Goal: Task Accomplishment & Management: Complete application form

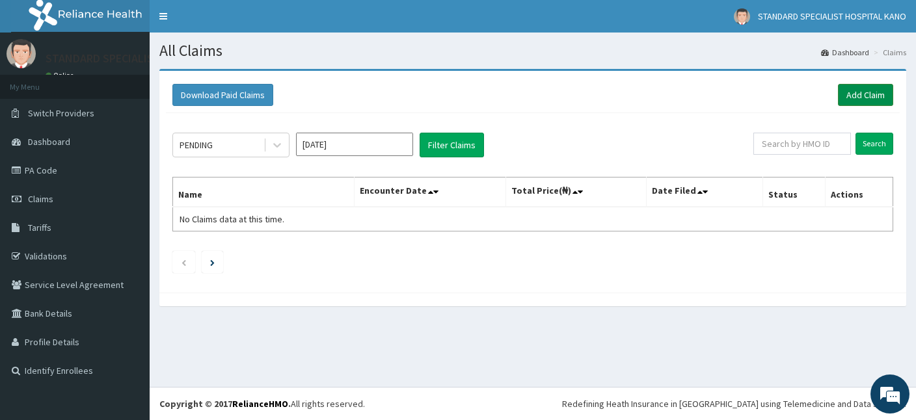
click at [866, 92] on link "Add Claim" at bounding box center [865, 95] width 55 height 22
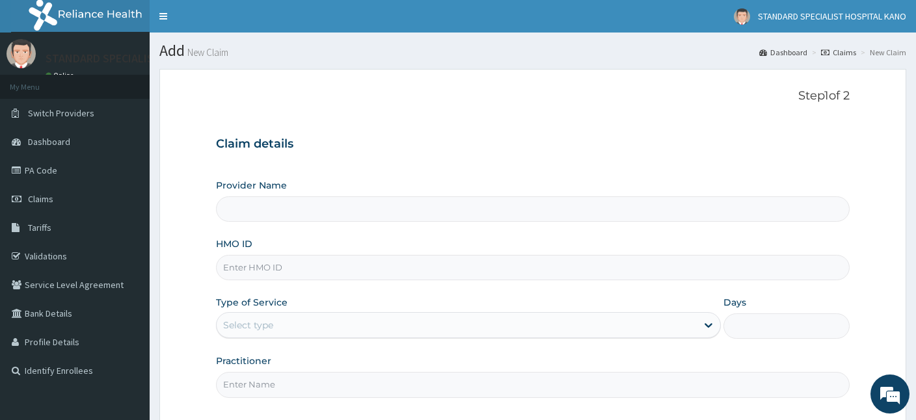
type input "STANDARD SPECIALIST HOSPITAL KANO"
click at [228, 268] on input "HMO ID" at bounding box center [532, 267] width 633 height 25
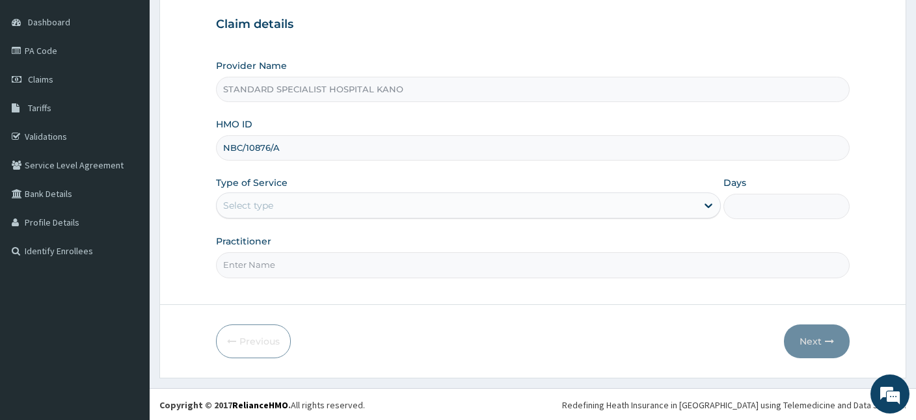
type input "NBC/10876/A"
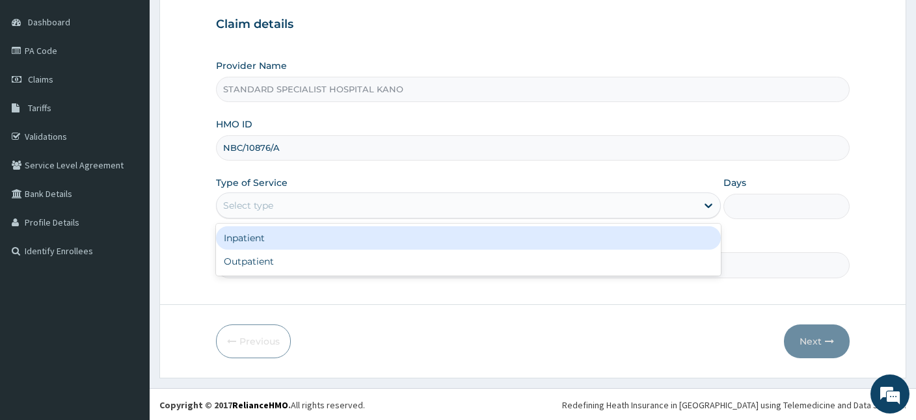
click at [240, 209] on div "Select type" at bounding box center [248, 205] width 50 height 13
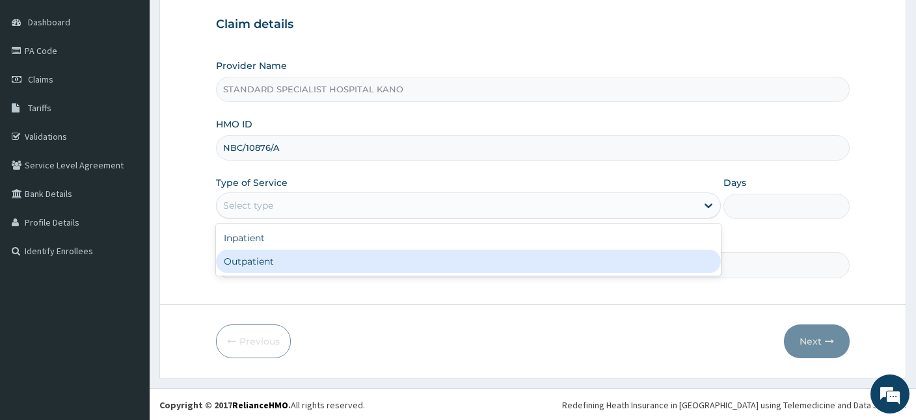
click at [281, 259] on div "Outpatient" at bounding box center [468, 261] width 505 height 23
type input "1"
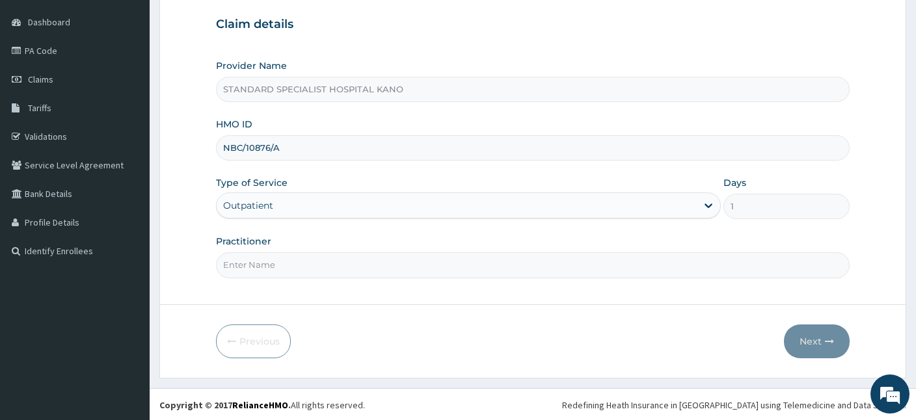
click at [596, 258] on input "Practitioner" at bounding box center [532, 264] width 633 height 25
type input "[PERSON_NAME]"
click at [829, 342] on icon "button" at bounding box center [829, 341] width 9 height 9
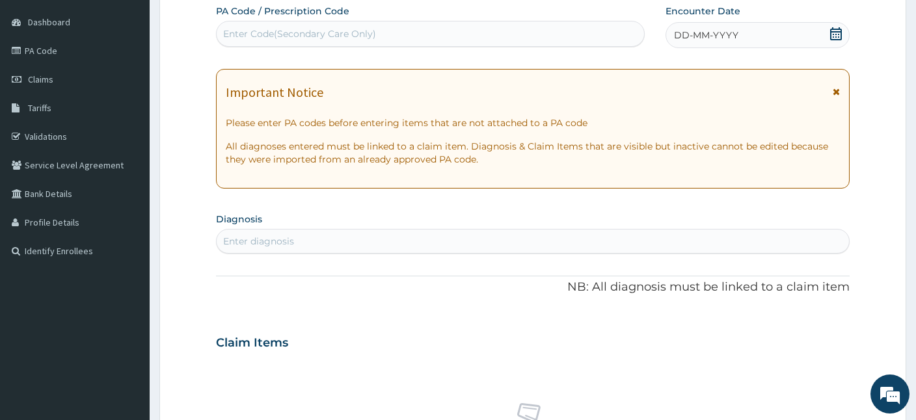
click at [839, 33] on icon at bounding box center [835, 33] width 13 height 13
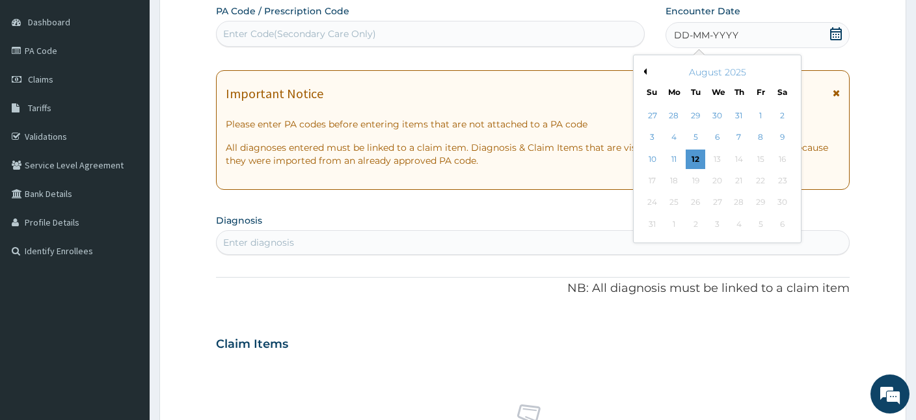
click at [646, 72] on button "Previous Month" at bounding box center [643, 71] width 7 height 7
click at [756, 163] on div "20" at bounding box center [761, 160] width 20 height 20
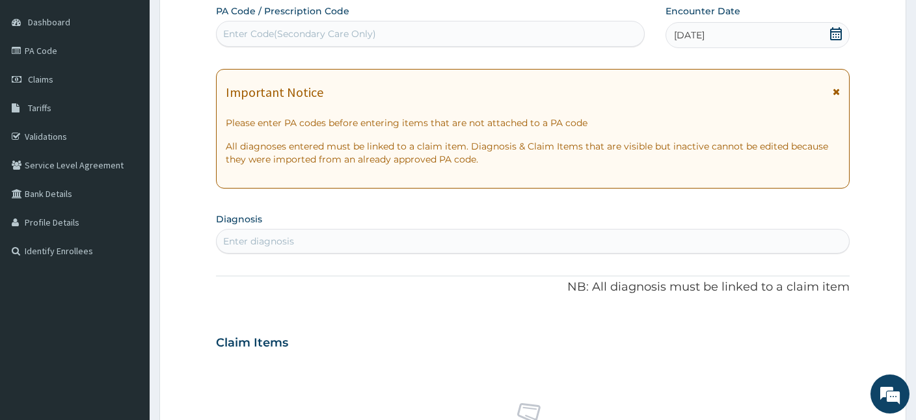
click at [382, 241] on div "Enter diagnosis" at bounding box center [533, 241] width 632 height 21
type input "MALA"
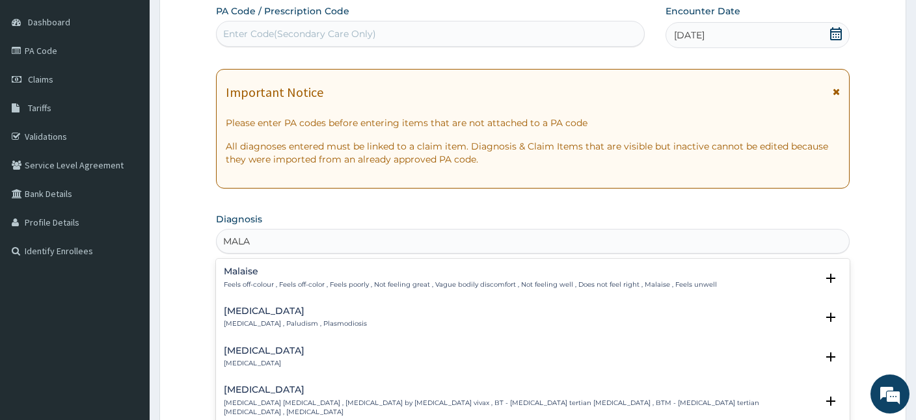
click at [250, 317] on div "Malaria Malaria , Paludism , Plasmodiosis" at bounding box center [295, 317] width 143 height 23
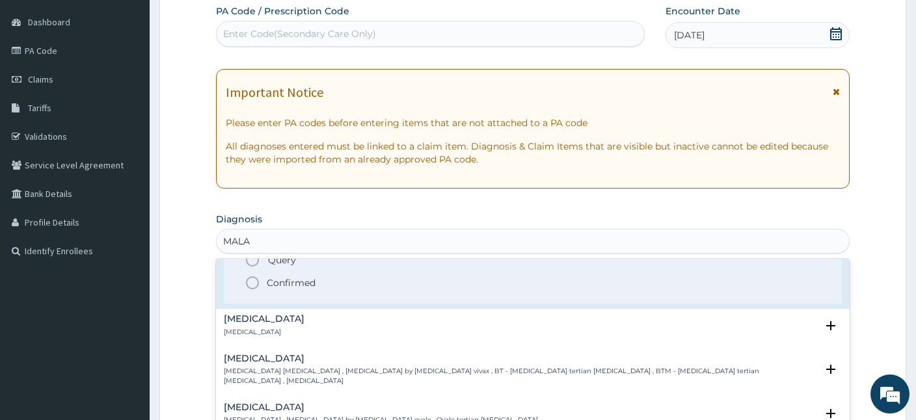
scroll to position [114, 0]
click at [251, 281] on icon "status option filled" at bounding box center [252, 282] width 16 height 16
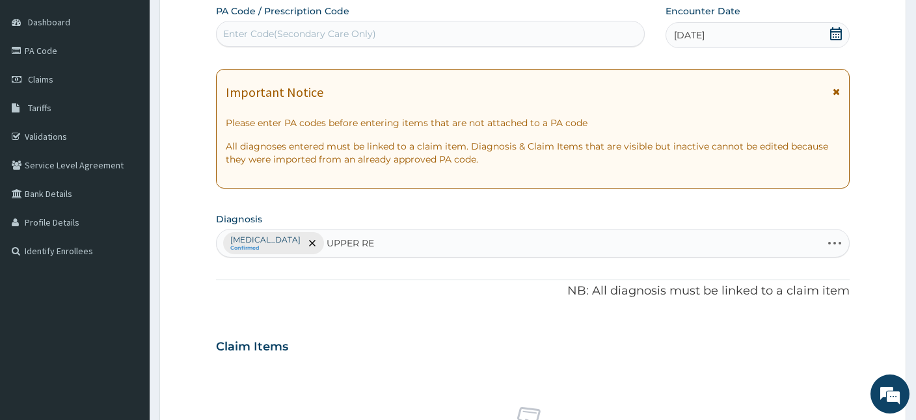
type input "UPPER RES"
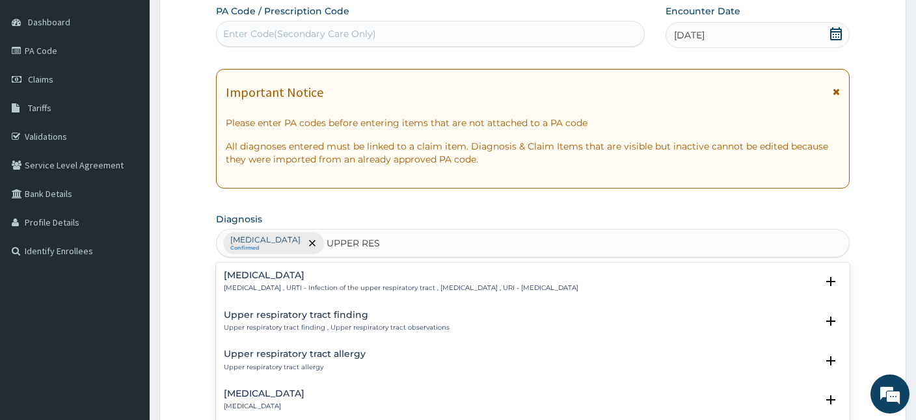
click at [256, 273] on h4 "Upper respiratory infection" at bounding box center [401, 276] width 354 height 10
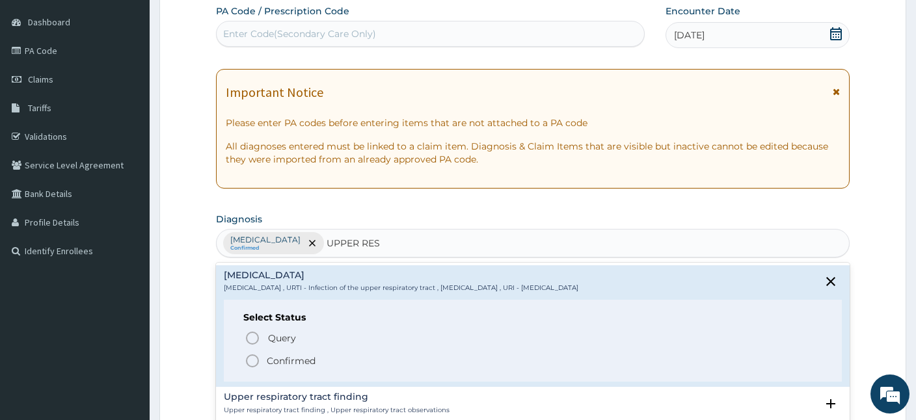
click at [252, 361] on icon "status option filled" at bounding box center [252, 361] width 16 height 16
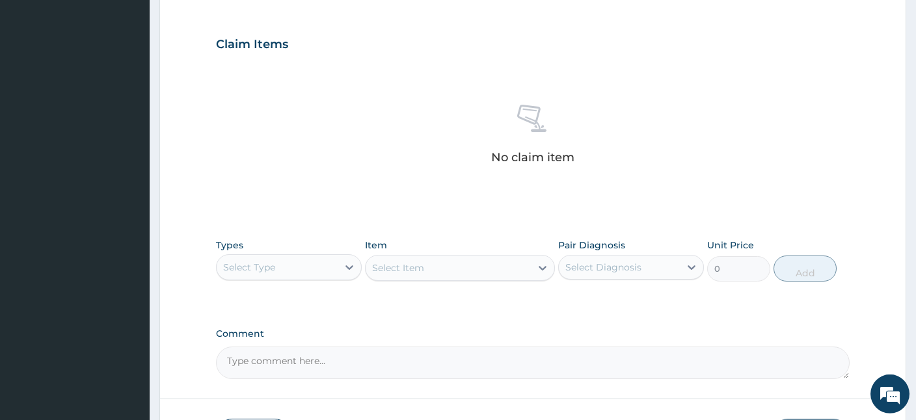
scroll to position [430, 0]
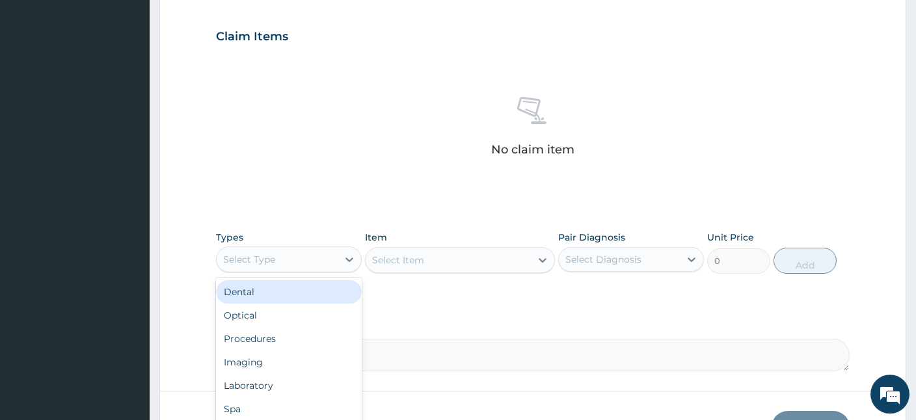
click at [262, 259] on div "Select Type" at bounding box center [249, 259] width 52 height 13
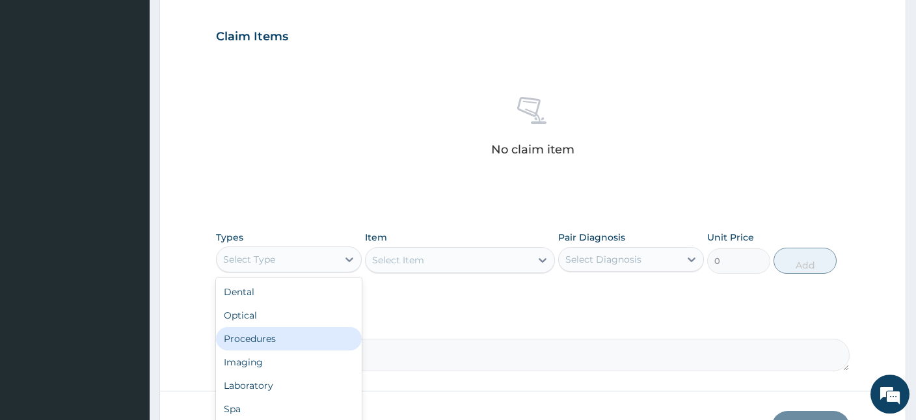
click at [256, 340] on div "Procedures" at bounding box center [289, 338] width 146 height 23
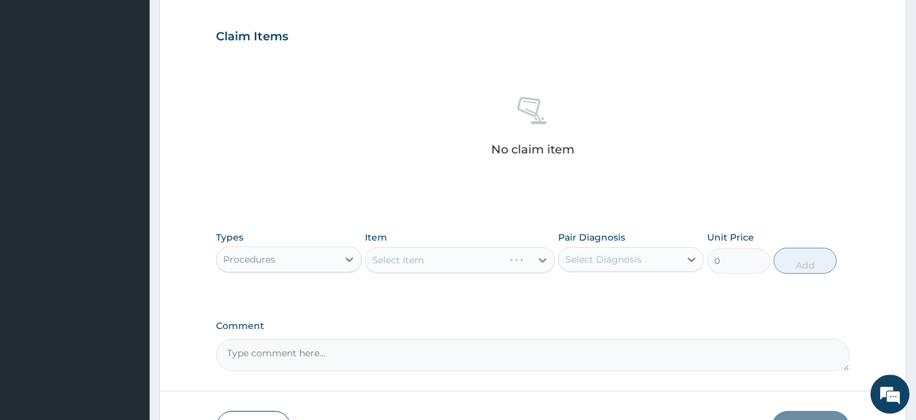
click at [602, 252] on div "Select Diagnosis" at bounding box center [619, 259] width 121 height 21
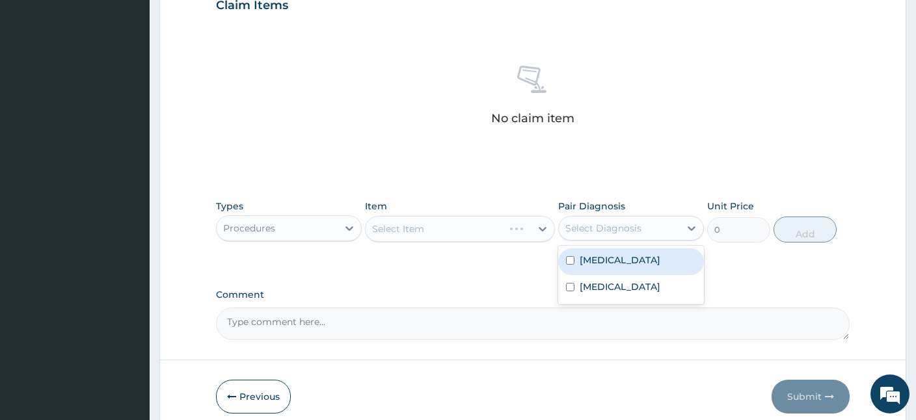
scroll to position [470, 0]
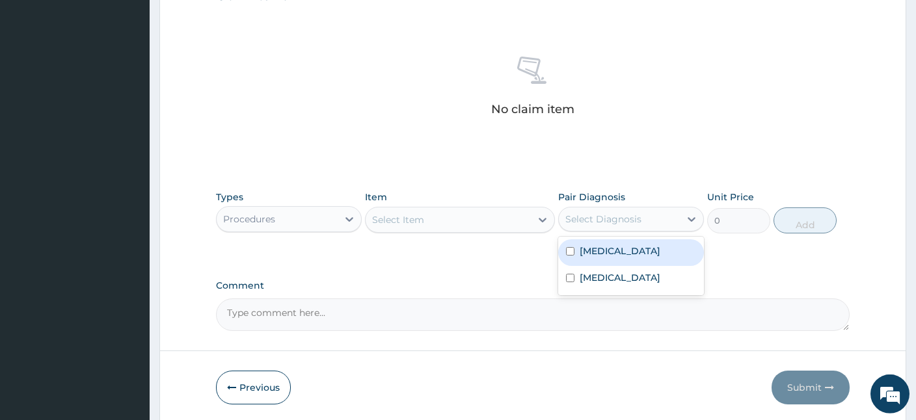
click at [602, 252] on label "Malaria" at bounding box center [619, 250] width 81 height 13
checkbox input "true"
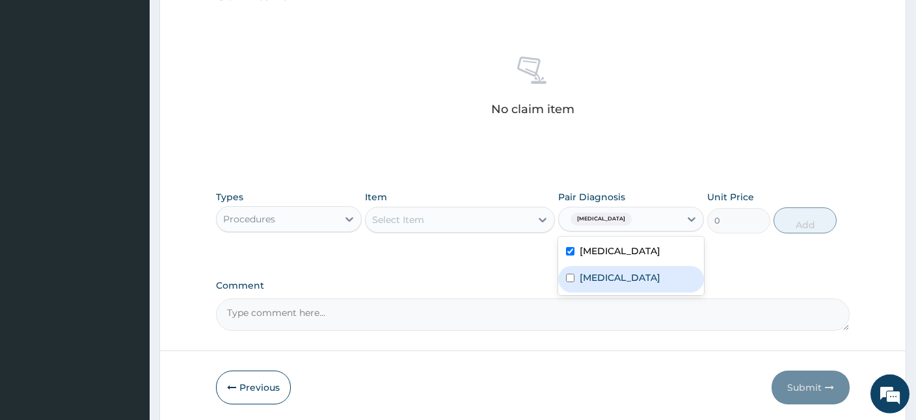
click at [623, 293] on div "Upper respiratory infection" at bounding box center [631, 279] width 146 height 27
checkbox input "true"
click at [473, 220] on div "Select Item" at bounding box center [447, 219] width 165 height 21
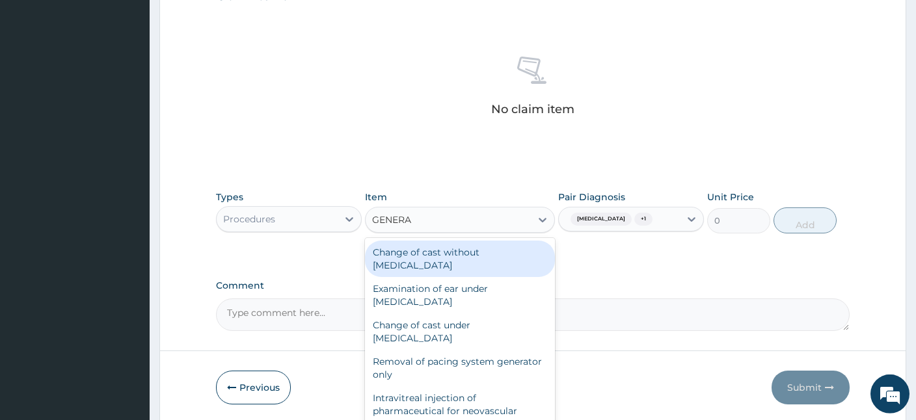
type input "GENERAL"
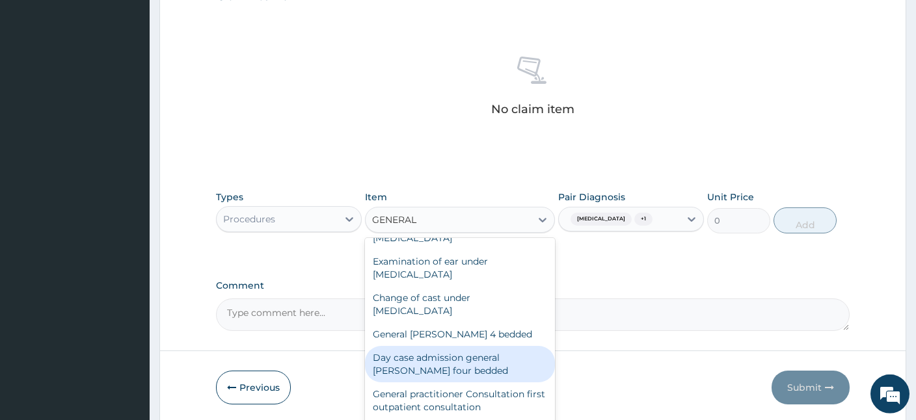
scroll to position [40, 0]
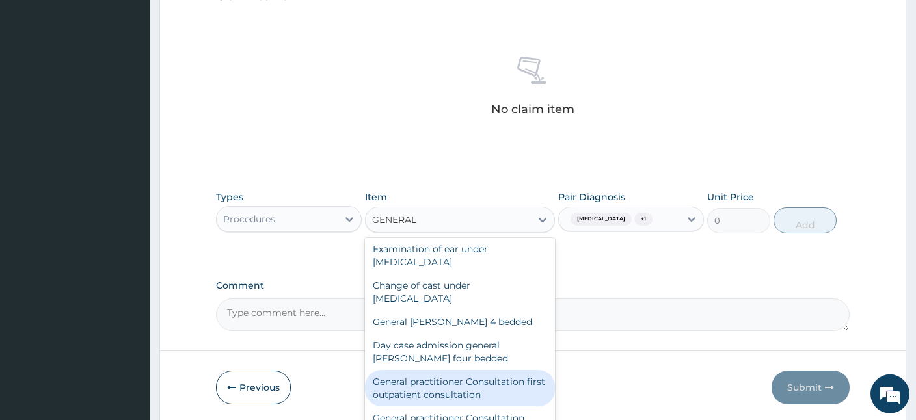
click at [408, 383] on div "General practitioner Consultation first outpatient consultation" at bounding box center [460, 388] width 190 height 36
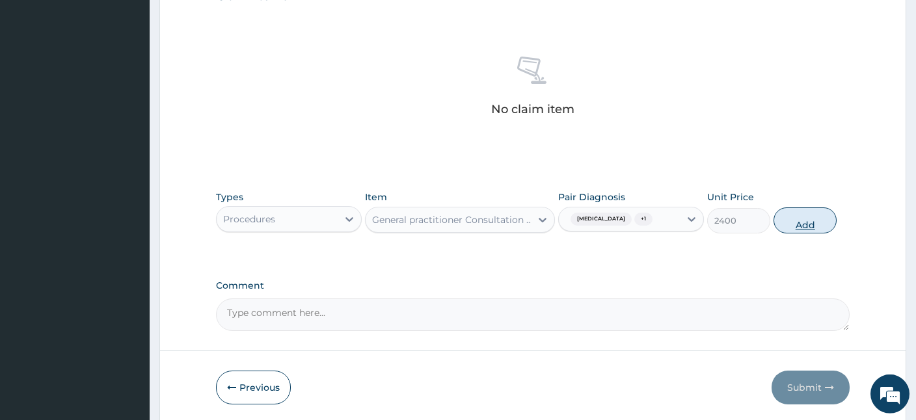
click at [806, 224] on button "Add" at bounding box center [804, 220] width 63 height 26
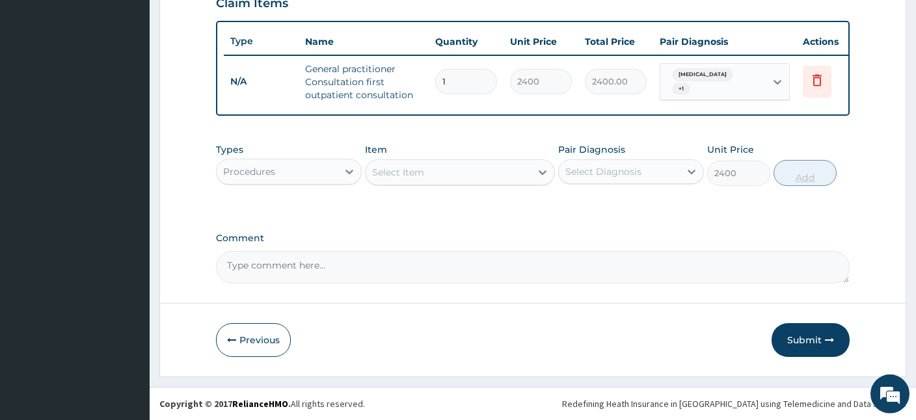
type input "0"
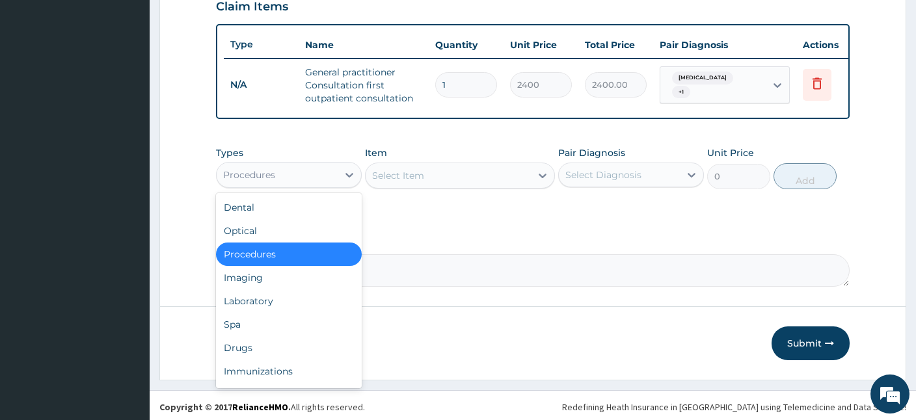
click at [317, 182] on div "Procedures" at bounding box center [277, 175] width 121 height 21
click at [240, 352] on div "Drugs" at bounding box center [289, 347] width 146 height 23
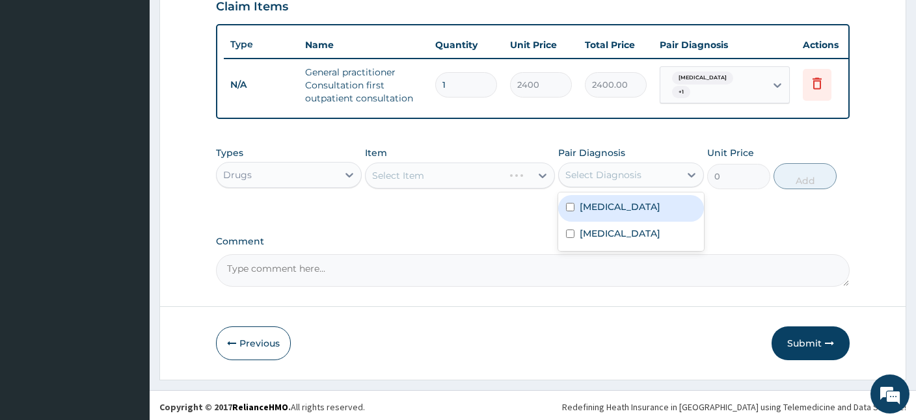
click at [616, 179] on div "Select Diagnosis" at bounding box center [619, 175] width 121 height 21
click at [611, 211] on div "Malaria" at bounding box center [631, 208] width 146 height 27
checkbox input "true"
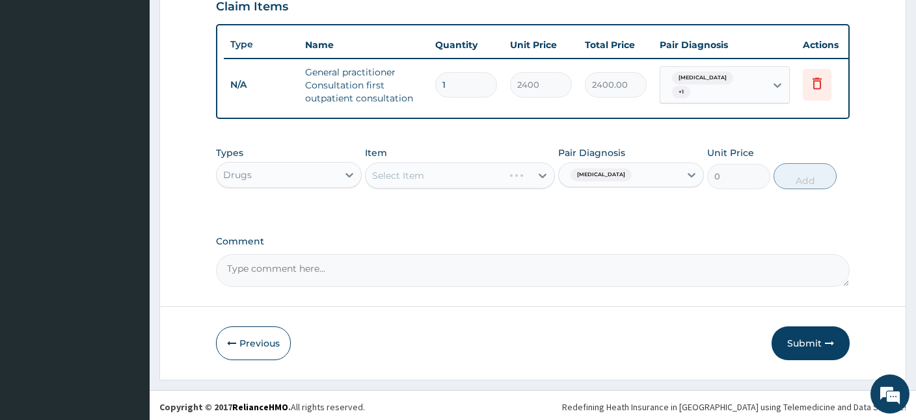
click at [447, 176] on div "Select Item" at bounding box center [460, 176] width 190 height 26
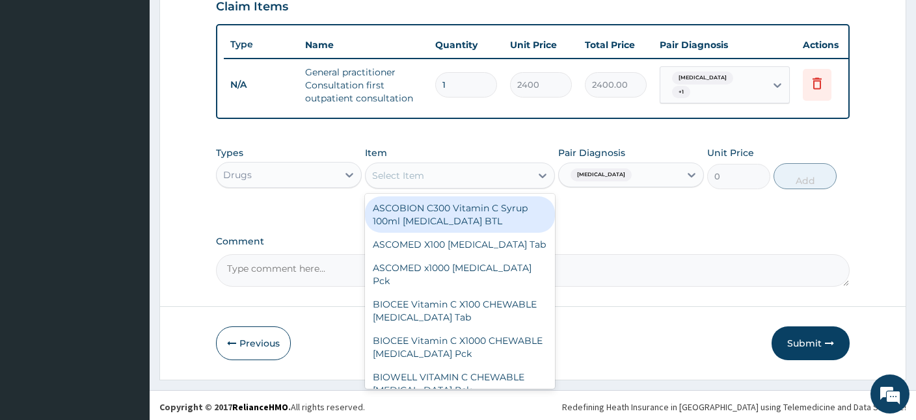
click at [444, 177] on div "Select Item" at bounding box center [447, 175] width 165 height 21
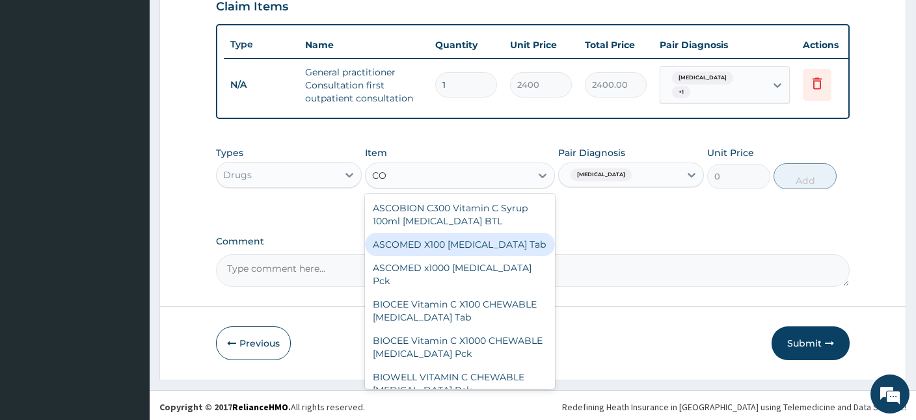
type input "COA"
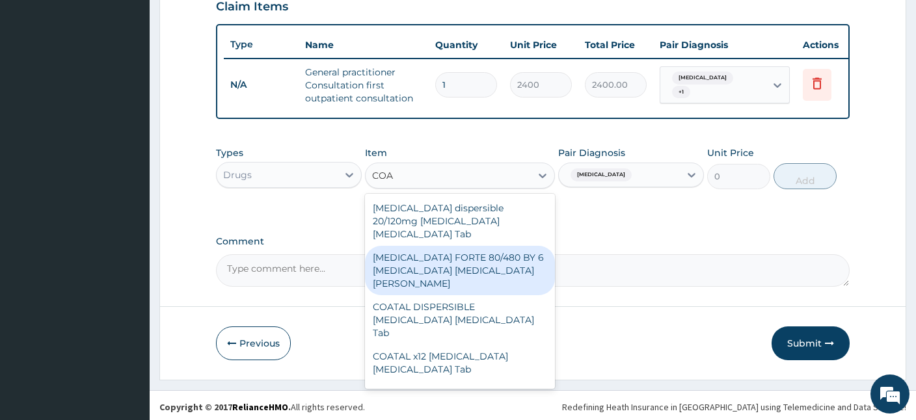
click at [462, 248] on div "COARTEM FORTE 80/480 BY 6 Artemether Lumefantrine Pck" at bounding box center [460, 270] width 190 height 49
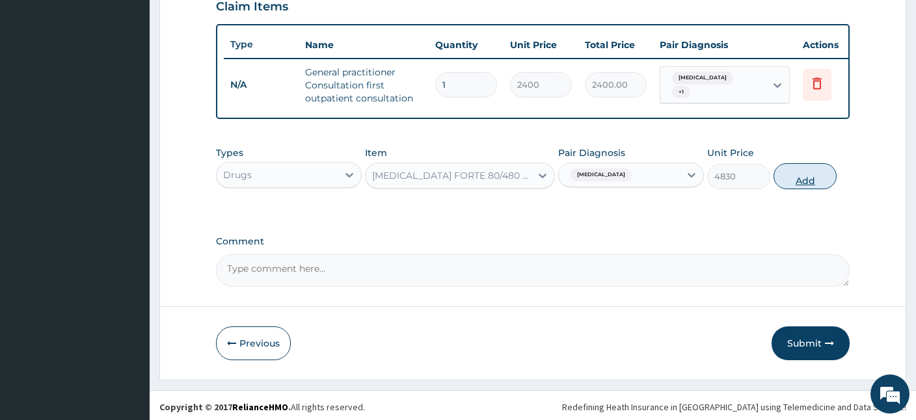
click at [808, 166] on button "Add" at bounding box center [804, 176] width 63 height 26
type input "0"
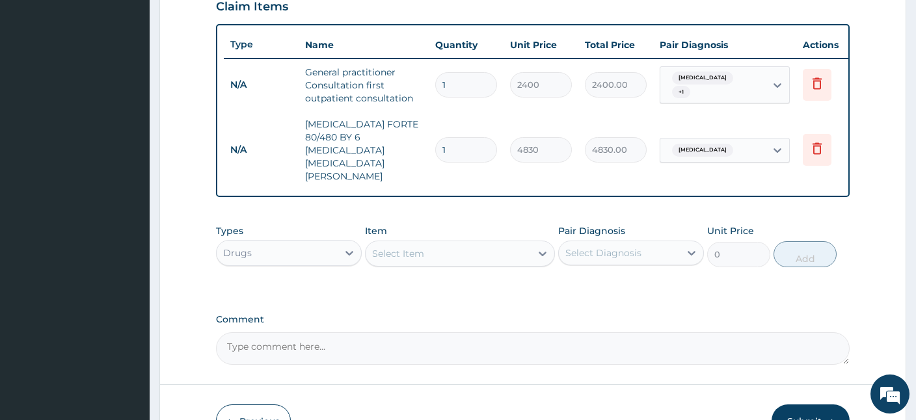
click at [422, 247] on div "Select Item" at bounding box center [398, 253] width 52 height 13
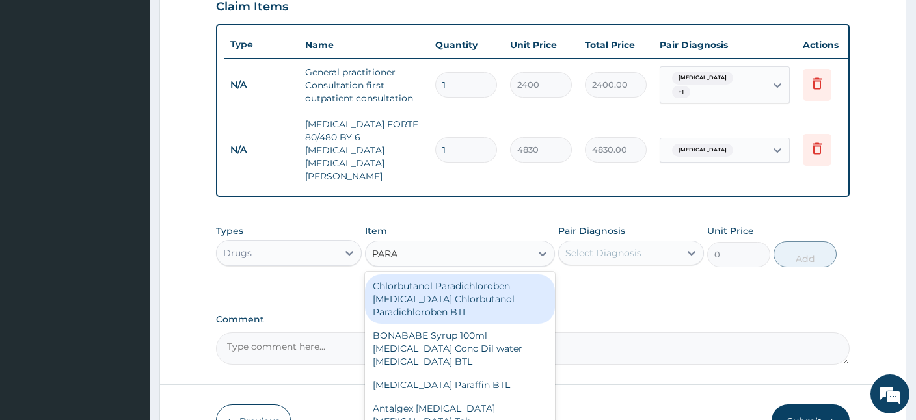
type input "PARAC"
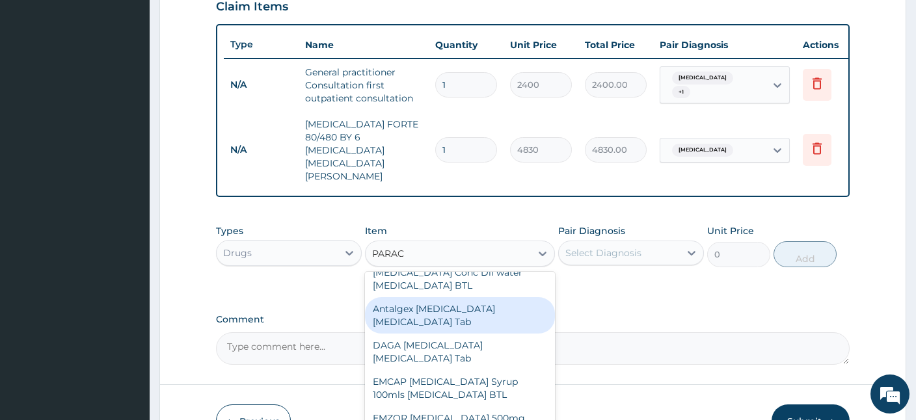
scroll to position [46, 0]
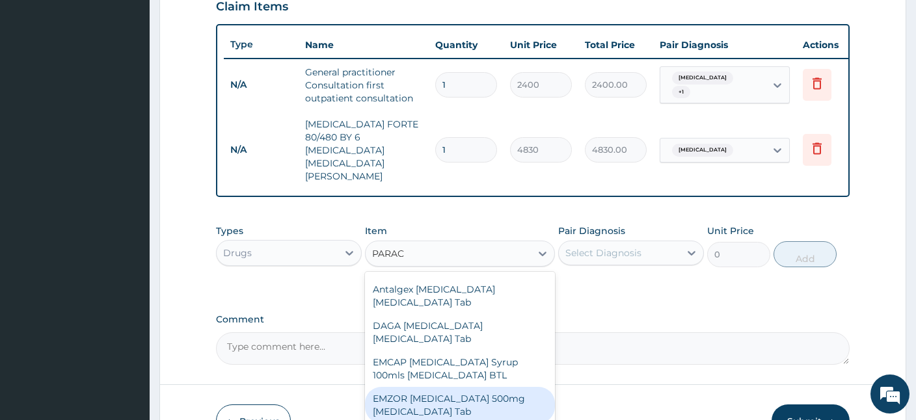
click at [413, 387] on div "EMZOR PARACETAMOL 500mg Acetaminophen Tab" at bounding box center [460, 405] width 190 height 36
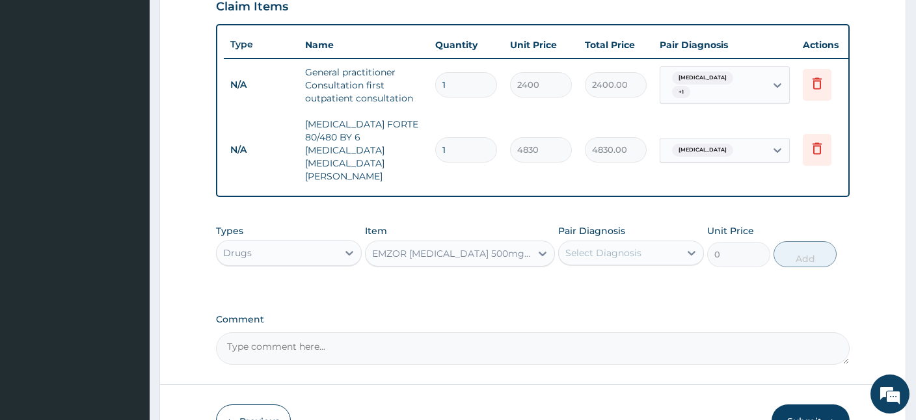
type input "17.25"
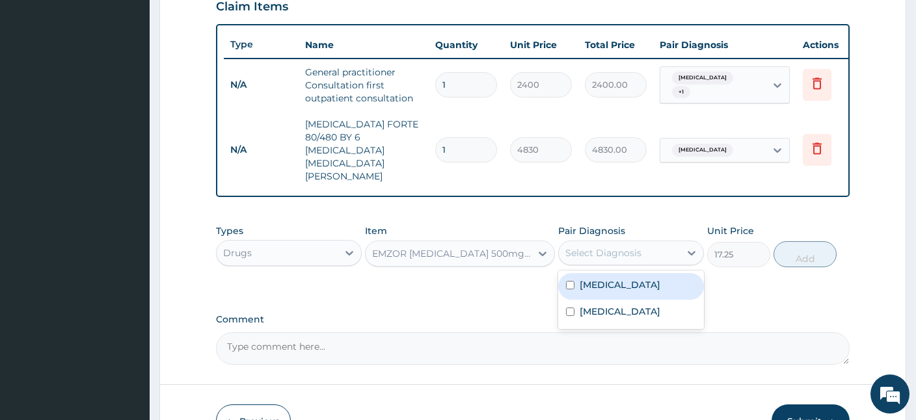
click at [637, 246] on div "Select Diagnosis" at bounding box center [603, 252] width 76 height 13
click at [613, 278] on label "Malaria" at bounding box center [619, 284] width 81 height 13
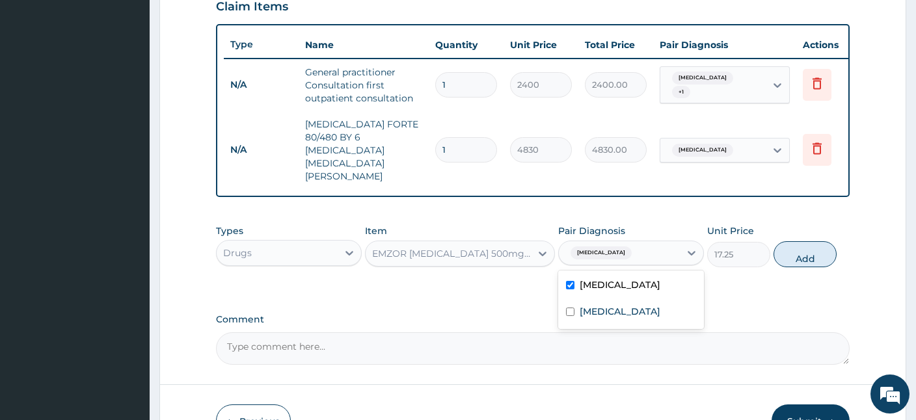
checkbox input "true"
click at [596, 305] on label "Upper respiratory infection" at bounding box center [619, 311] width 81 height 13
checkbox input "true"
click at [802, 241] on button "Add" at bounding box center [804, 254] width 63 height 26
type input "0"
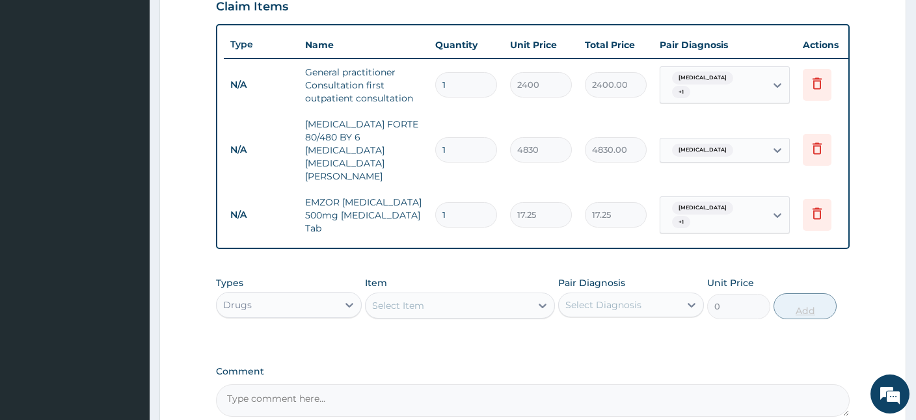
type input "18"
type input "310.50"
type input "18"
click at [503, 295] on div "Select Item" at bounding box center [447, 305] width 165 height 21
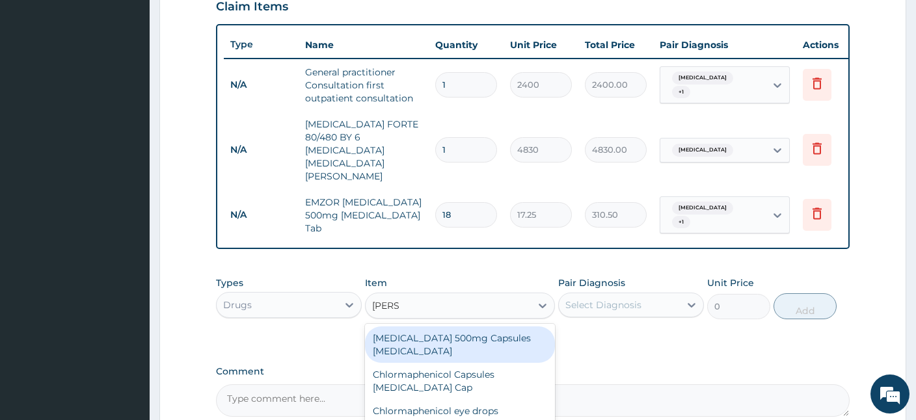
type input "LORAT"
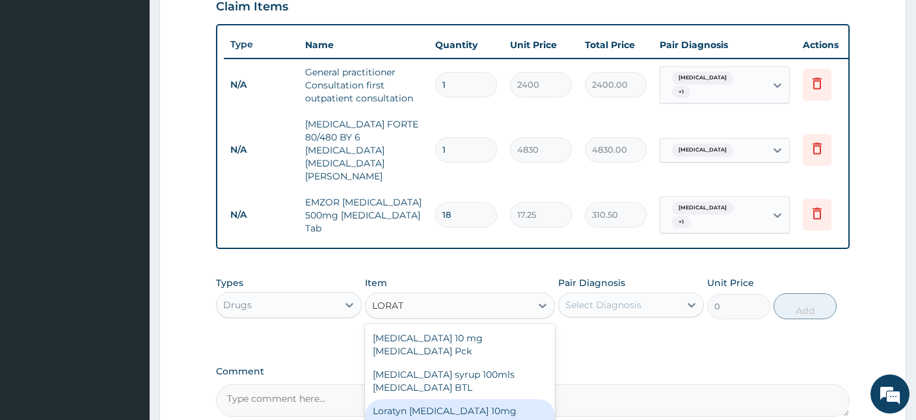
click at [510, 399] on div "Loratyn Loratadine 10mg Loratadine Tab" at bounding box center [460, 417] width 190 height 36
type input "77.625"
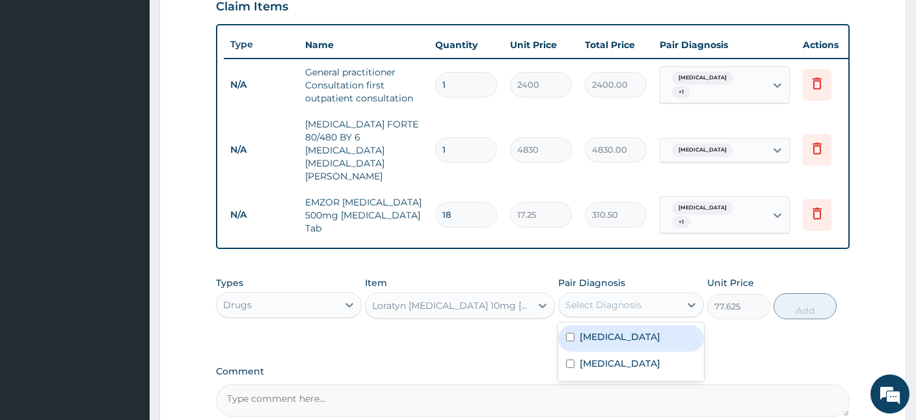
click at [611, 298] on div "Select Diagnosis" at bounding box center [603, 304] width 76 height 13
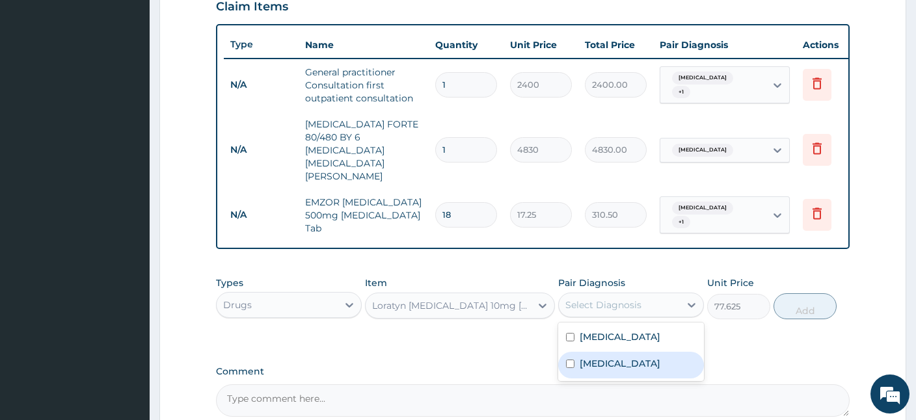
click at [582, 357] on label "Upper respiratory infection" at bounding box center [619, 363] width 81 height 13
checkbox input "true"
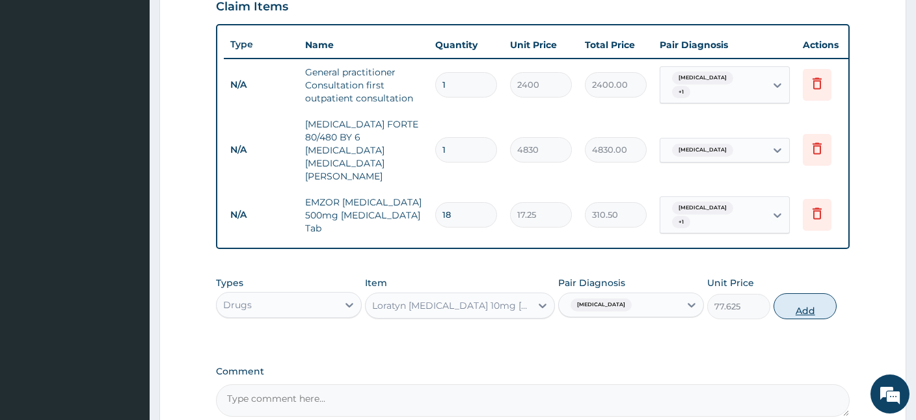
click at [811, 293] on button "Add" at bounding box center [804, 306] width 63 height 26
type input "0"
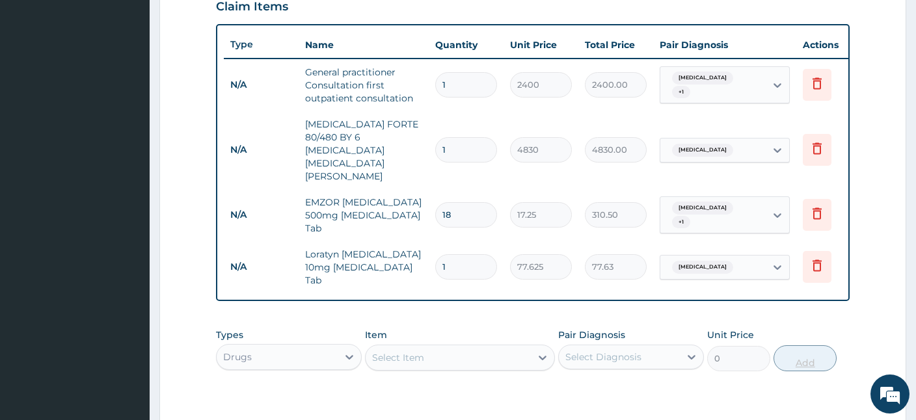
type input "0.00"
type input "5"
type input "388.13"
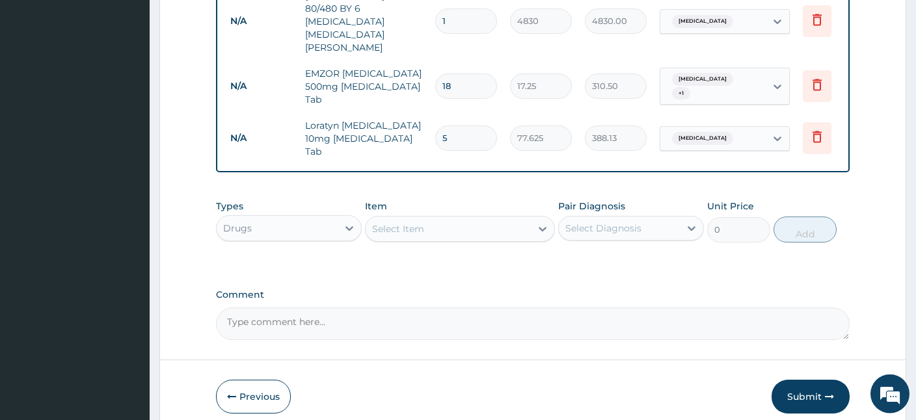
scroll to position [609, 0]
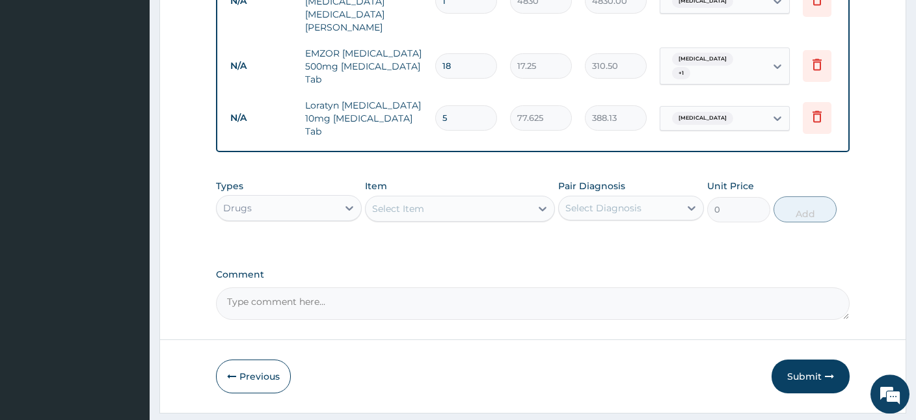
type input "5"
click at [409, 202] on div "Select Item" at bounding box center [398, 208] width 52 height 13
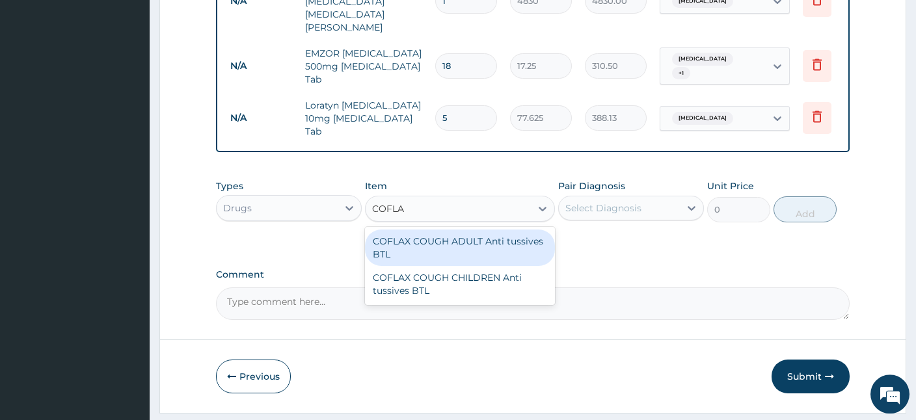
type input "COFLAX"
click at [432, 230] on div "COFLAX COUGH ADULT Anti tussives BTL" at bounding box center [460, 248] width 190 height 36
type input "690"
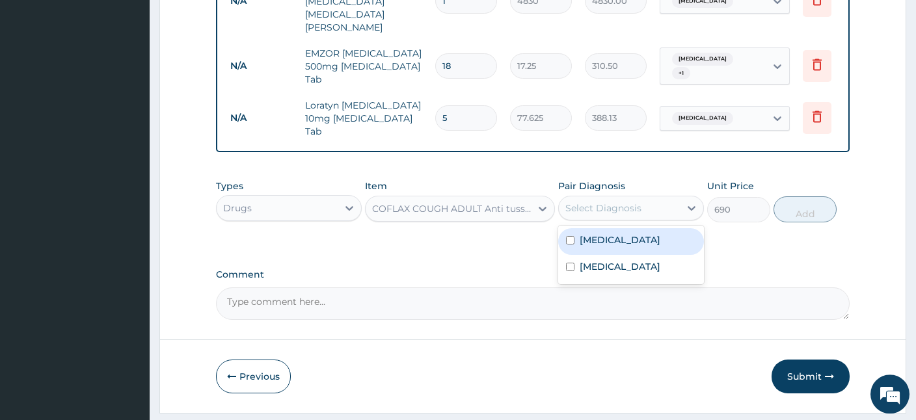
click at [634, 202] on div "Select Diagnosis" at bounding box center [603, 208] width 76 height 13
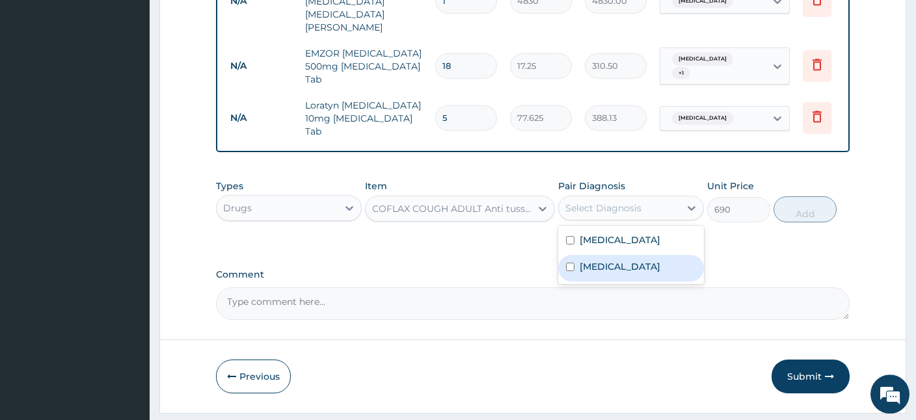
click at [602, 260] on label "[MEDICAL_DATA]" at bounding box center [619, 266] width 81 height 13
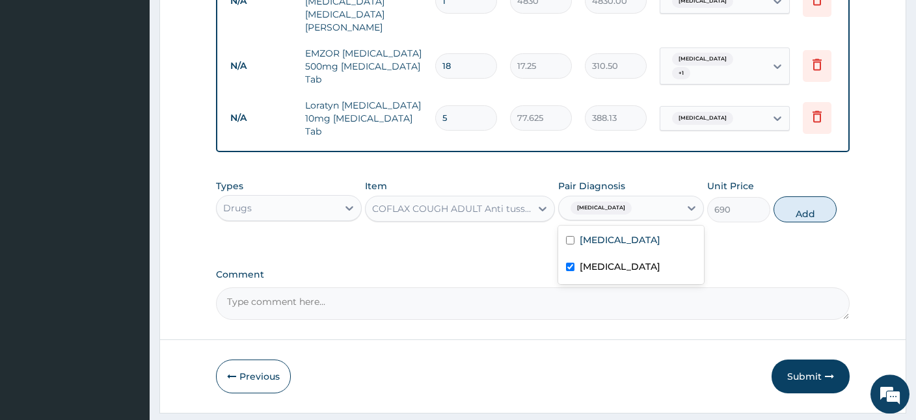
checkbox input "true"
click at [800, 196] on button "Add" at bounding box center [804, 209] width 63 height 26
type input "0"
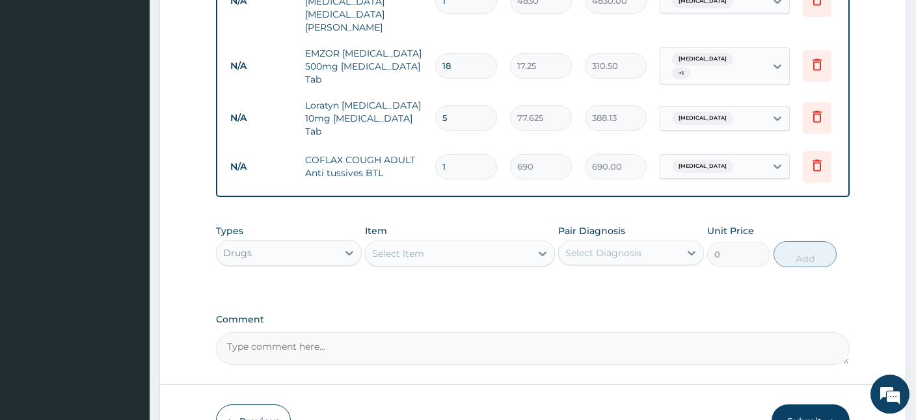
click at [412, 247] on div "Select Item" at bounding box center [398, 253] width 52 height 13
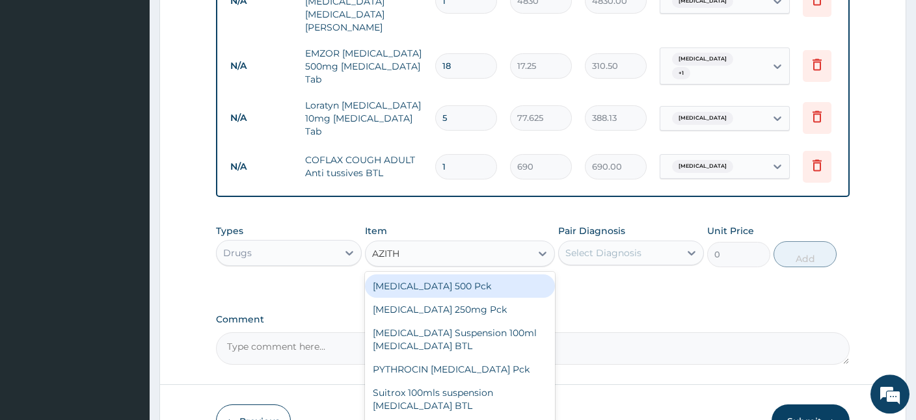
type input "AZITHR"
click at [438, 274] on div "[MEDICAL_DATA] 500 Pck" at bounding box center [460, 285] width 190 height 23
type input "224.25"
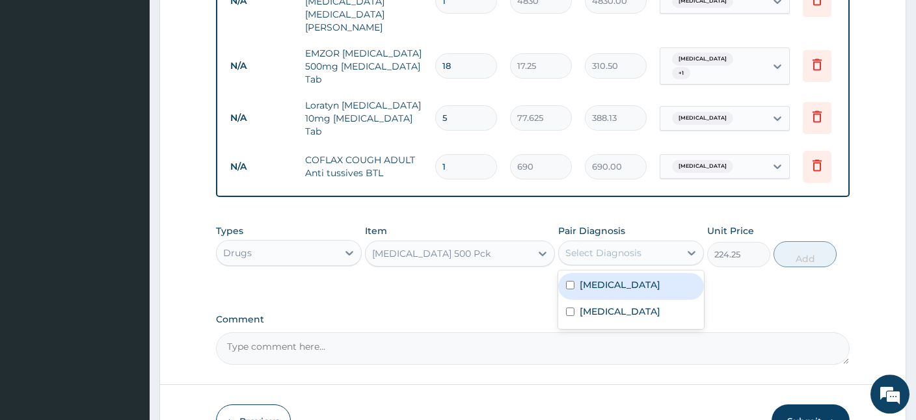
click at [635, 246] on div "Select Diagnosis" at bounding box center [603, 252] width 76 height 13
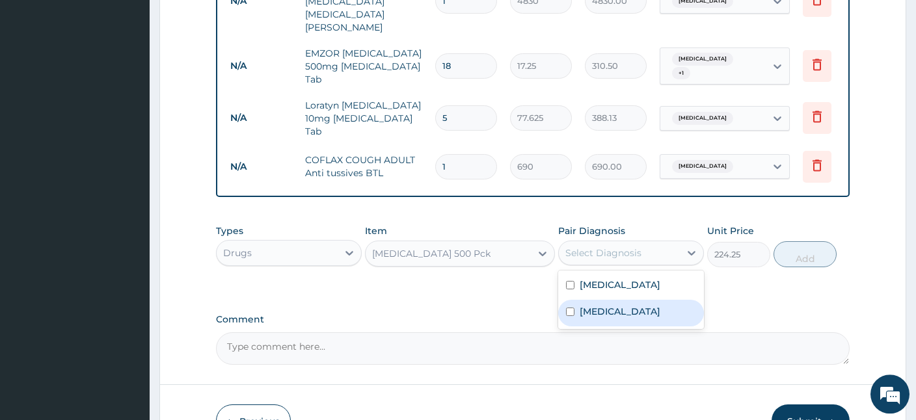
click at [600, 305] on label "[MEDICAL_DATA]" at bounding box center [619, 311] width 81 height 13
checkbox input "true"
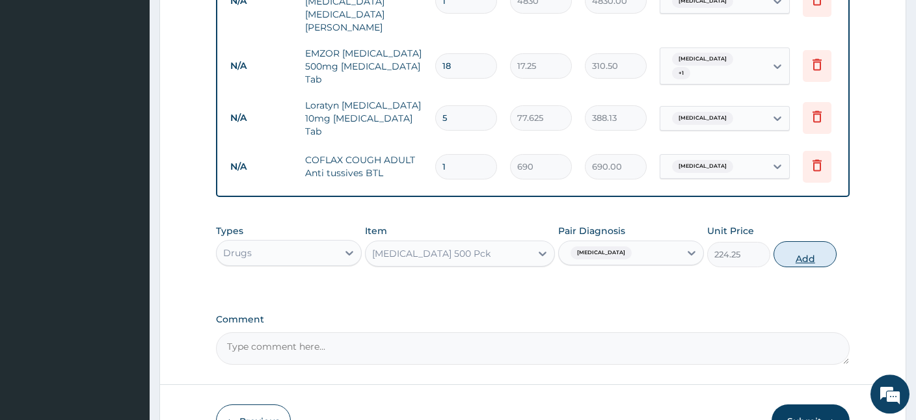
click at [802, 241] on button "Add" at bounding box center [804, 254] width 63 height 26
type input "0"
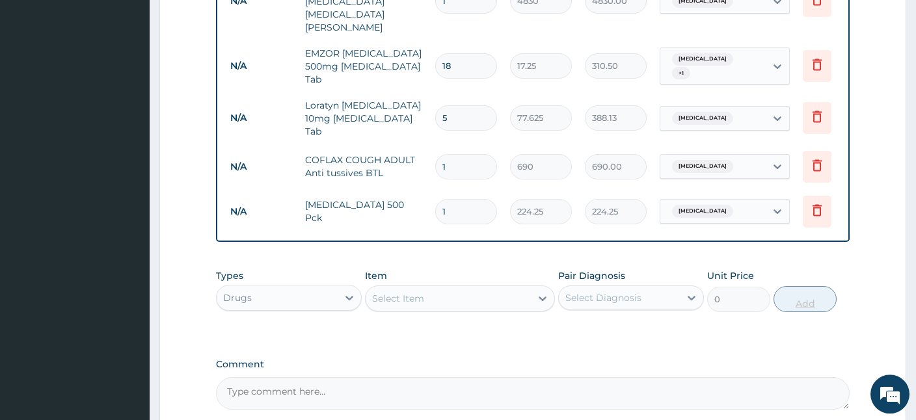
type input "0.00"
type input "3"
type input "672.75"
type input "3"
click at [448, 288] on div "Select Item" at bounding box center [447, 298] width 165 height 21
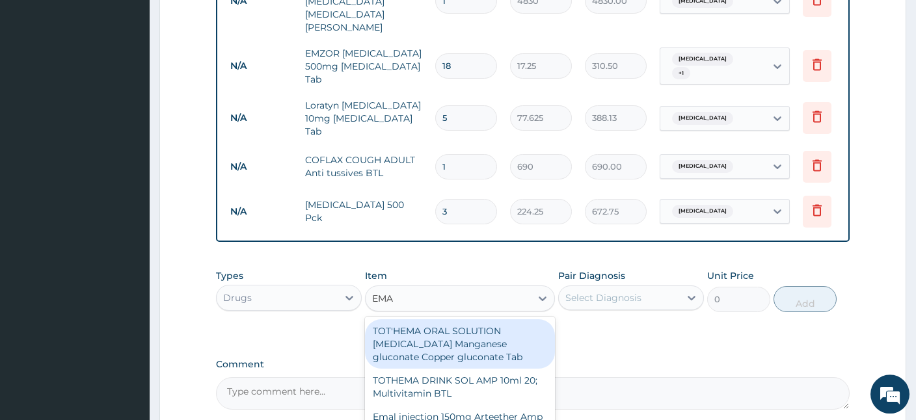
type input "EMAL"
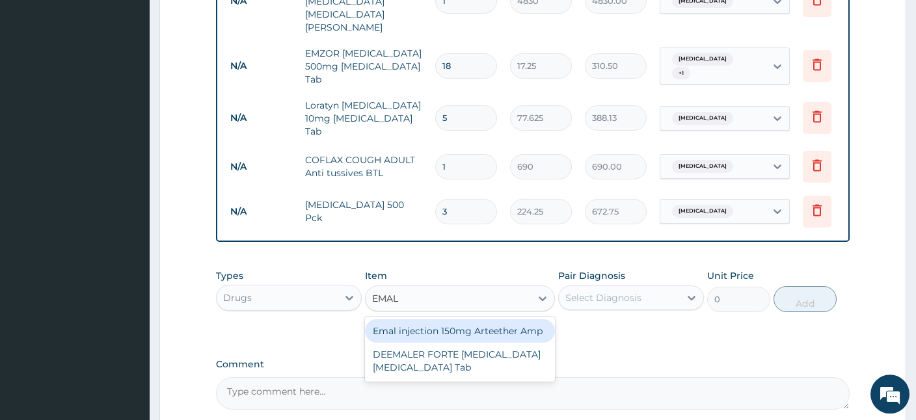
click at [466, 319] on div "Emal injection 150mg Arteether Amp" at bounding box center [460, 330] width 190 height 23
type input "4259.25"
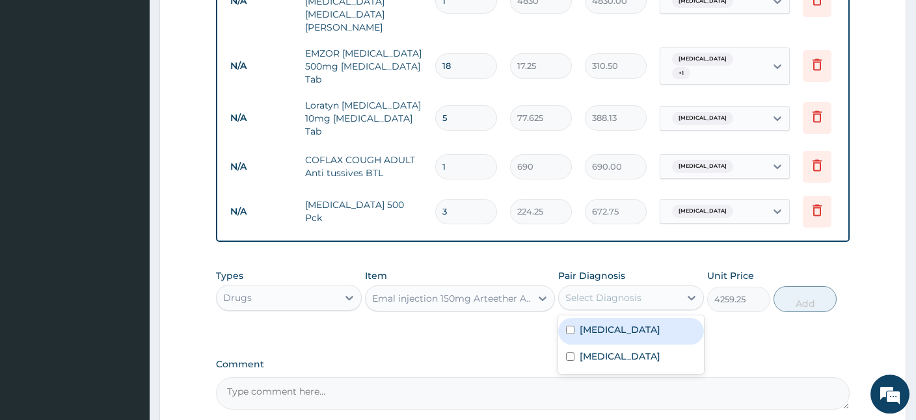
click at [612, 287] on div "Select Diagnosis" at bounding box center [619, 297] width 121 height 21
click at [601, 323] on label "Malaria" at bounding box center [619, 329] width 81 height 13
checkbox input "true"
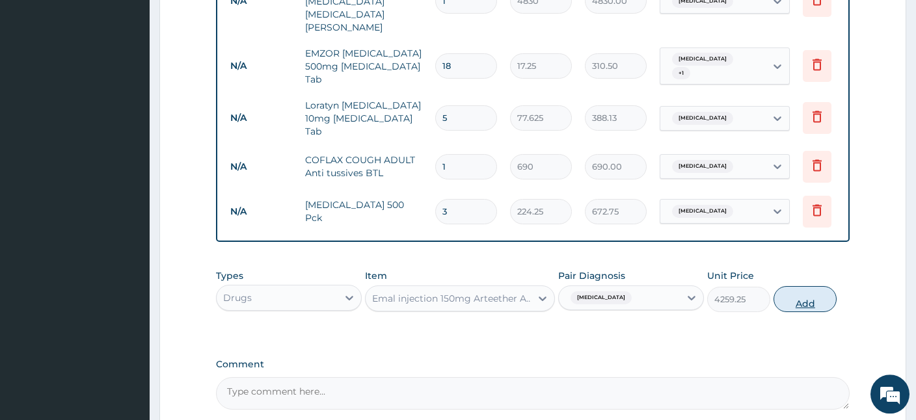
click at [810, 286] on button "Add" at bounding box center [804, 299] width 63 height 26
type input "0"
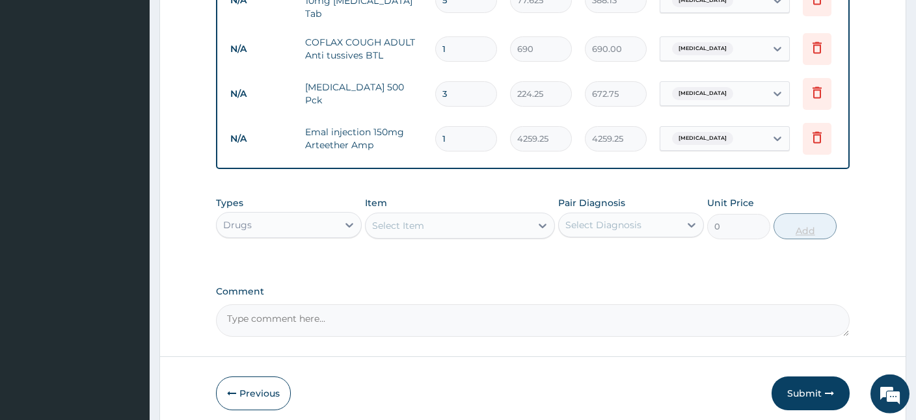
scroll to position [744, 0]
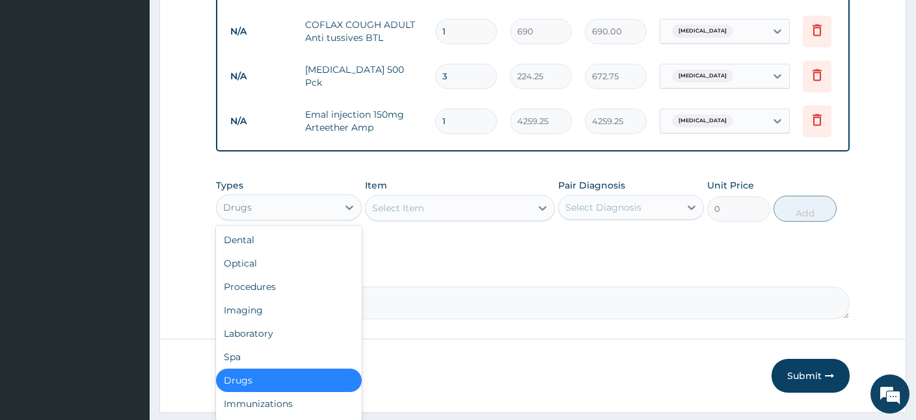
click at [297, 197] on div "Drugs" at bounding box center [277, 207] width 121 height 21
click at [237, 252] on div "Optical" at bounding box center [289, 263] width 146 height 23
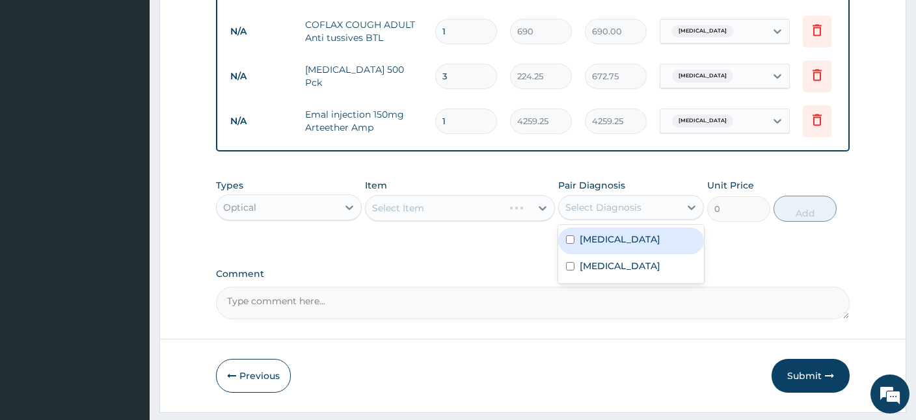
click at [610, 201] on div "Select Diagnosis" at bounding box center [603, 207] width 76 height 13
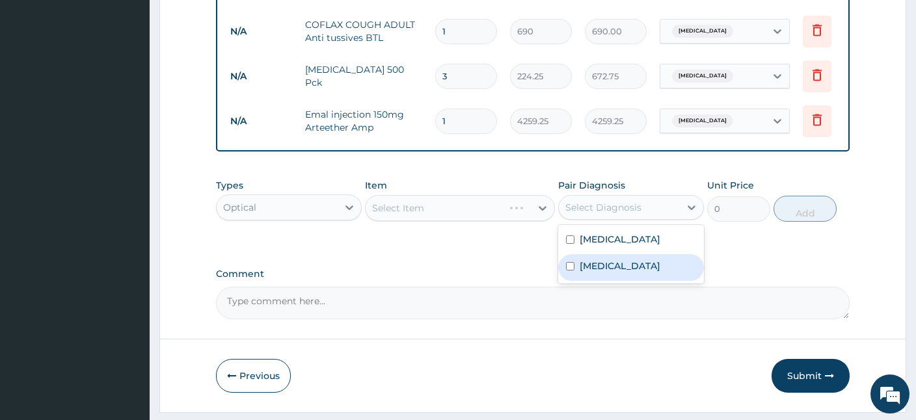
click at [593, 259] on label "[MEDICAL_DATA]" at bounding box center [619, 265] width 81 height 13
checkbox input "true"
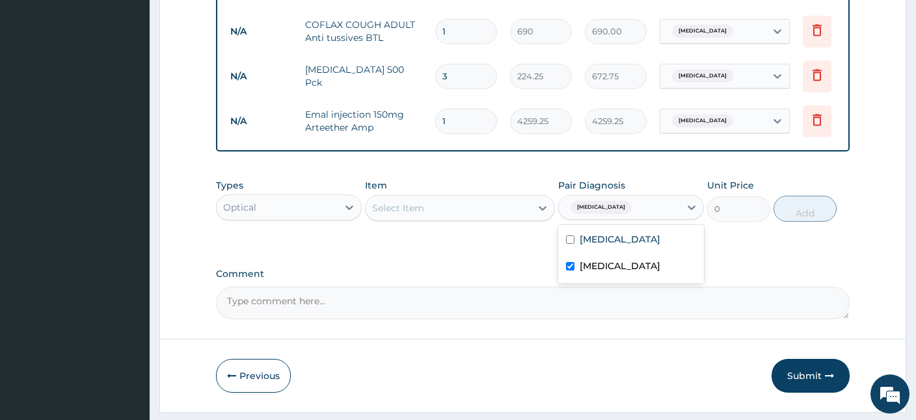
click at [437, 198] on div "Select Item" at bounding box center [447, 208] width 165 height 21
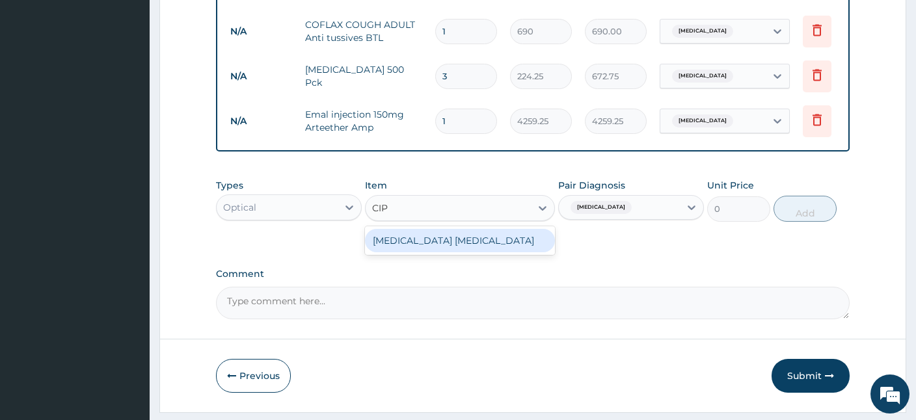
type input "CIPR"
click at [520, 229] on div "Ciprofloxacin eye drop" at bounding box center [460, 240] width 190 height 23
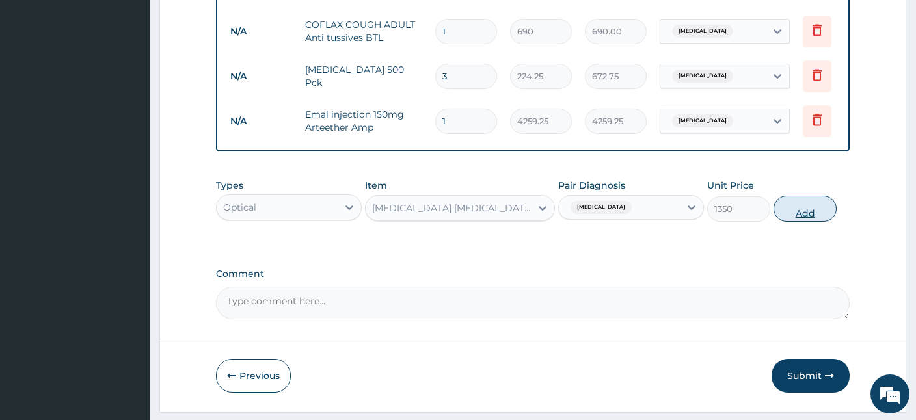
click at [800, 196] on button "Add" at bounding box center [804, 209] width 63 height 26
type input "0"
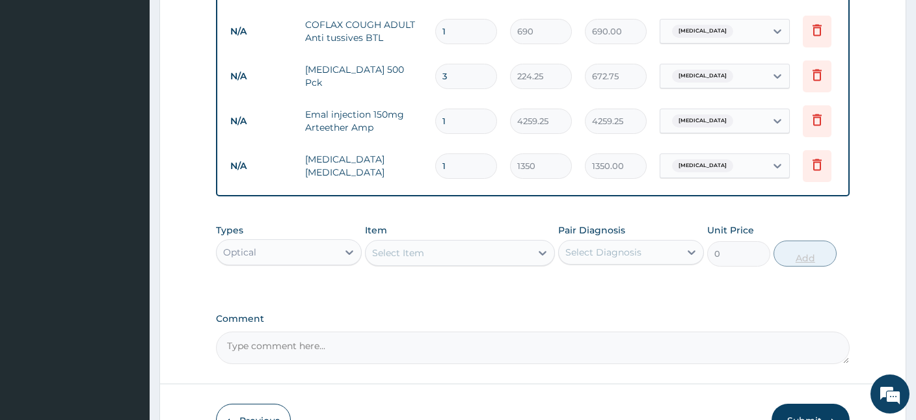
scroll to position [789, 0]
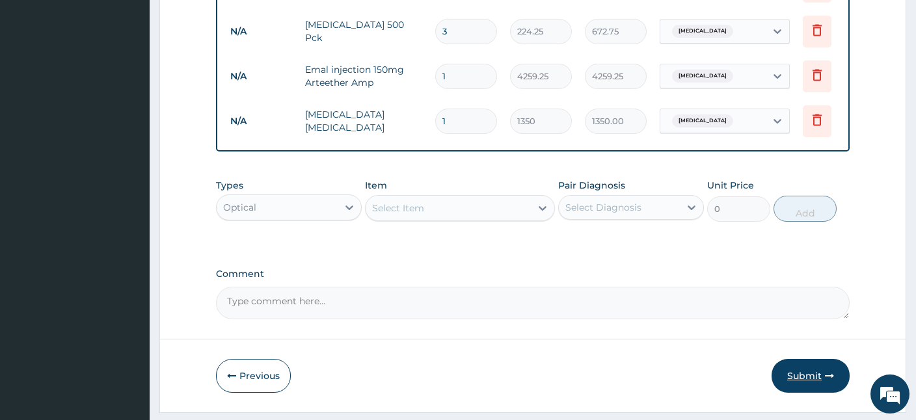
click at [788, 359] on button "Submit" at bounding box center [810, 376] width 78 height 34
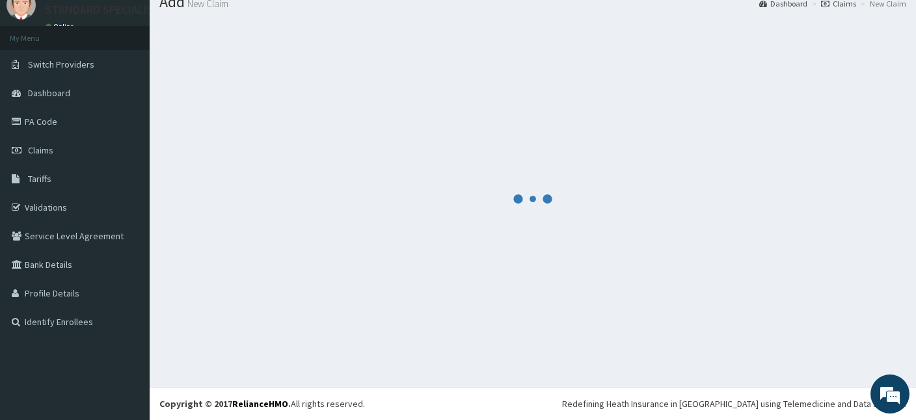
scroll to position [49, 0]
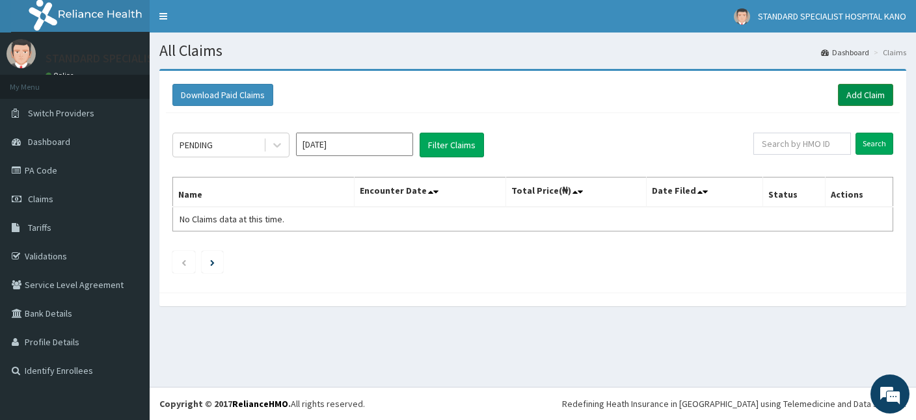
click at [852, 90] on link "Add Claim" at bounding box center [865, 95] width 55 height 22
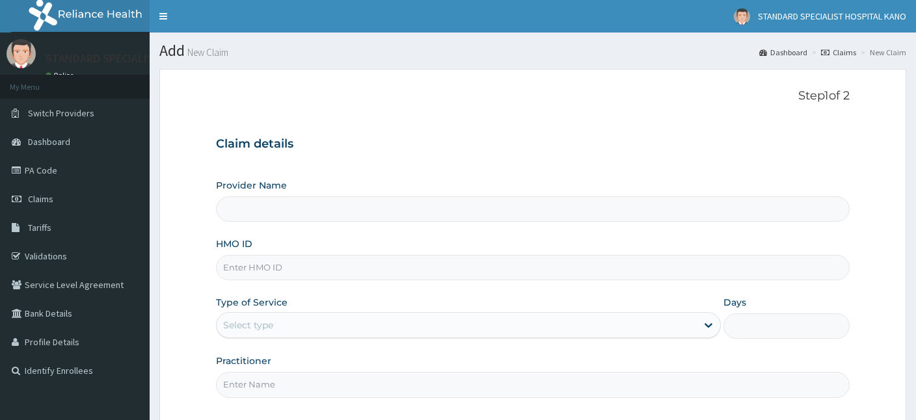
type input "STANDARD SPECIALIST HOSPITAL KANO"
click at [243, 271] on input "HMO ID" at bounding box center [532, 267] width 633 height 25
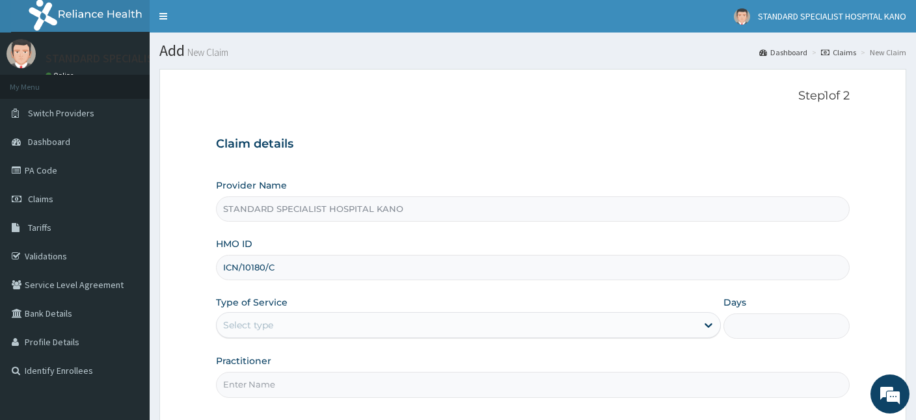
type input "ICN/10180/C"
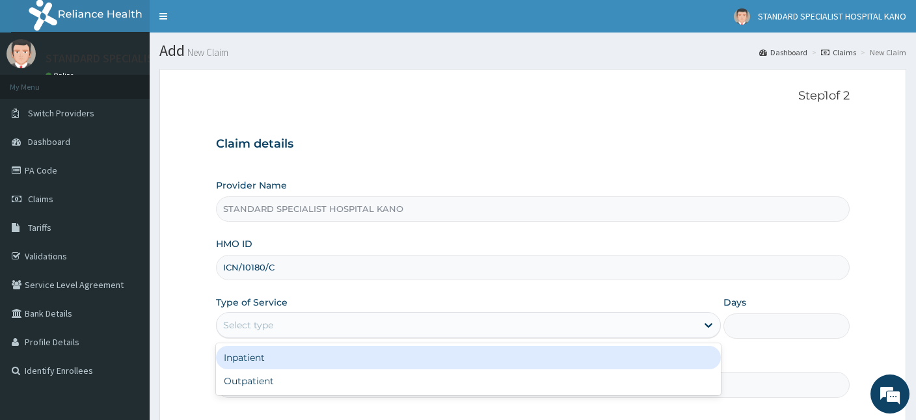
click at [308, 313] on div "Select type" at bounding box center [468, 325] width 505 height 26
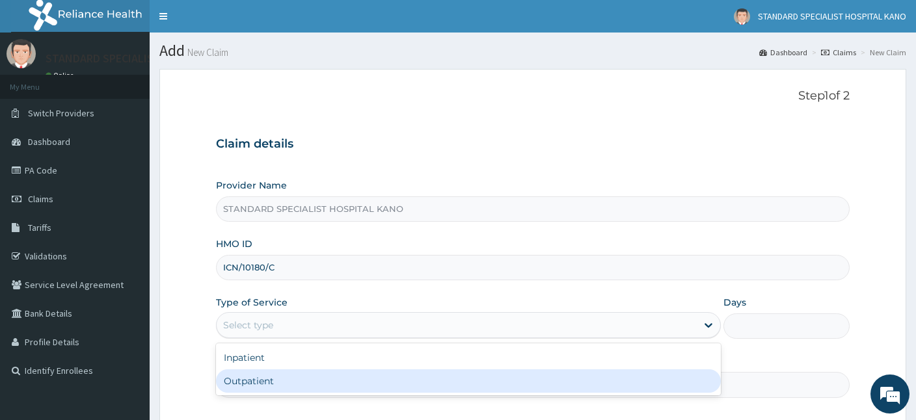
click at [277, 386] on div "Outpatient" at bounding box center [468, 380] width 505 height 23
type input "1"
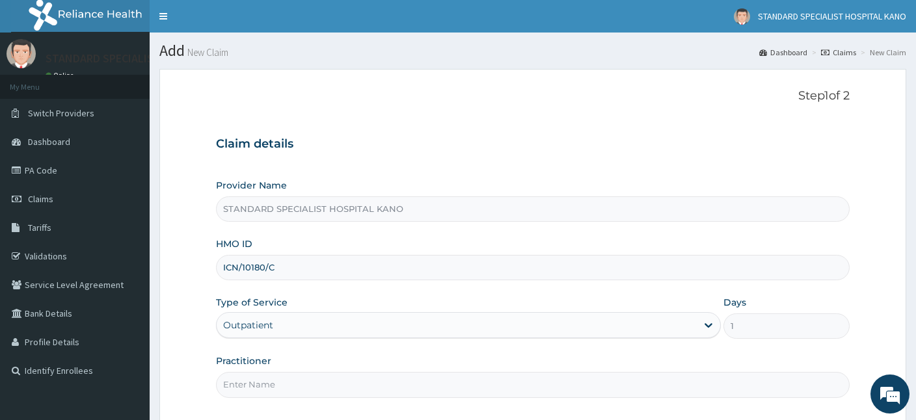
scroll to position [120, 0]
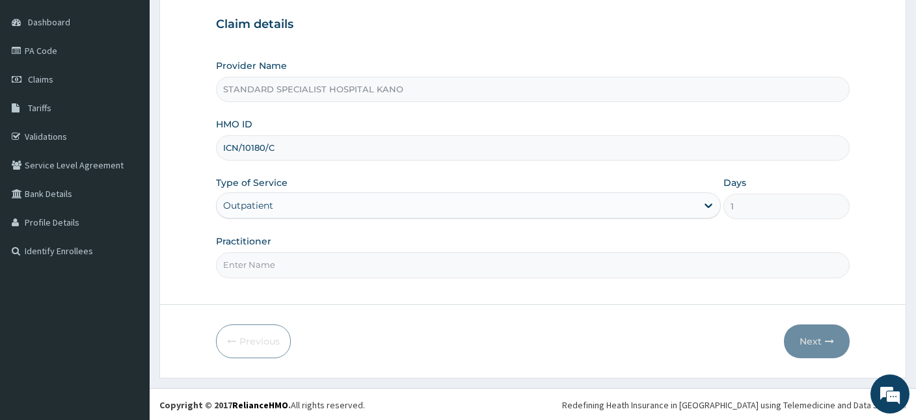
click at [307, 265] on input "Practitioner" at bounding box center [532, 264] width 633 height 25
click at [338, 259] on input "Practitioner" at bounding box center [532, 264] width 633 height 25
type input "[PERSON_NAME]"
click at [808, 345] on button "Next" at bounding box center [817, 341] width 66 height 34
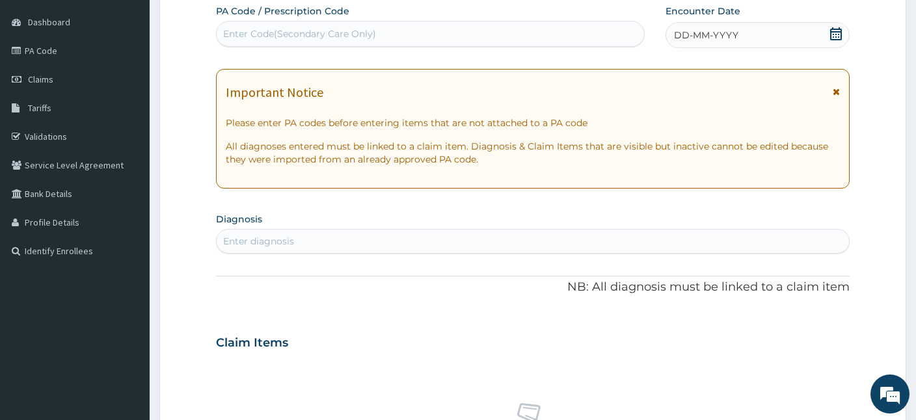
click at [391, 235] on div "Enter diagnosis" at bounding box center [533, 241] width 632 height 21
type input "I"
type input "UTI"
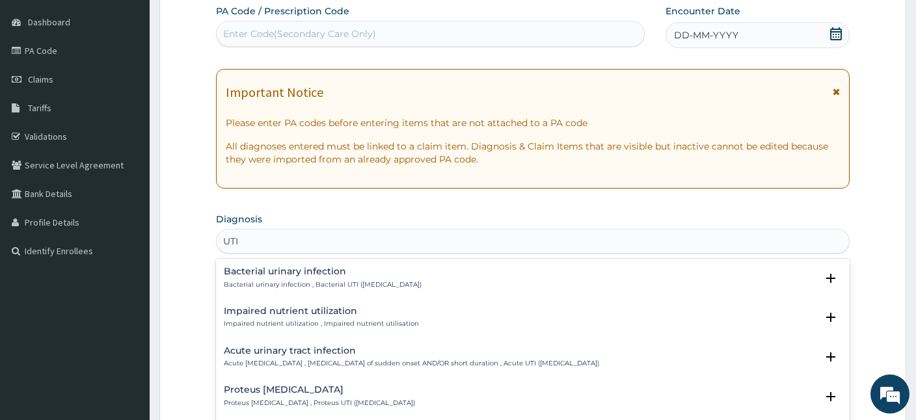
click at [245, 349] on h4 "Acute urinary tract infection" at bounding box center [411, 351] width 375 height 10
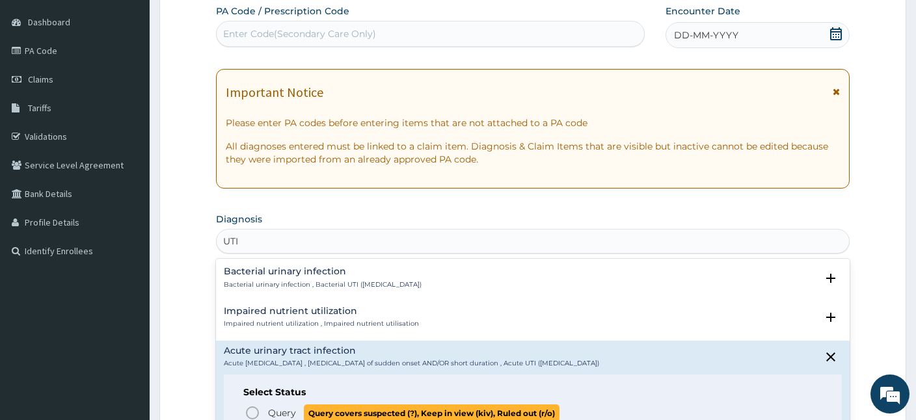
click at [258, 413] on icon "status option query" at bounding box center [252, 413] width 16 height 16
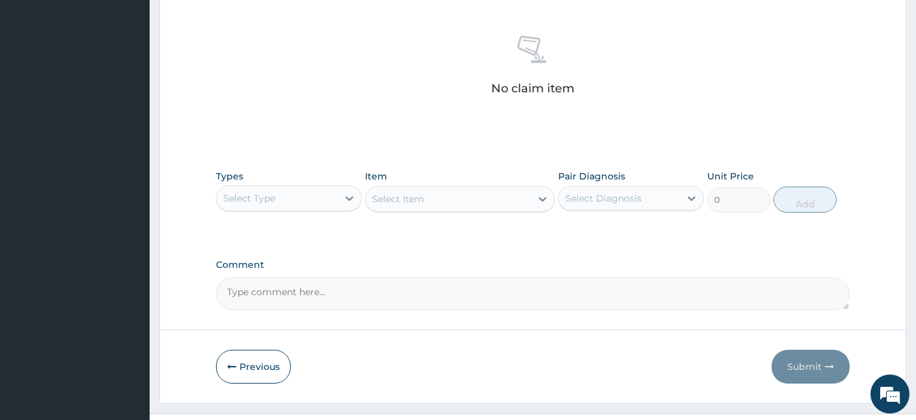
scroll to position [516, 0]
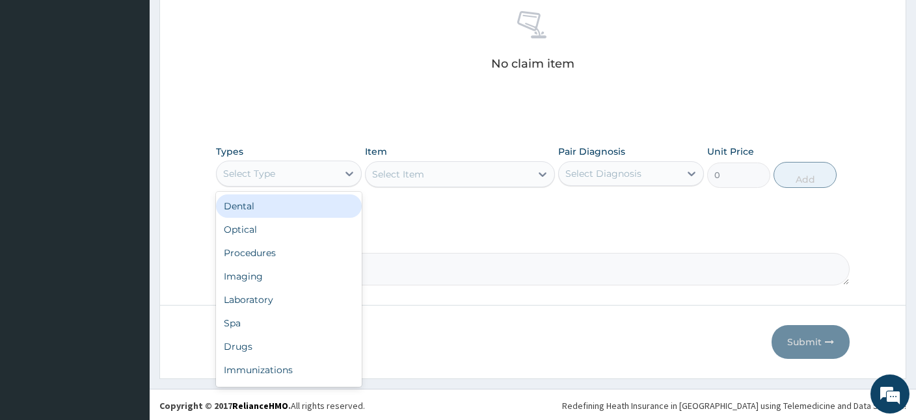
click at [282, 181] on div "Select Type" at bounding box center [277, 173] width 121 height 21
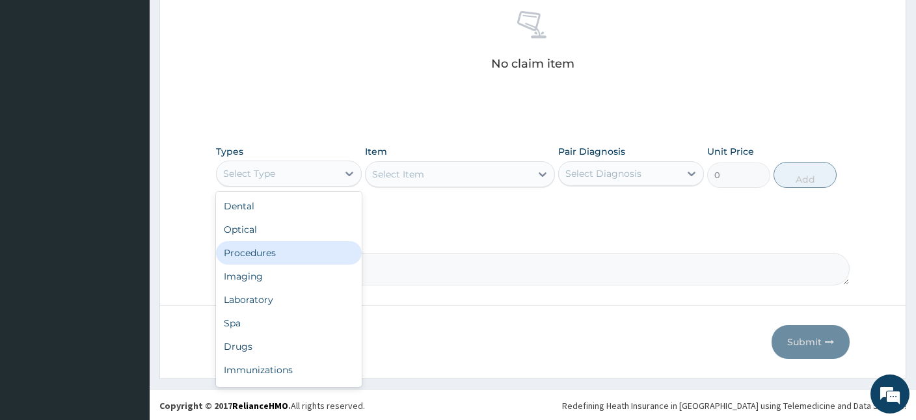
click at [272, 255] on div "Procedures" at bounding box center [289, 252] width 146 height 23
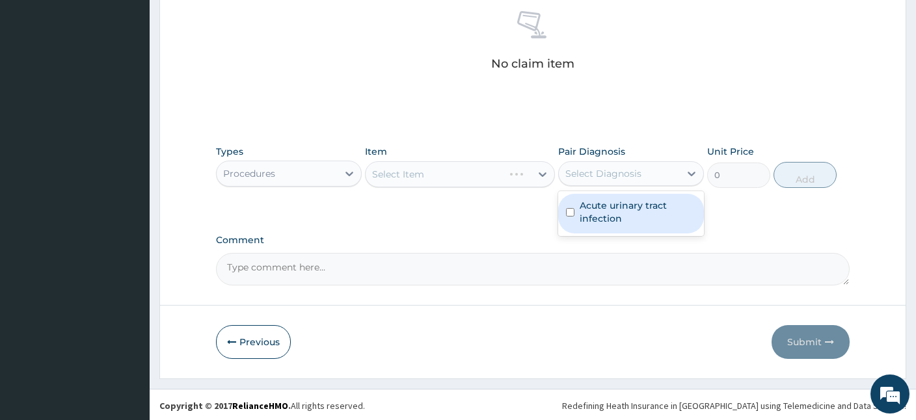
click at [612, 174] on div "Select Diagnosis" at bounding box center [603, 173] width 76 height 13
click at [613, 206] on label "Acute urinary tract infection" at bounding box center [637, 212] width 116 height 26
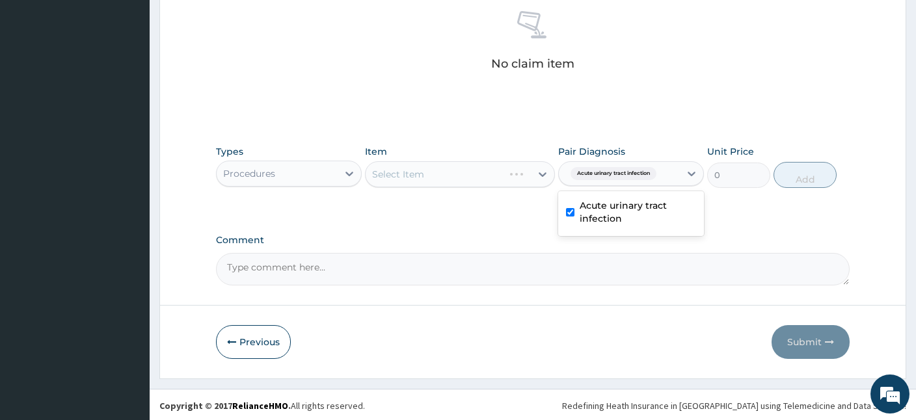
checkbox input "true"
click at [378, 179] on div "Select Item" at bounding box center [460, 174] width 190 height 26
click at [417, 170] on div "Select Item" at bounding box center [460, 174] width 190 height 26
click at [399, 187] on div "Types Procedures Item Select Item Pair Diagnosis Acute urinary tract infection …" at bounding box center [532, 167] width 633 height 56
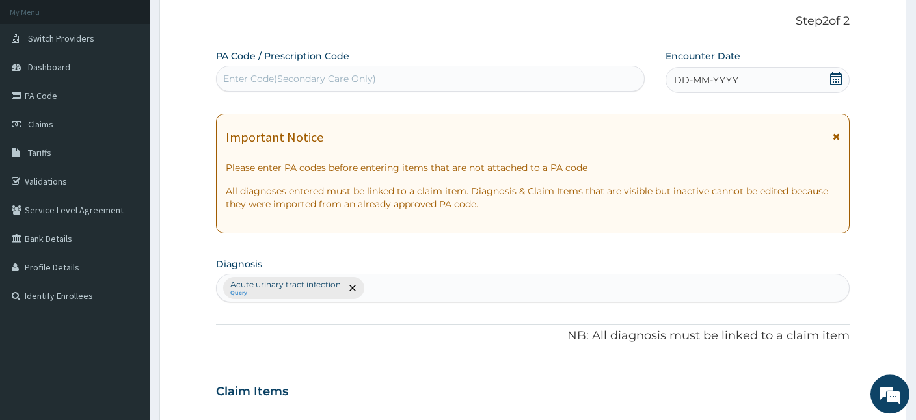
scroll to position [72, 0]
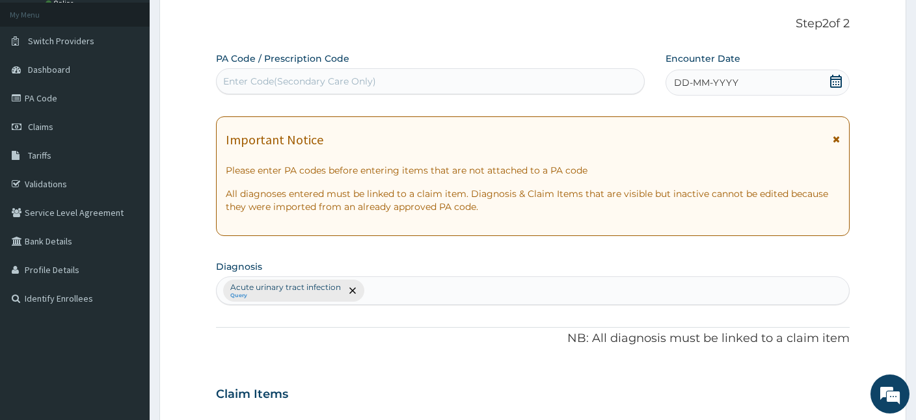
click at [839, 81] on icon at bounding box center [835, 81] width 13 height 13
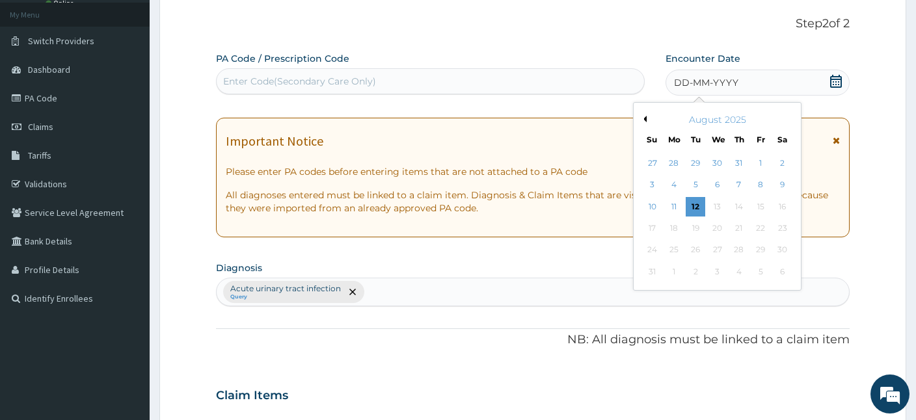
click at [648, 117] on div "August 2025" at bounding box center [717, 119] width 157 height 13
click at [645, 118] on button "Previous Month" at bounding box center [643, 119] width 7 height 7
click at [786, 209] on div "21" at bounding box center [783, 207] width 20 height 20
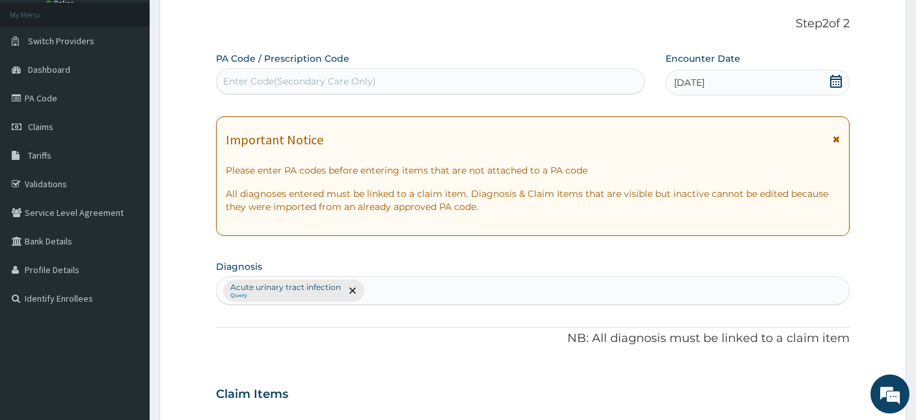
scroll to position [516, 0]
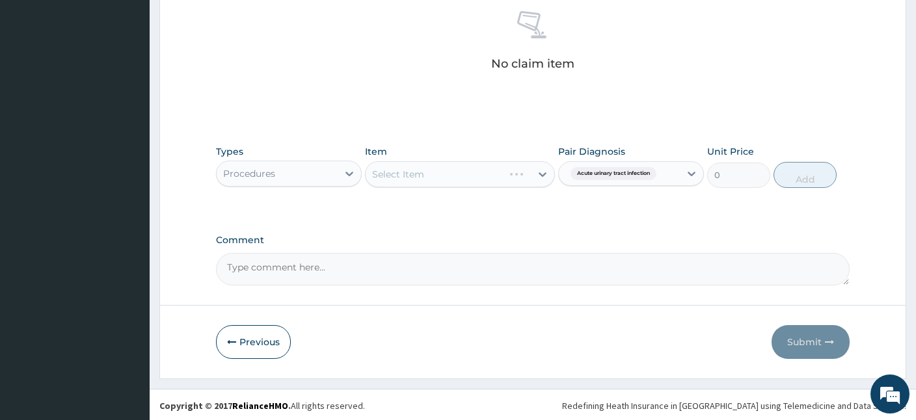
click at [302, 181] on div "Procedures" at bounding box center [277, 173] width 121 height 21
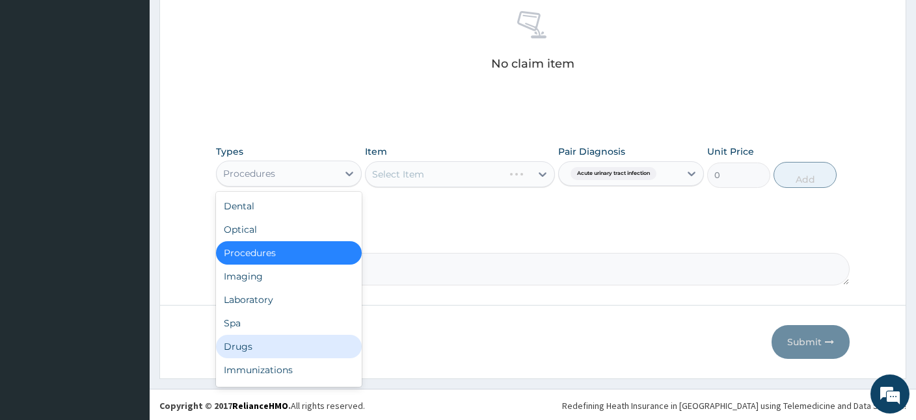
click at [244, 347] on div "Drugs" at bounding box center [289, 346] width 146 height 23
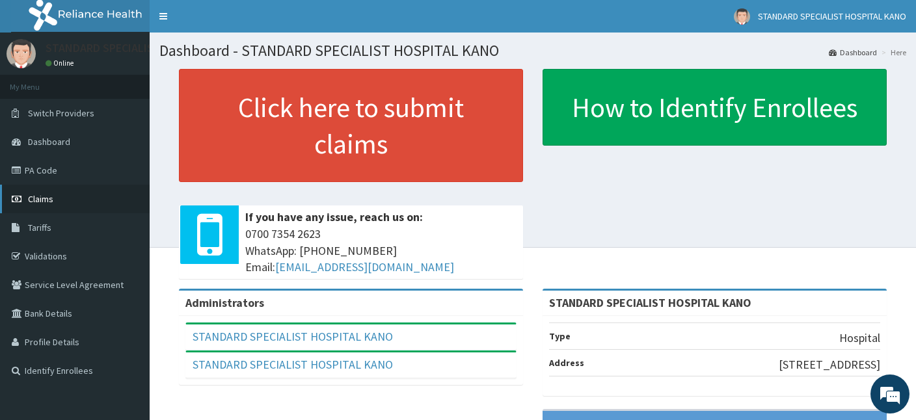
click at [44, 204] on span "Claims" at bounding box center [40, 199] width 25 height 12
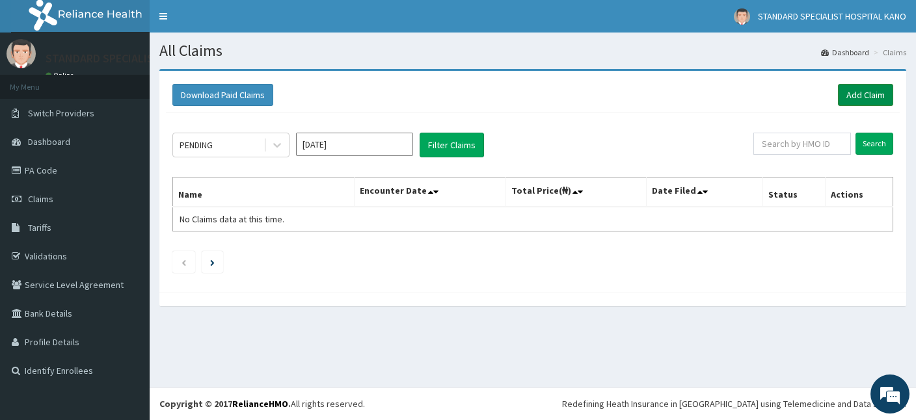
click at [857, 90] on link "Add Claim" at bounding box center [865, 95] width 55 height 22
click at [858, 103] on link "Add Claim" at bounding box center [865, 95] width 55 height 22
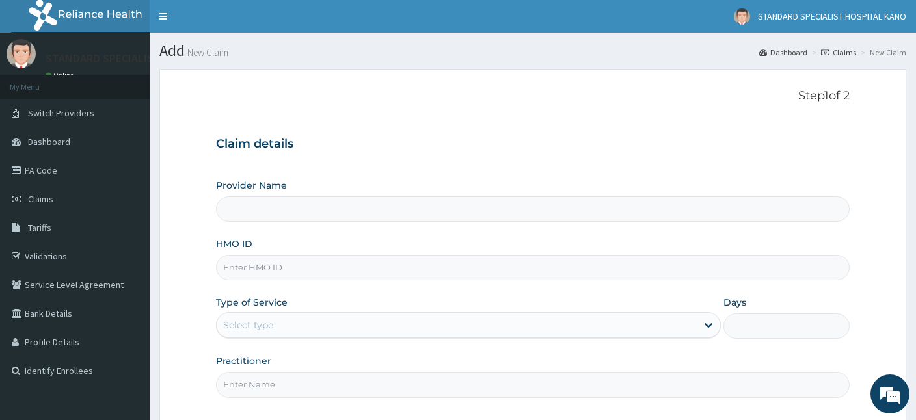
click at [273, 274] on input "HMO ID" at bounding box center [532, 267] width 633 height 25
type input "STANDARD SPECIALIST HOSPITAL KANO"
type input "ICN/10180/A"
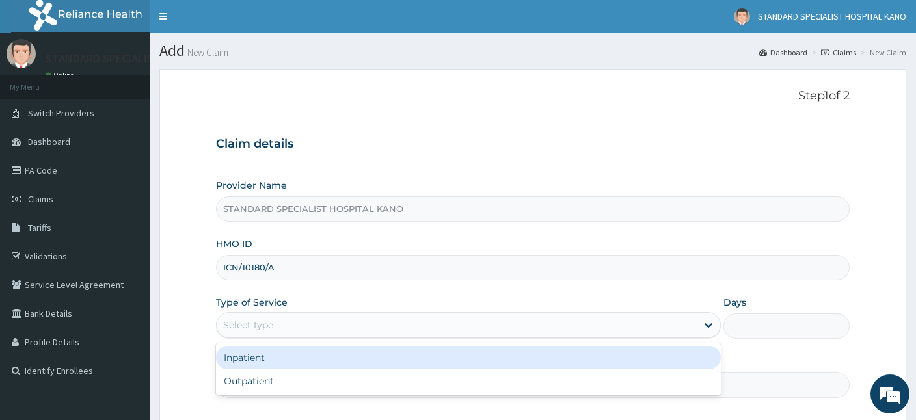
click at [249, 328] on div "Select type" at bounding box center [248, 325] width 50 height 13
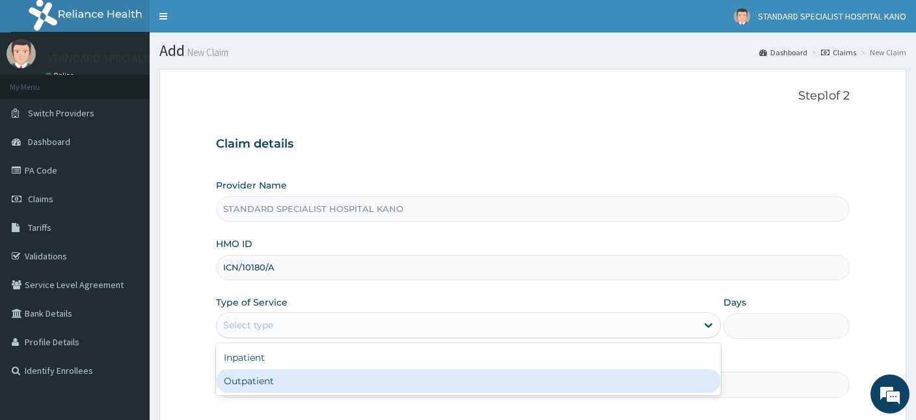
click at [258, 385] on div "Outpatient" at bounding box center [468, 380] width 505 height 23
type input "1"
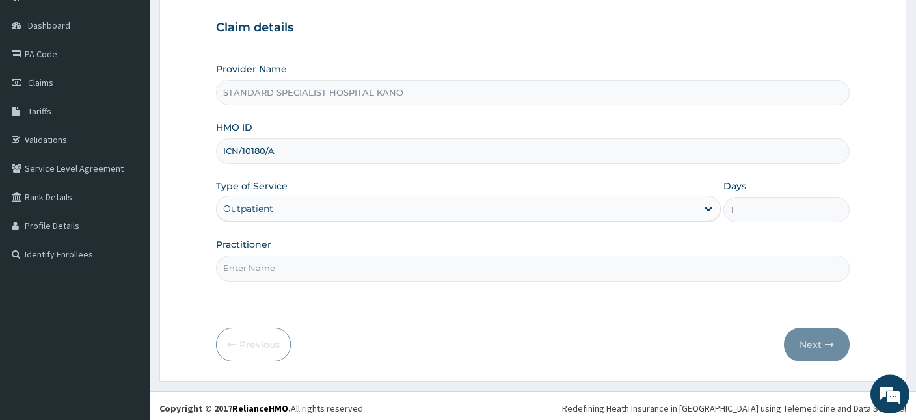
scroll to position [120, 0]
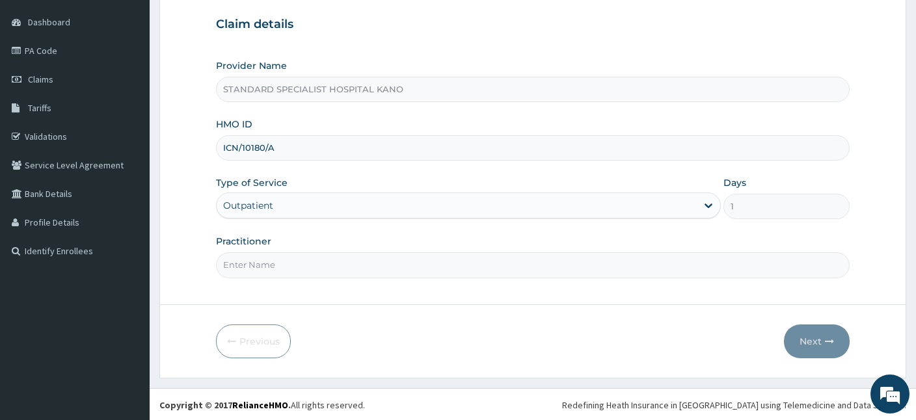
click at [260, 260] on input "Practitioner" at bounding box center [532, 264] width 633 height 25
type input "[PERSON_NAME]"
click at [827, 349] on button "Next" at bounding box center [817, 341] width 66 height 34
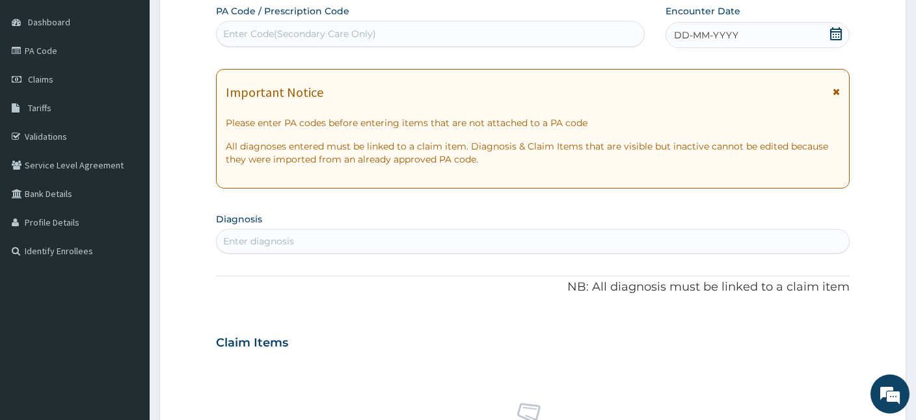
click at [832, 34] on icon at bounding box center [836, 33] width 12 height 13
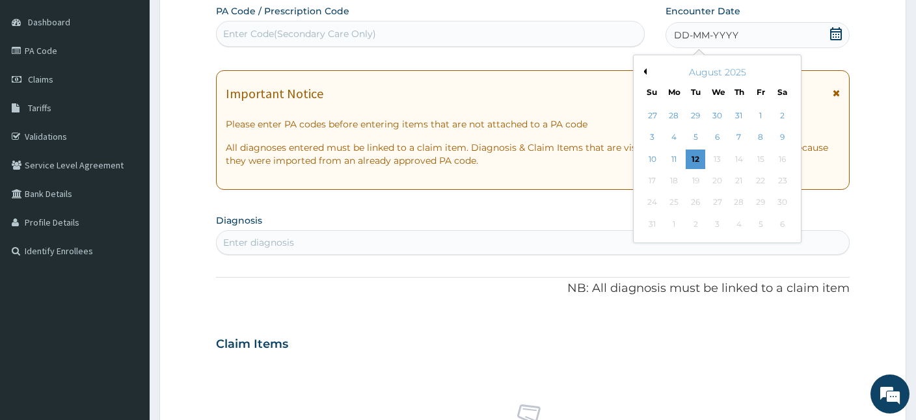
click at [644, 71] on button "Previous Month" at bounding box center [643, 71] width 7 height 7
click at [786, 162] on div "21" at bounding box center [783, 160] width 20 height 20
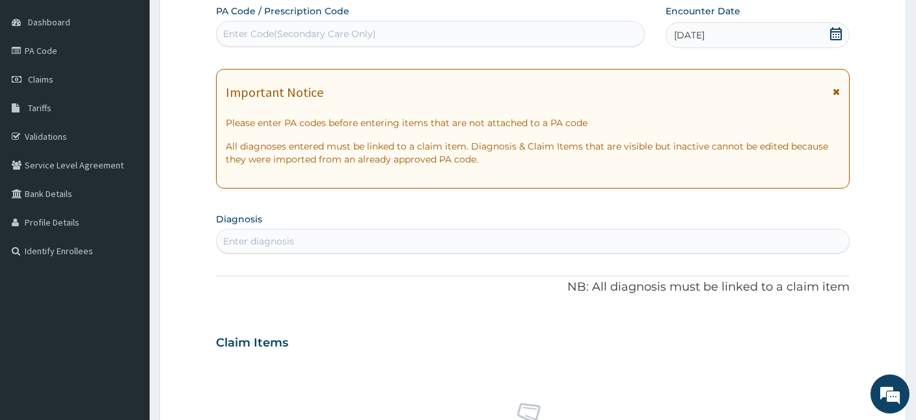
click at [394, 239] on div "Enter diagnosis" at bounding box center [533, 241] width 632 height 21
type input "UPPER RES"
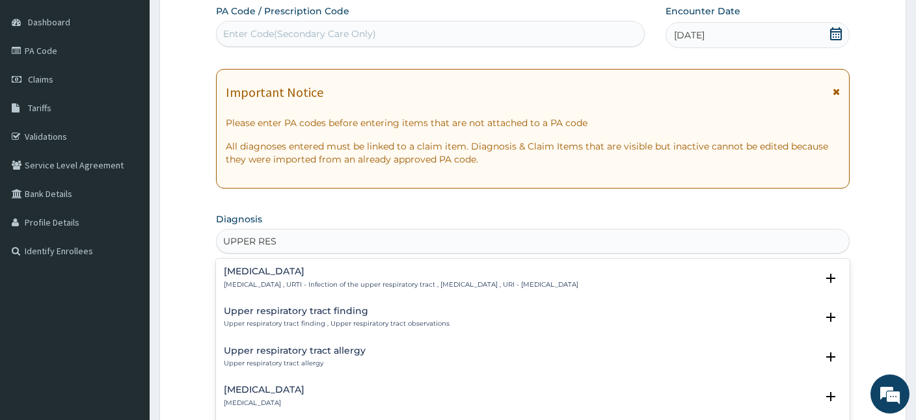
click at [272, 285] on p "[MEDICAL_DATA] , URTI - Infection of the upper respiratory tract , [MEDICAL_DAT…" at bounding box center [401, 284] width 354 height 9
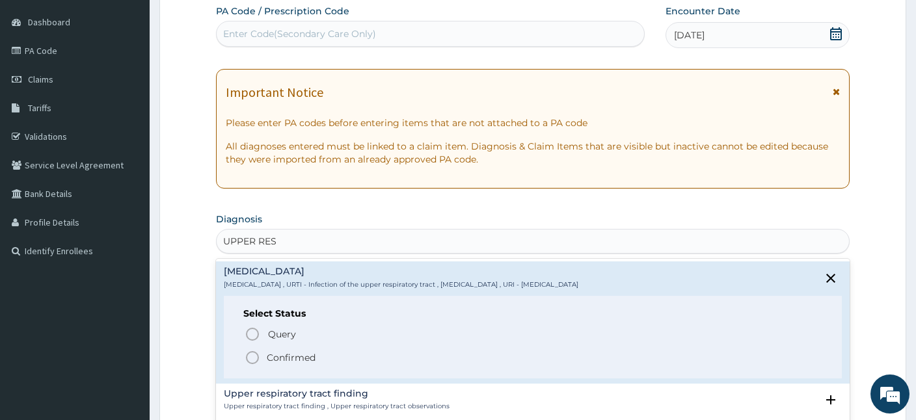
click at [248, 354] on icon "status option filled" at bounding box center [252, 358] width 16 height 16
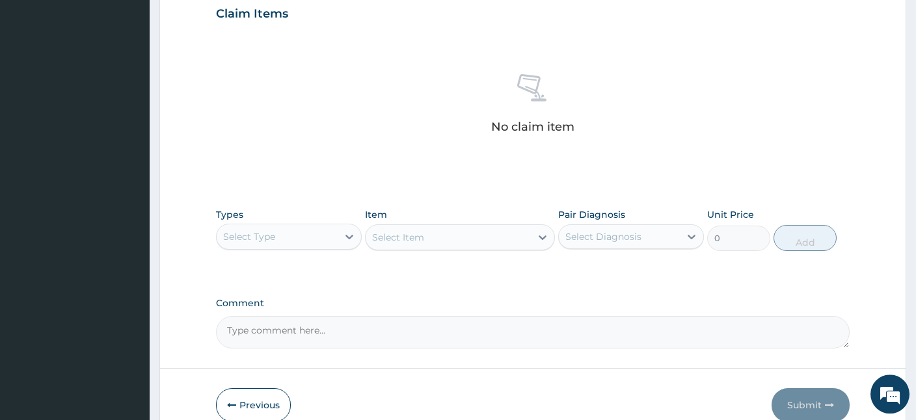
scroll to position [516, 0]
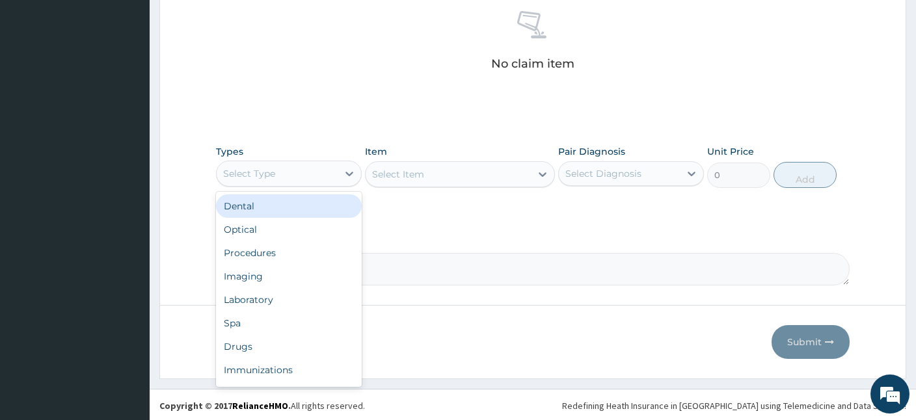
click at [307, 174] on div "Select Type" at bounding box center [277, 173] width 121 height 21
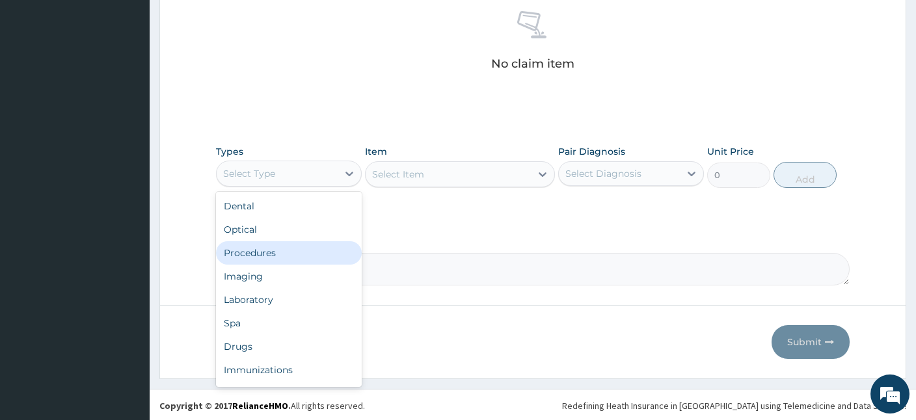
click at [278, 248] on div "Procedures" at bounding box center [289, 252] width 146 height 23
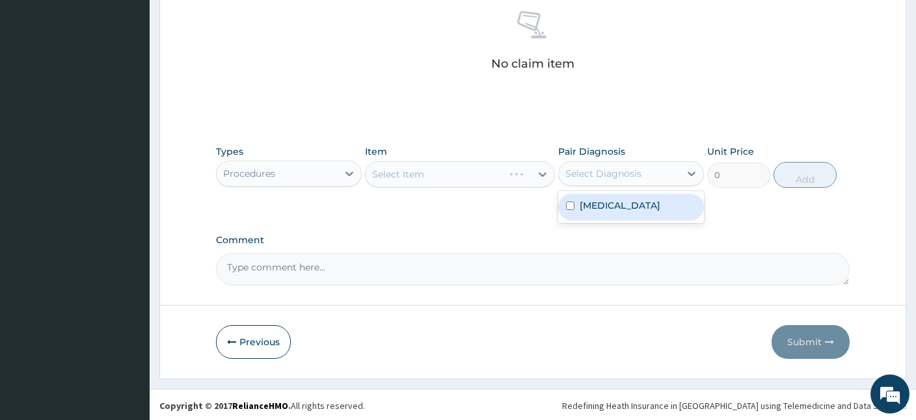
click at [652, 169] on div "Select Diagnosis" at bounding box center [619, 173] width 121 height 21
click at [619, 212] on label "[MEDICAL_DATA]" at bounding box center [619, 205] width 81 height 13
checkbox input "true"
click at [444, 174] on div "Select Item" at bounding box center [447, 174] width 165 height 21
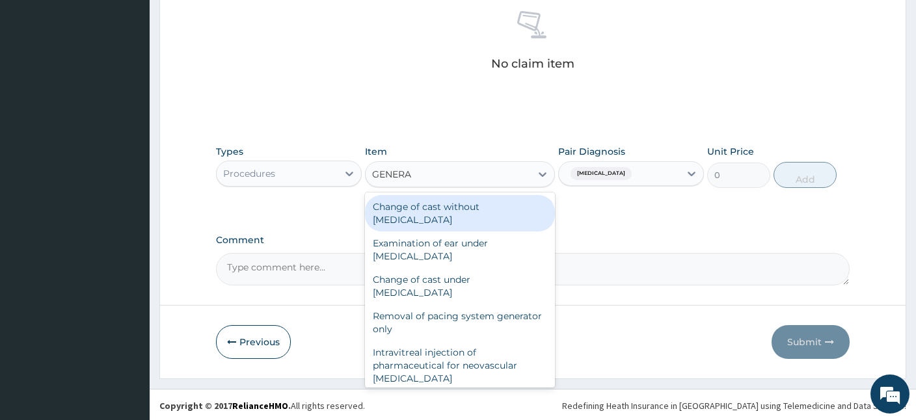
type input "GENERAL"
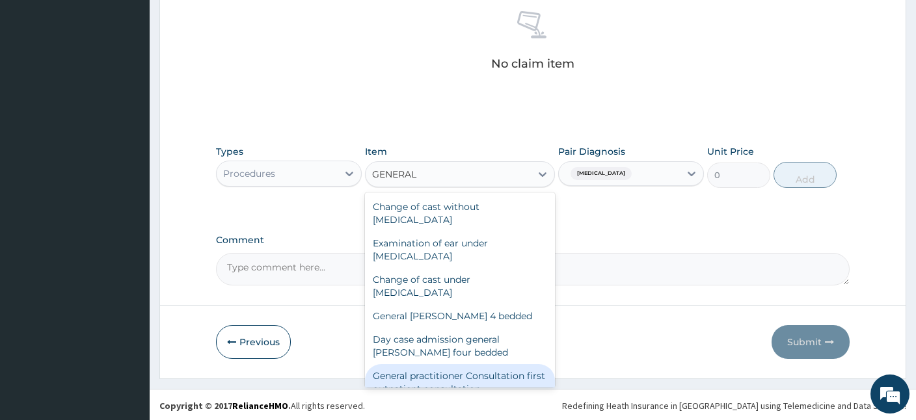
click at [412, 377] on div "General practitioner Consultation first outpatient consultation" at bounding box center [460, 382] width 190 height 36
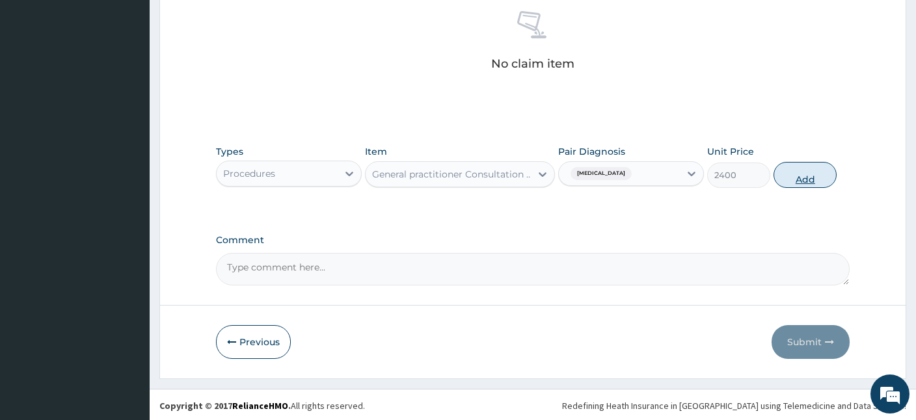
click at [799, 180] on button "Add" at bounding box center [804, 175] width 63 height 26
type input "0"
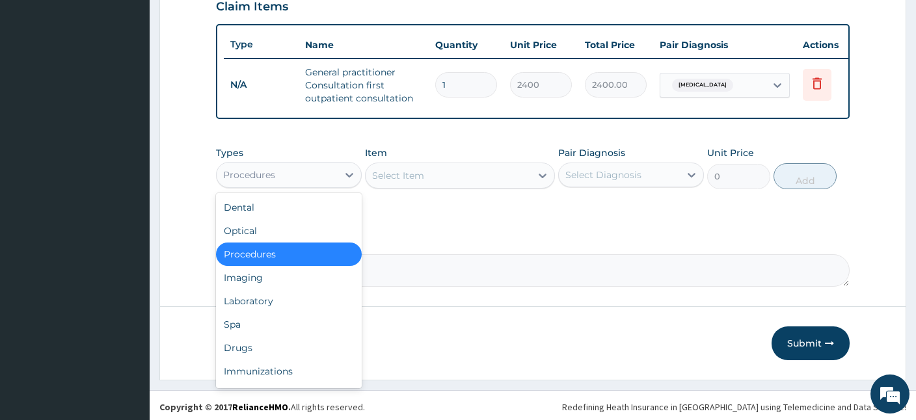
click at [307, 175] on div "Procedures" at bounding box center [277, 175] width 121 height 21
click at [233, 347] on div "Drugs" at bounding box center [289, 347] width 146 height 23
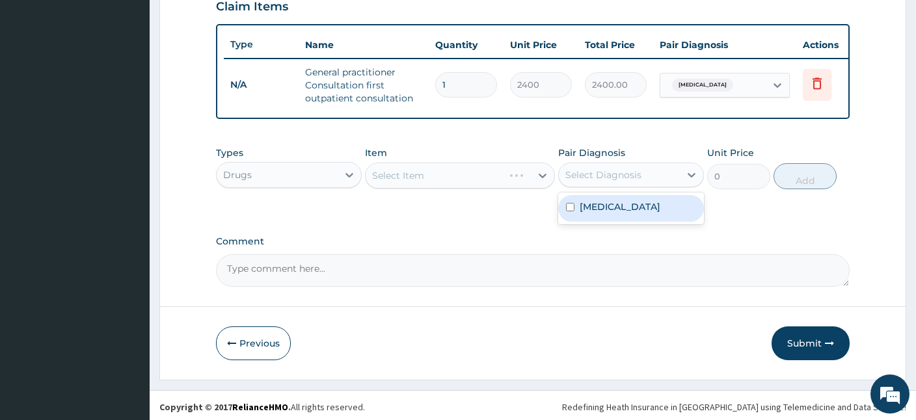
click at [634, 171] on div "Select Diagnosis" at bounding box center [603, 174] width 76 height 13
click at [624, 201] on label "Upper respiratory infection" at bounding box center [619, 206] width 81 height 13
checkbox input "true"
click at [416, 173] on div "Select Item" at bounding box center [398, 175] width 52 height 13
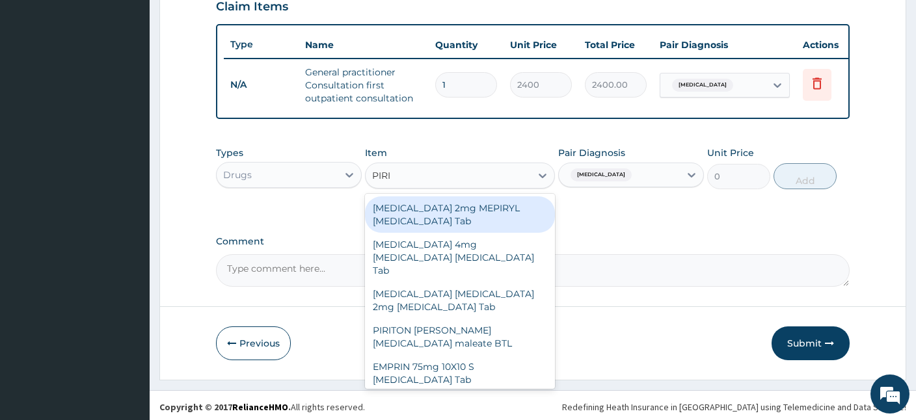
type input "PIRIT"
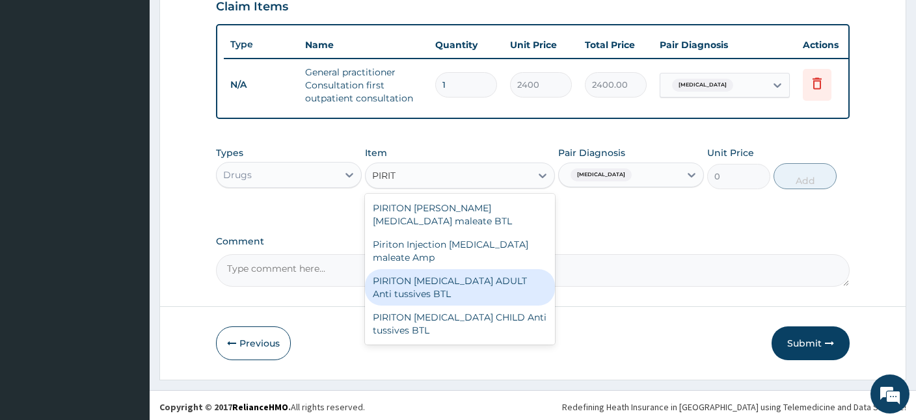
click at [430, 280] on div "PIRITON EXPECTORANT ADULT Anti tussives BTL" at bounding box center [460, 287] width 190 height 36
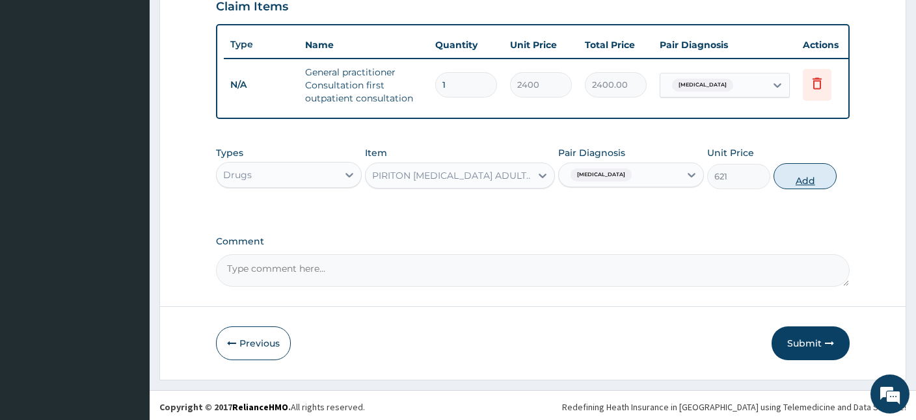
click at [802, 178] on button "Add" at bounding box center [804, 176] width 63 height 26
type input "0"
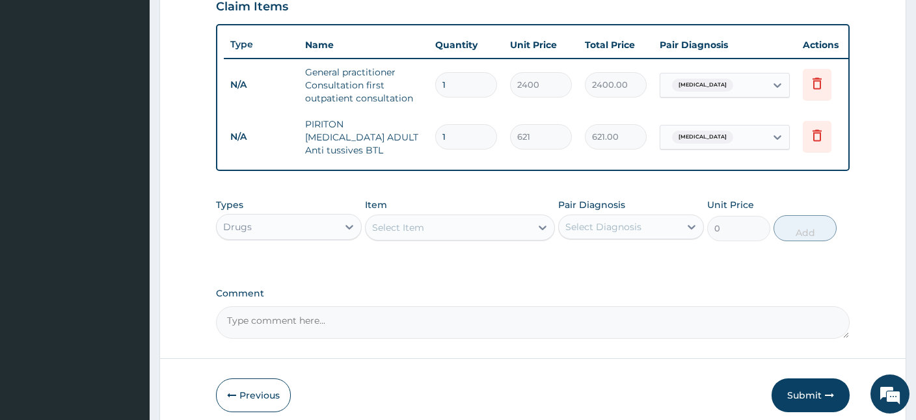
click at [514, 217] on div "Select Item" at bounding box center [447, 227] width 165 height 21
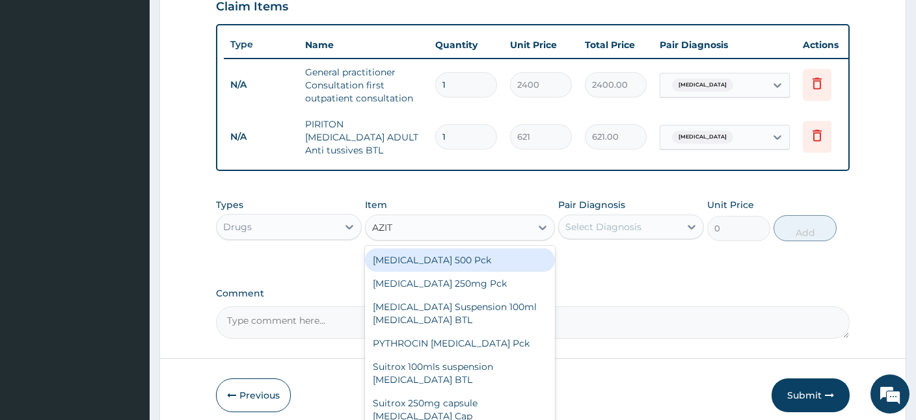
type input "AZITH"
click at [434, 248] on div "AZITHROMYCIN 500 Pck" at bounding box center [460, 259] width 190 height 23
type input "224.25"
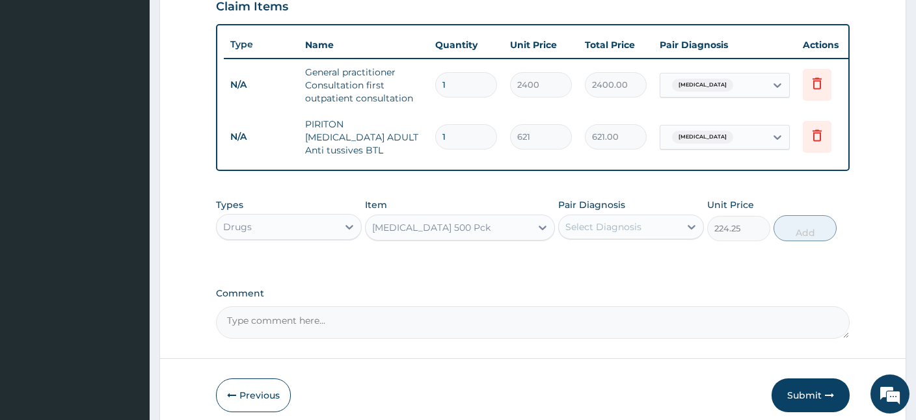
click at [640, 220] on div "Select Diagnosis" at bounding box center [603, 226] width 76 height 13
click at [609, 255] on label "Upper respiratory infection" at bounding box center [619, 258] width 81 height 13
checkbox input "true"
click at [796, 221] on button "Add" at bounding box center [804, 228] width 63 height 26
type input "0"
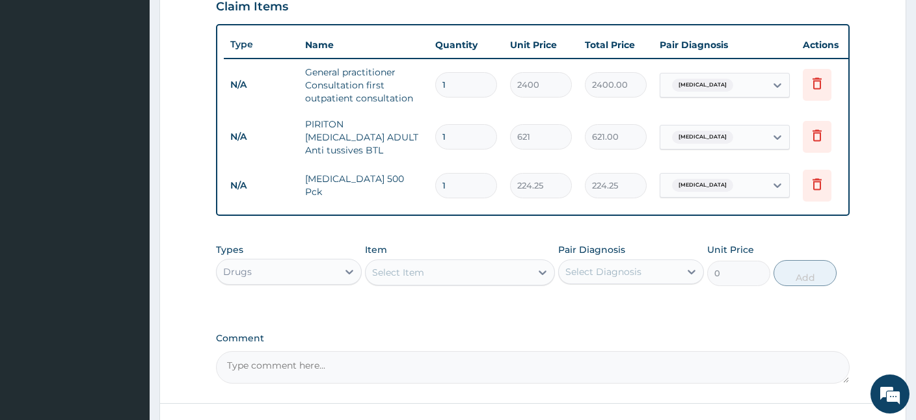
type input "0.00"
type input "3"
type input "672.75"
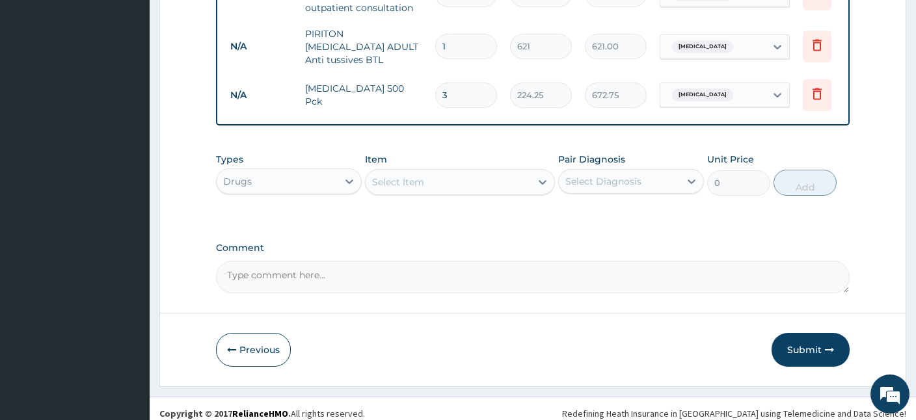
type input "3"
click at [419, 178] on div "Select Item" at bounding box center [398, 182] width 52 height 13
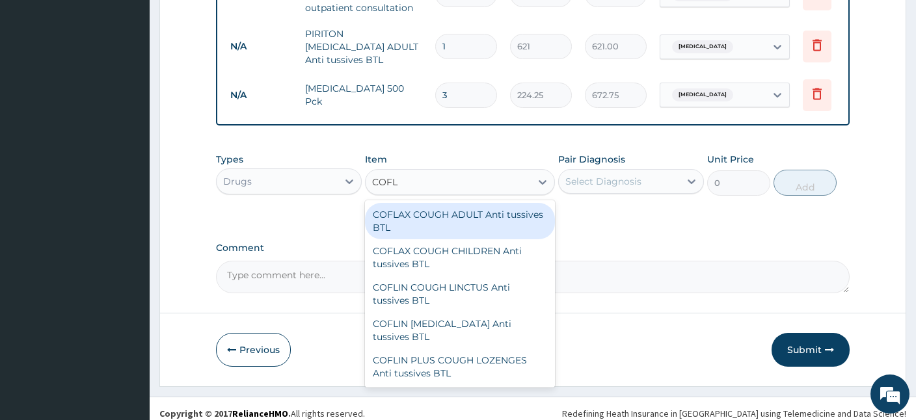
type input "COFLA"
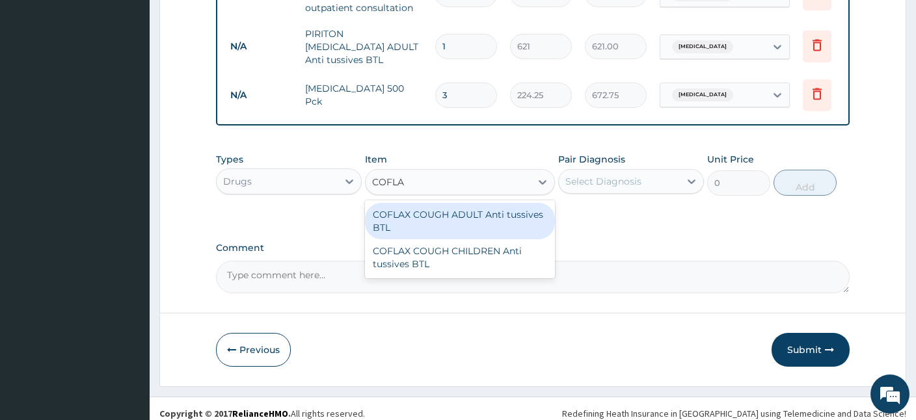
click at [493, 215] on div "COFLAX COUGH ADULT Anti tussives BTL" at bounding box center [460, 221] width 190 height 36
type input "690"
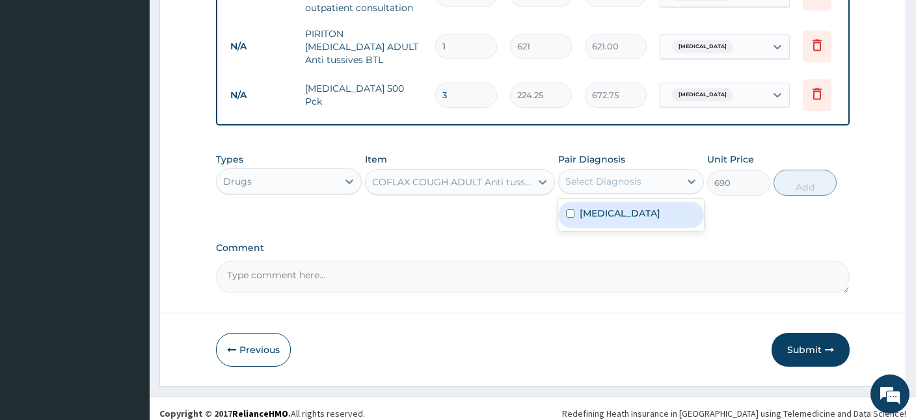
click at [648, 172] on div "Select Diagnosis" at bounding box center [619, 181] width 121 height 21
click at [622, 217] on label "Upper respiratory infection" at bounding box center [619, 213] width 81 height 13
checkbox input "true"
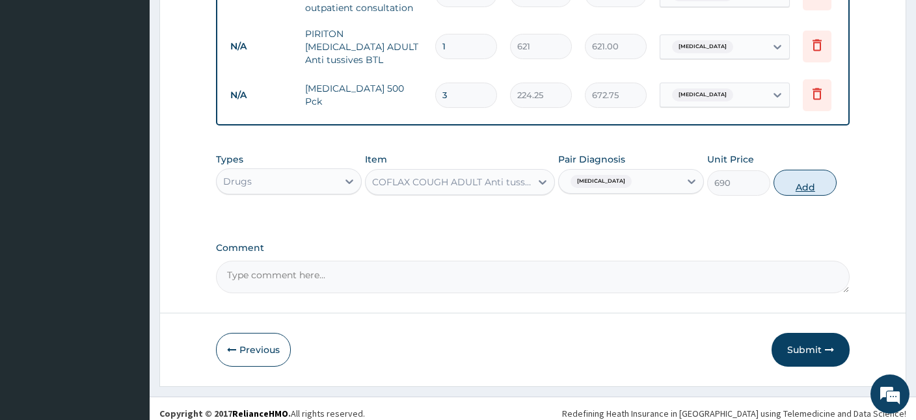
click at [806, 176] on button "Add" at bounding box center [804, 183] width 63 height 26
type input "0"
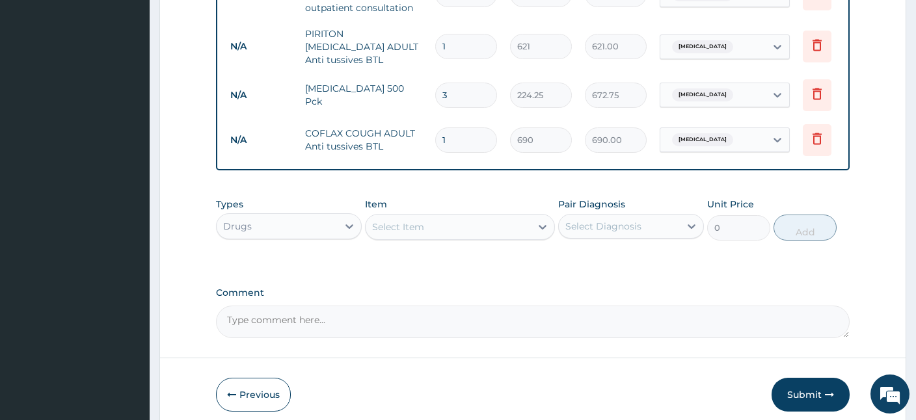
click at [460, 217] on div "Select Item" at bounding box center [447, 227] width 165 height 21
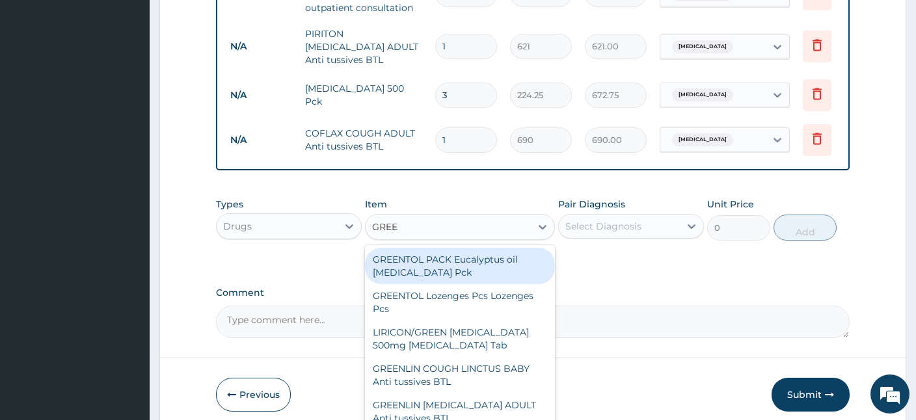
type input "GREEN"
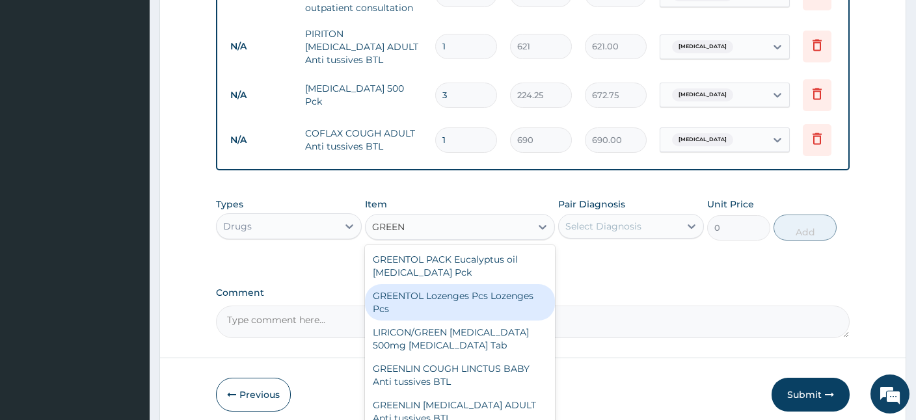
click at [431, 286] on div "GREENTOL Lozenges Pcs Lozenges Pcs" at bounding box center [460, 302] width 190 height 36
type input "94.875"
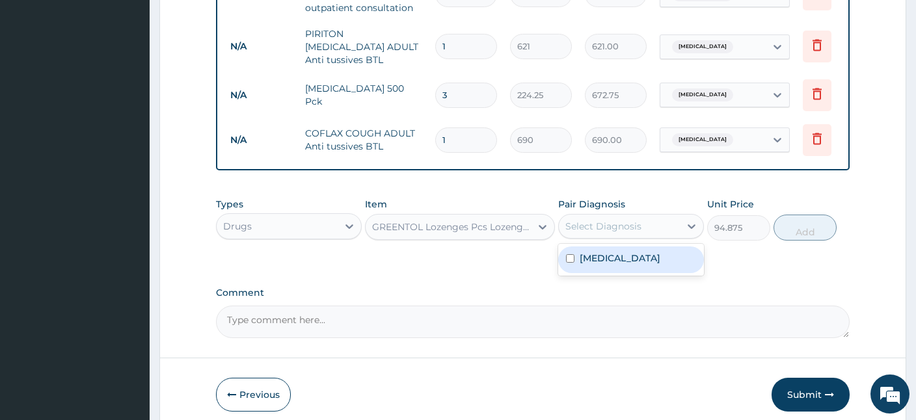
click at [631, 222] on div "Select Diagnosis" at bounding box center [603, 226] width 76 height 13
click at [602, 258] on label "Upper respiratory infection" at bounding box center [619, 258] width 81 height 13
checkbox input "true"
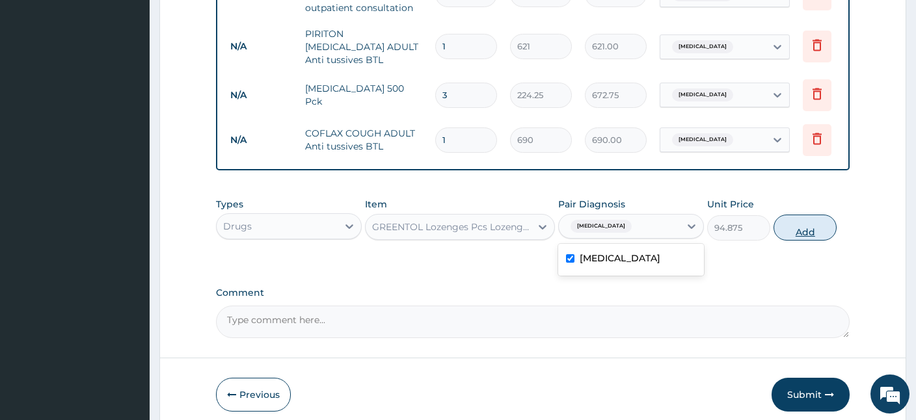
click at [794, 228] on button "Add" at bounding box center [804, 228] width 63 height 26
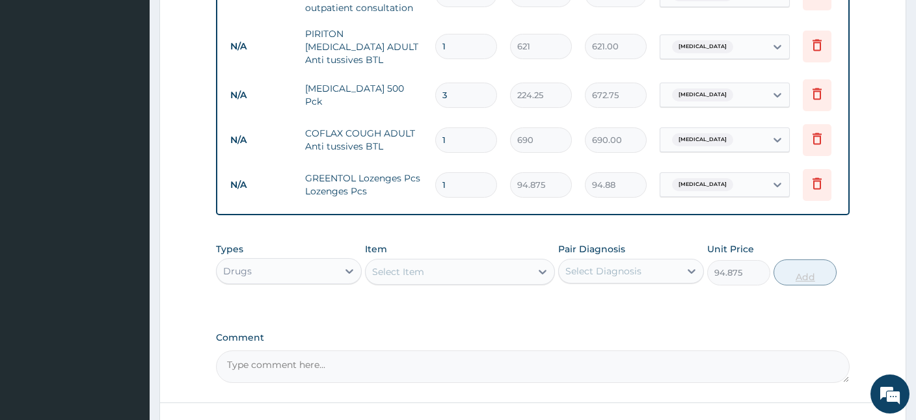
type input "0"
type input "10"
type input "948.75"
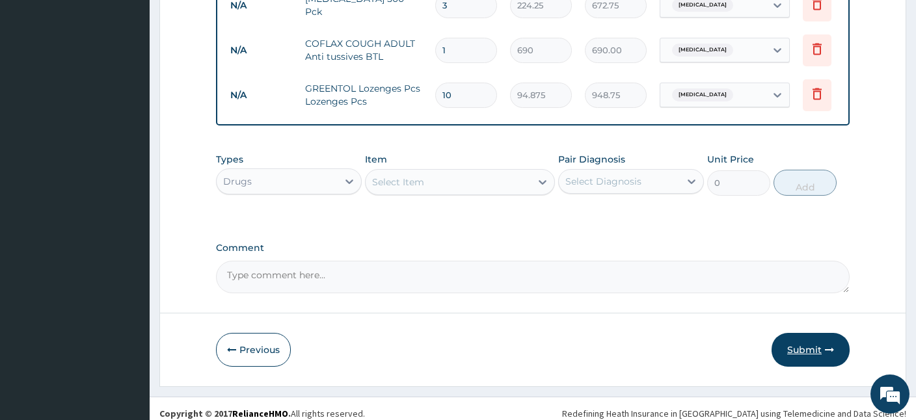
type input "10"
click at [798, 337] on button "Submit" at bounding box center [810, 350] width 78 height 34
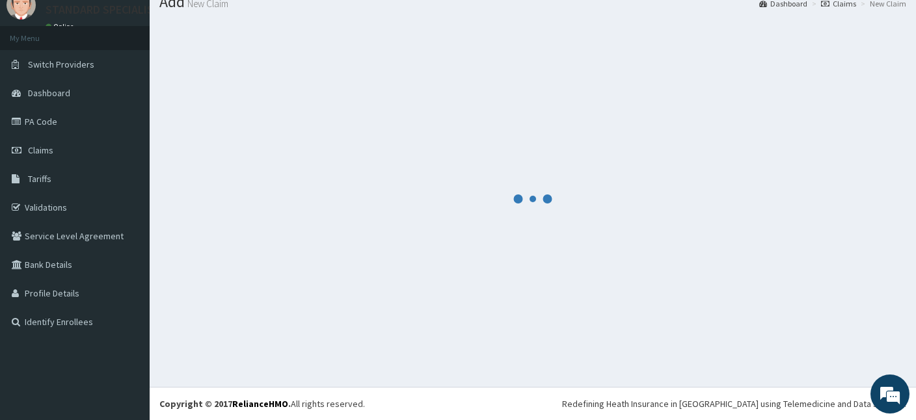
scroll to position [49, 0]
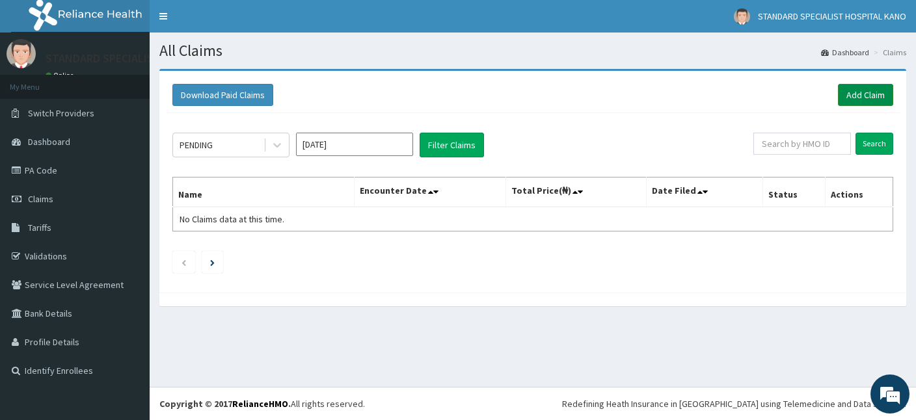
click at [854, 101] on link "Add Claim" at bounding box center [865, 95] width 55 height 22
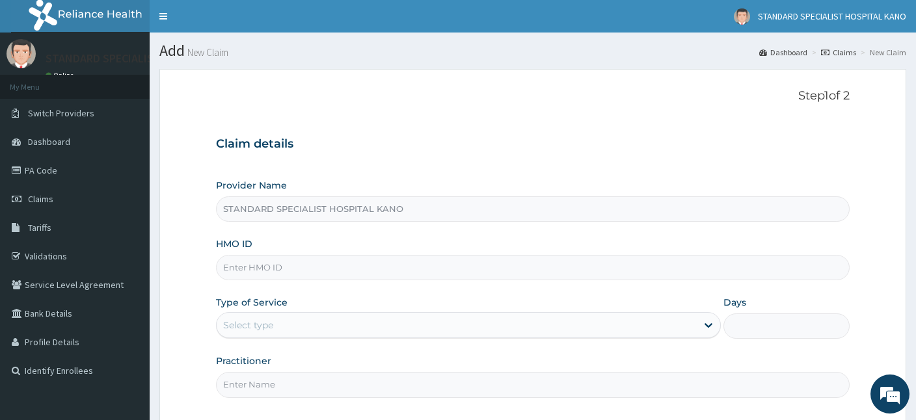
type input "STANDARD SPECIALIST HOSPITAL KANO"
click at [321, 272] on input "HMO ID" at bounding box center [532, 267] width 633 height 25
type input "ICN/10180/B"
click at [284, 330] on div "Select type" at bounding box center [457, 325] width 480 height 21
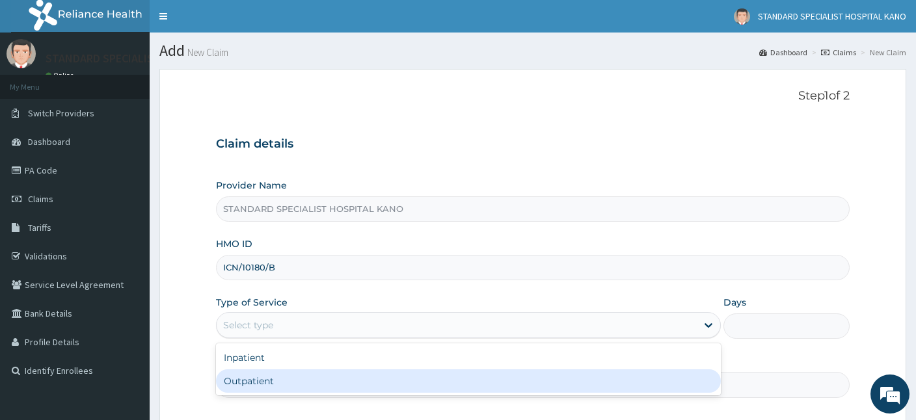
click at [269, 380] on div "Outpatient" at bounding box center [468, 380] width 505 height 23
type input "1"
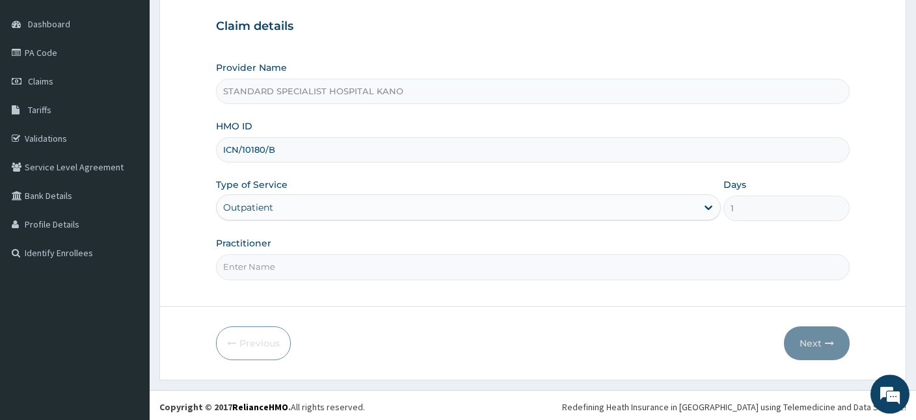
scroll to position [120, 0]
click at [271, 256] on input "Practitioner" at bounding box center [532, 264] width 633 height 25
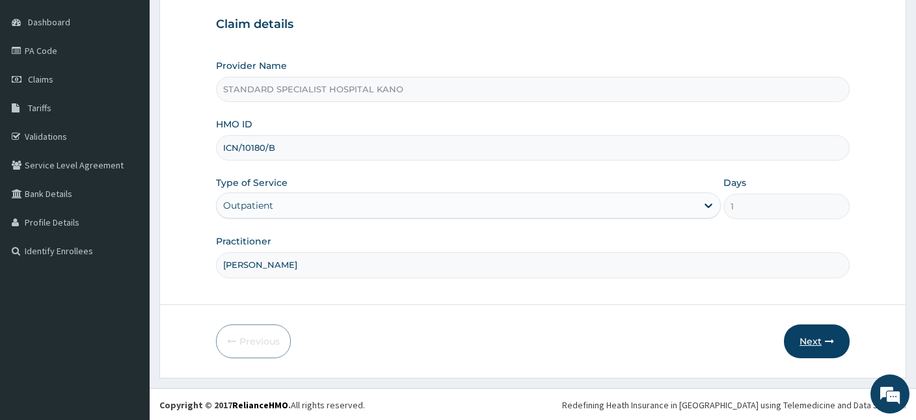
type input "Dr. Ezeh"
click at [805, 343] on button "Next" at bounding box center [817, 341] width 66 height 34
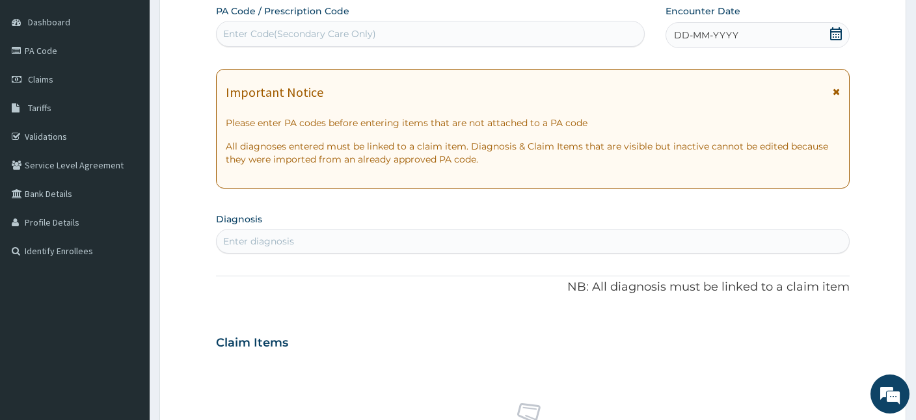
click at [830, 31] on icon at bounding box center [836, 33] width 12 height 13
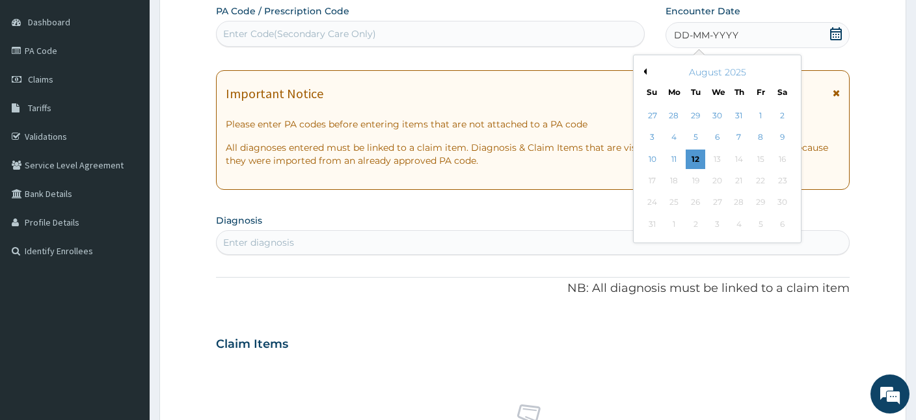
click at [643, 72] on button "Previous Month" at bounding box center [643, 71] width 7 height 7
click at [789, 166] on div "21" at bounding box center [783, 160] width 20 height 20
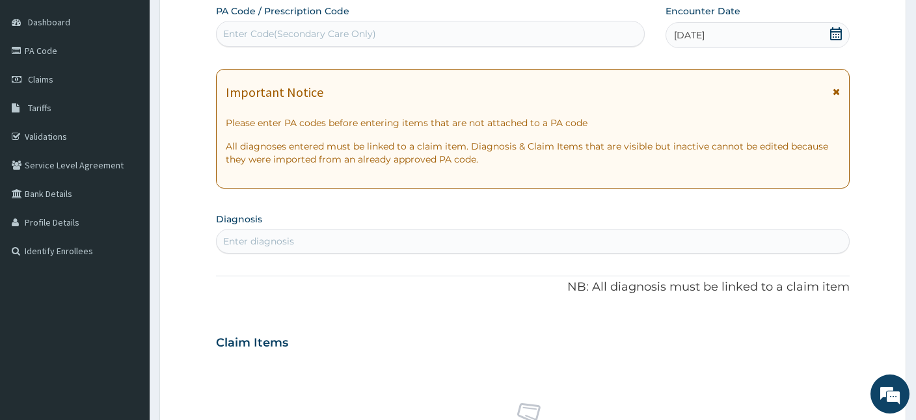
click at [256, 233] on div "Enter diagnosis" at bounding box center [533, 241] width 632 height 21
type input "BP"
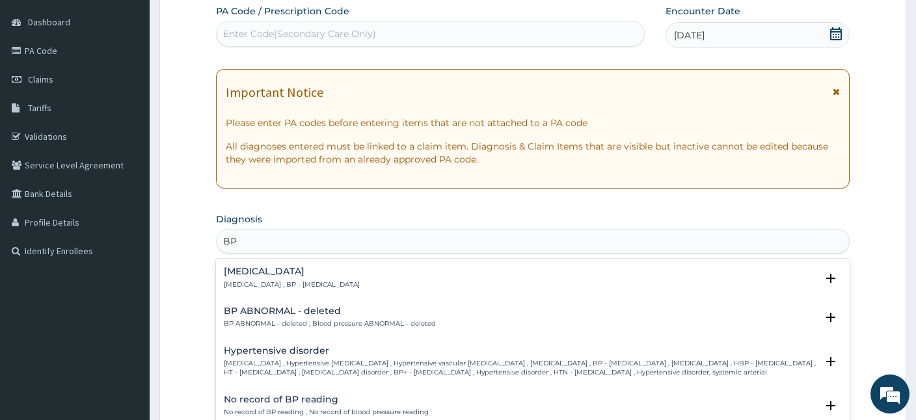
click at [277, 371] on p "High blood pressure , Hypertensive vascular disease , Hypertensive vascular deg…" at bounding box center [520, 368] width 592 height 19
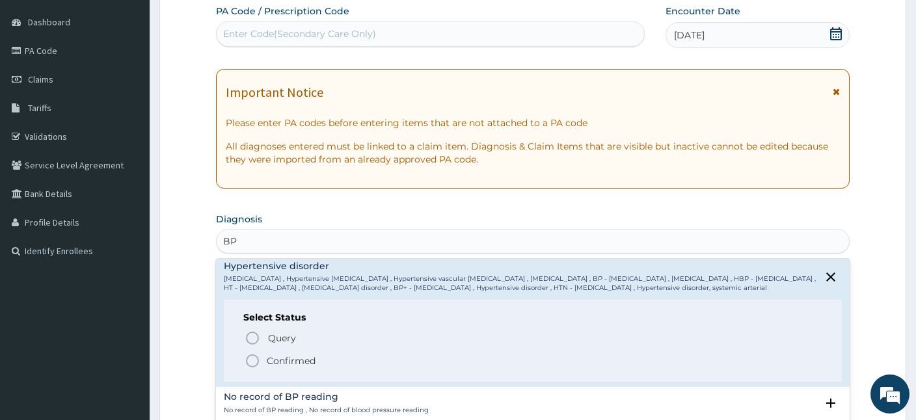
scroll to position [93, 0]
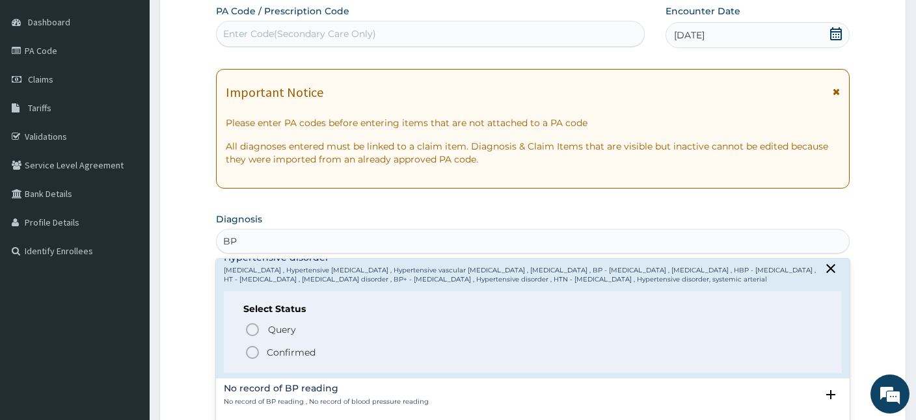
click at [252, 358] on circle "status option filled" at bounding box center [252, 353] width 12 height 12
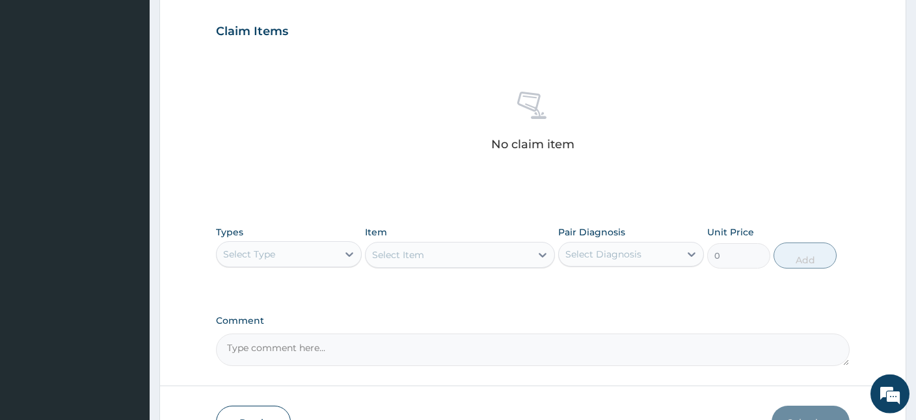
scroll to position [516, 0]
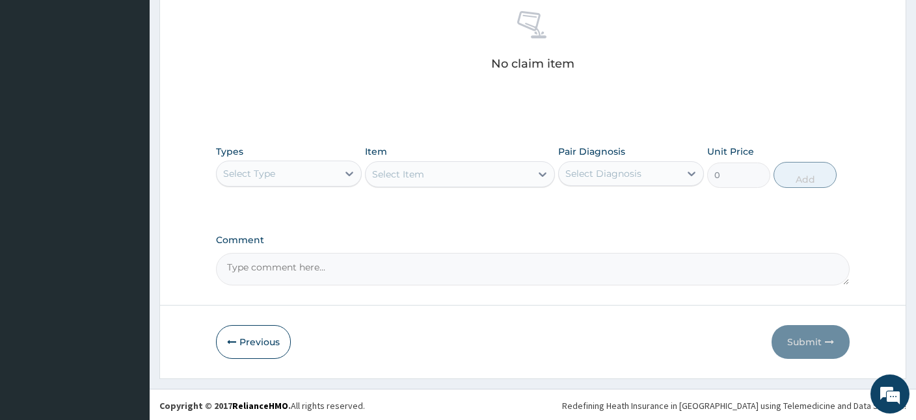
click at [308, 191] on div "Types Select Type Item Select Item Pair Diagnosis Select Diagnosis Unit Price 0…" at bounding box center [532, 167] width 633 height 56
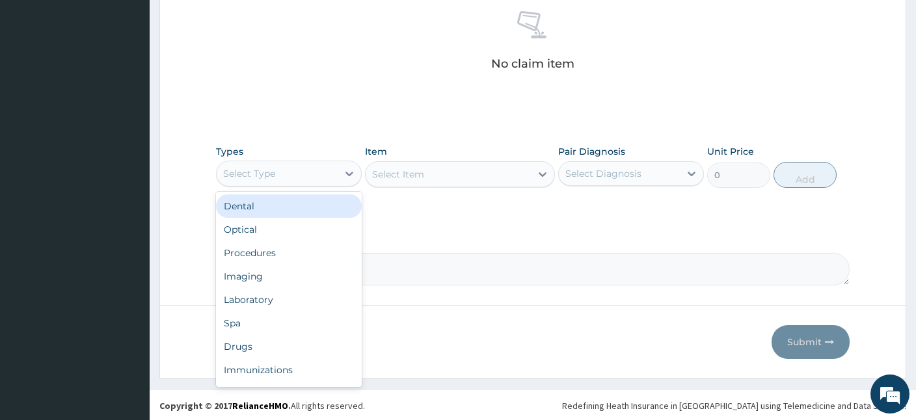
click at [306, 180] on div "Select Type" at bounding box center [277, 173] width 121 height 21
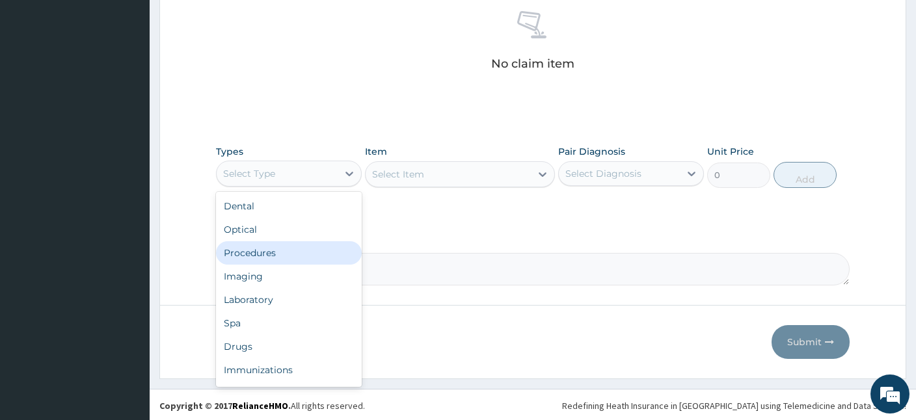
click at [275, 254] on div "Procedures" at bounding box center [289, 252] width 146 height 23
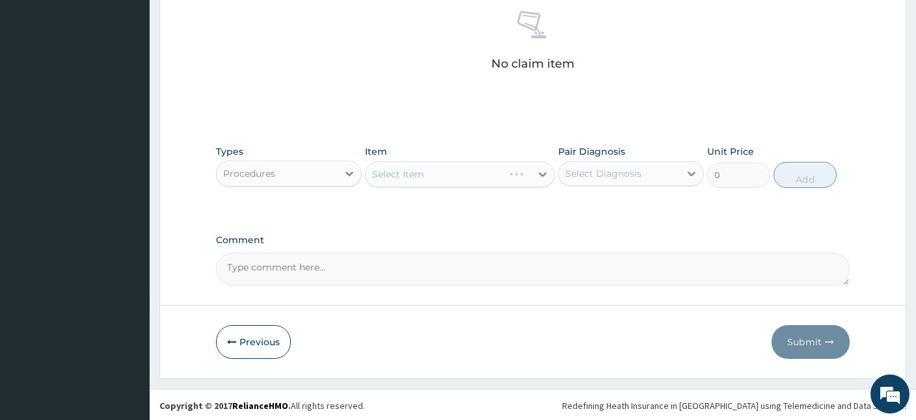
click at [606, 165] on div "Select Diagnosis" at bounding box center [619, 173] width 121 height 21
click at [582, 202] on label "Hypertensive disorder" at bounding box center [631, 205] width 105 height 13
checkbox input "true"
click at [426, 176] on div "Select Item" at bounding box center [460, 174] width 190 height 26
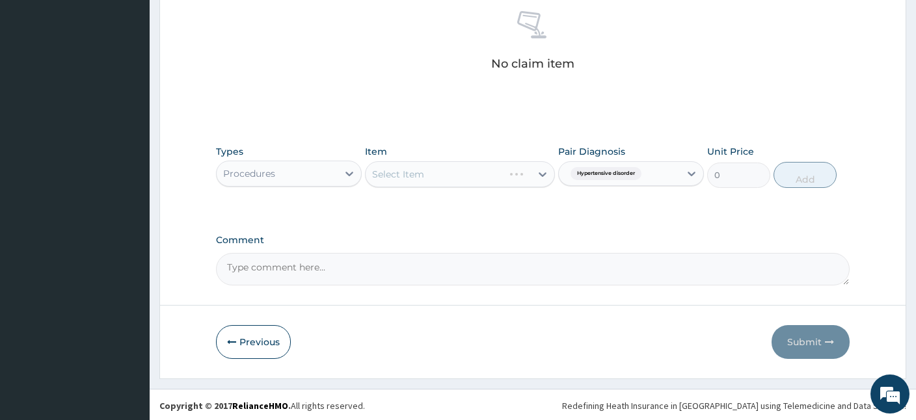
click at [426, 176] on div "Select Item" at bounding box center [460, 174] width 190 height 26
click at [432, 174] on div "Select Item" at bounding box center [460, 174] width 190 height 26
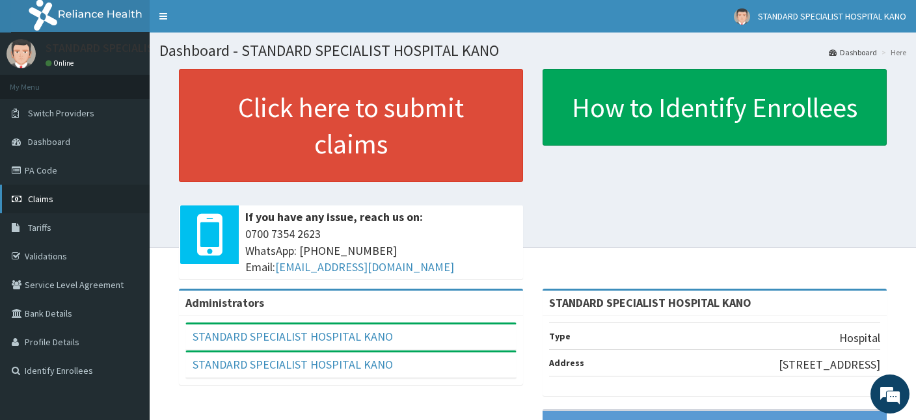
click at [37, 196] on span "Claims" at bounding box center [40, 199] width 25 height 12
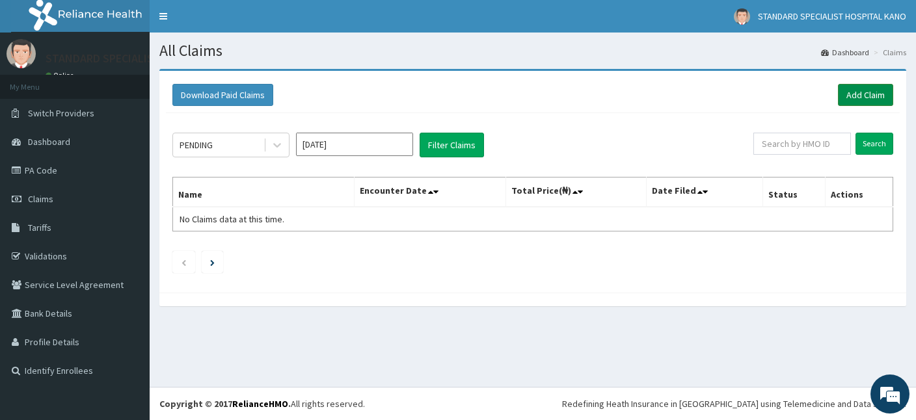
click at [858, 93] on link "Add Claim" at bounding box center [865, 95] width 55 height 22
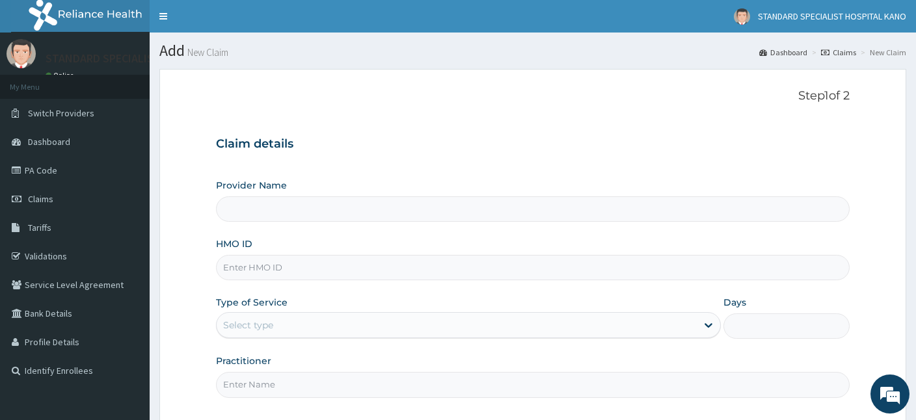
type input "STANDARD SPECIALIST HOSPITAL KANO"
click at [347, 262] on input "HMO ID" at bounding box center [532, 267] width 633 height 25
type input "ICN/10180/B"
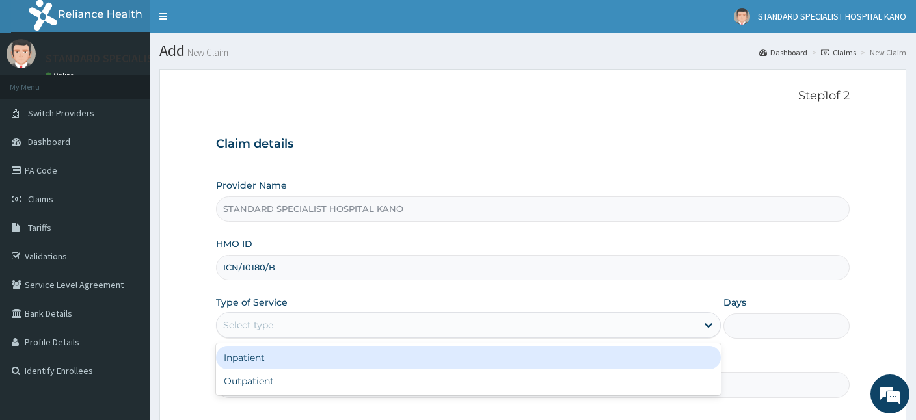
click at [252, 323] on div "Select type" at bounding box center [248, 325] width 50 height 13
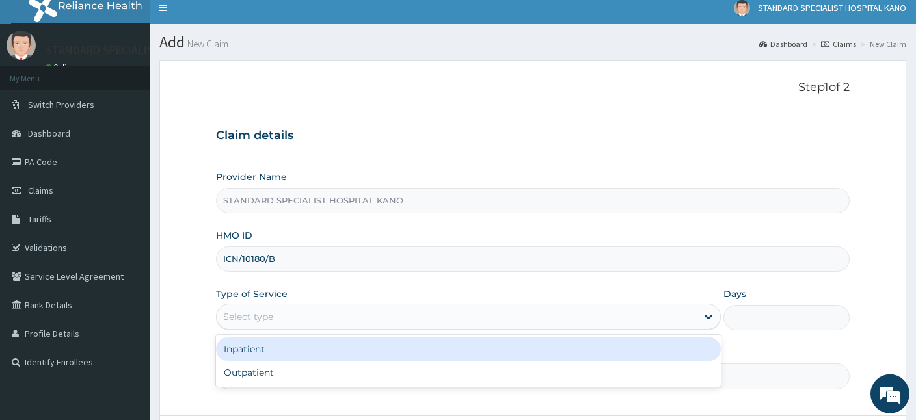
scroll to position [9, 0]
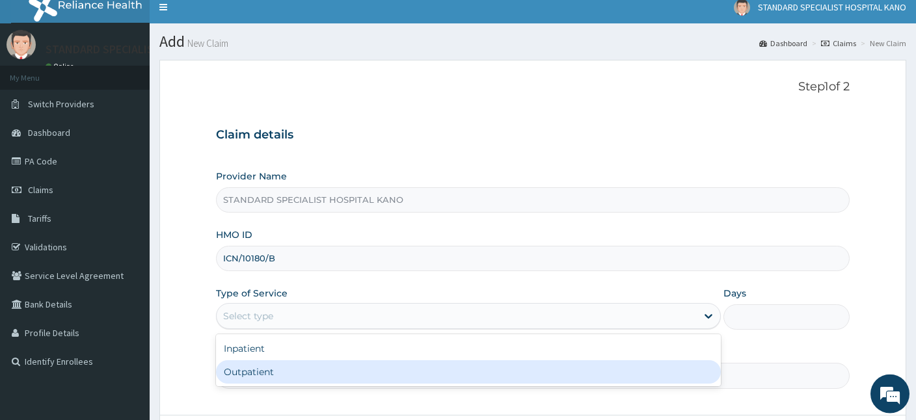
click at [240, 370] on div "Outpatient" at bounding box center [468, 371] width 505 height 23
type input "1"
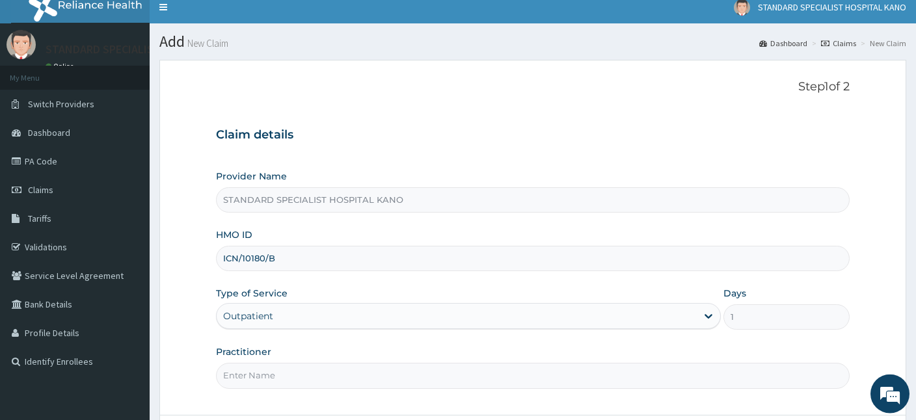
scroll to position [120, 0]
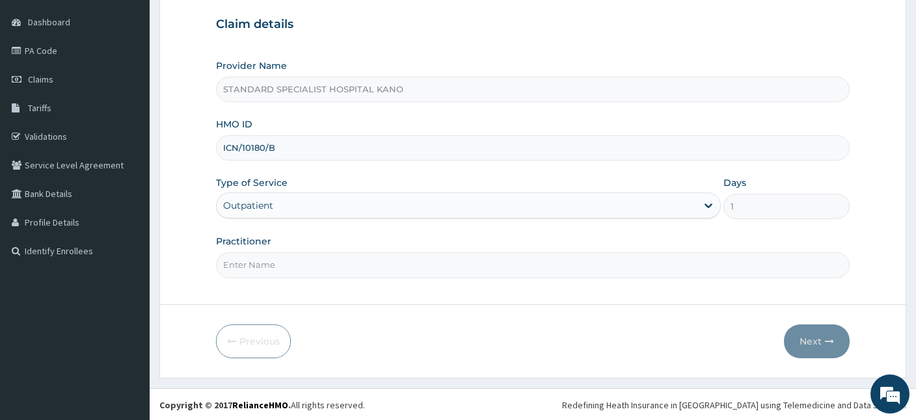
click at [323, 265] on input "Practitioner" at bounding box center [532, 264] width 633 height 25
type input "Dr. Ezeh"
click at [804, 337] on button "Next" at bounding box center [817, 341] width 66 height 34
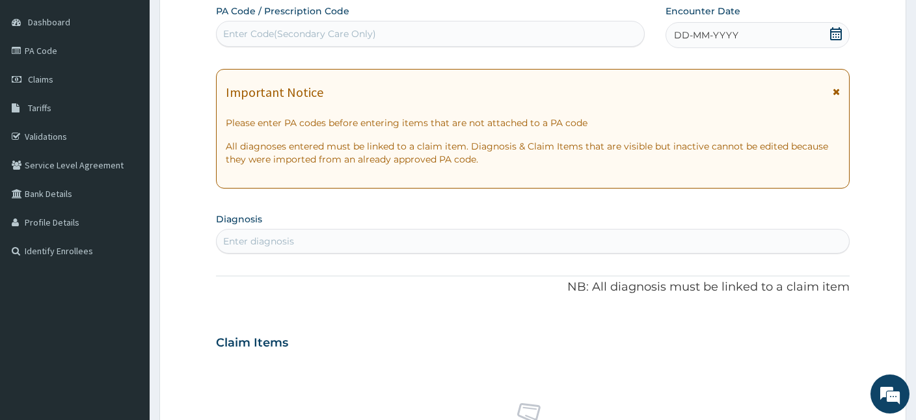
click at [833, 31] on icon at bounding box center [835, 33] width 13 height 13
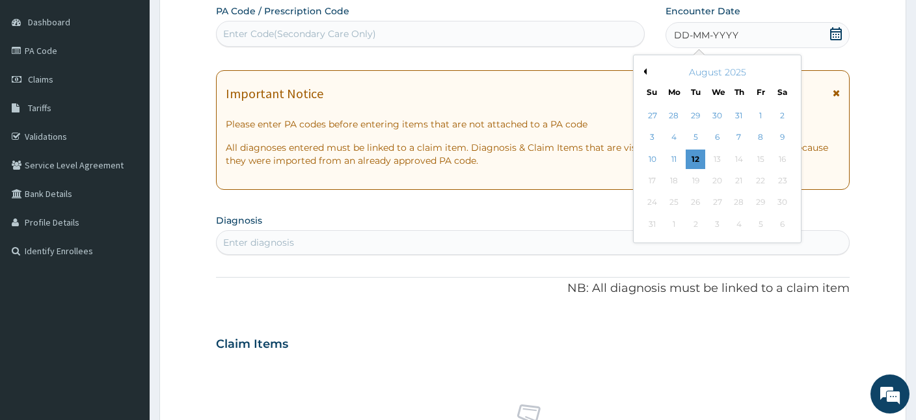
click at [644, 71] on button "Previous Month" at bounding box center [643, 71] width 7 height 7
click at [646, 70] on button "Previous Month" at bounding box center [643, 71] width 7 height 7
click at [789, 155] on div "21" at bounding box center [783, 160] width 20 height 20
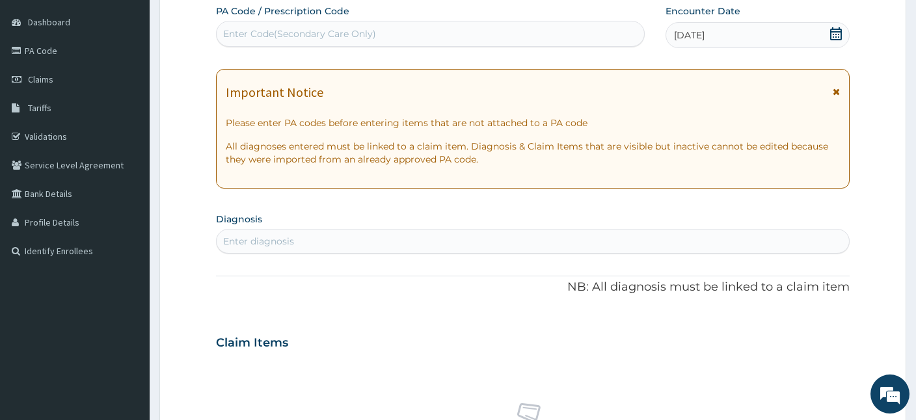
click at [251, 235] on div "Enter diagnosis" at bounding box center [258, 241] width 71 height 13
type input "BP"
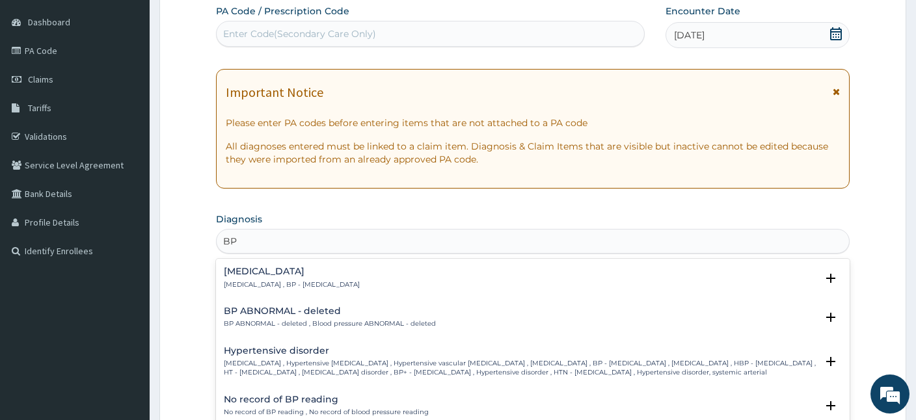
click at [285, 356] on div "Hypertensive disorder High blood pressure , Hypertensive vascular disease , Hyp…" at bounding box center [520, 362] width 592 height 32
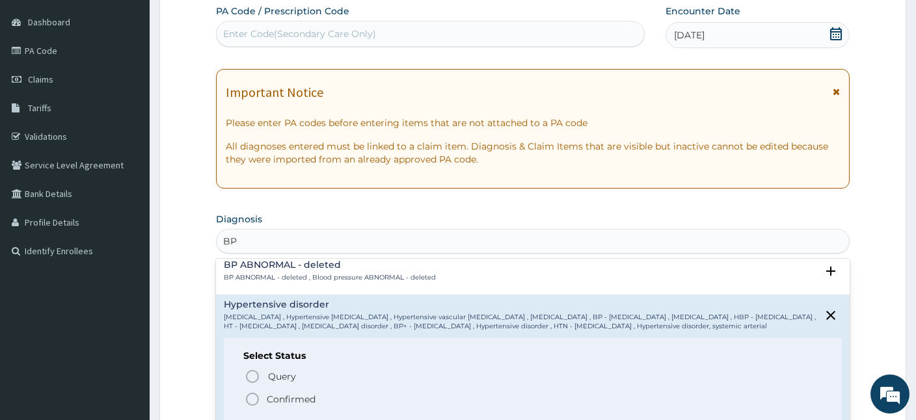
scroll to position [57, 0]
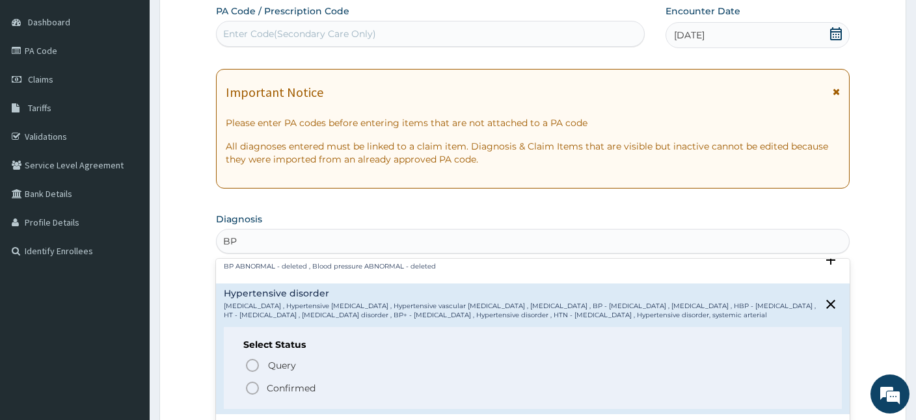
click at [250, 388] on icon "status option filled" at bounding box center [252, 388] width 16 height 16
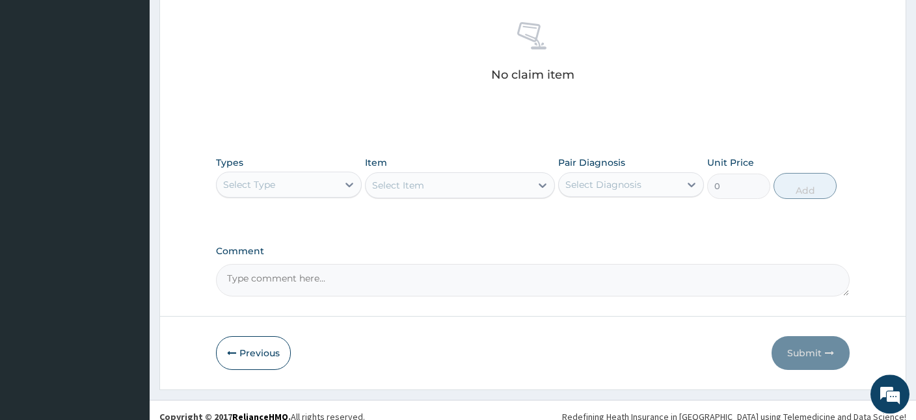
scroll to position [516, 0]
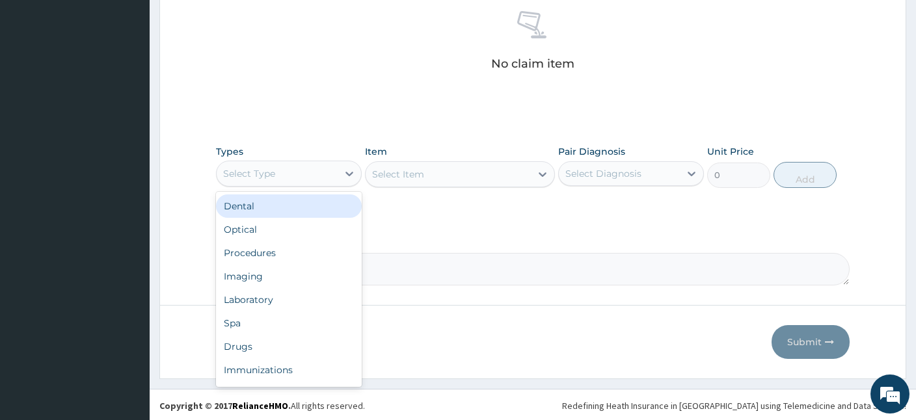
click at [262, 176] on div "Select Type" at bounding box center [249, 173] width 52 height 13
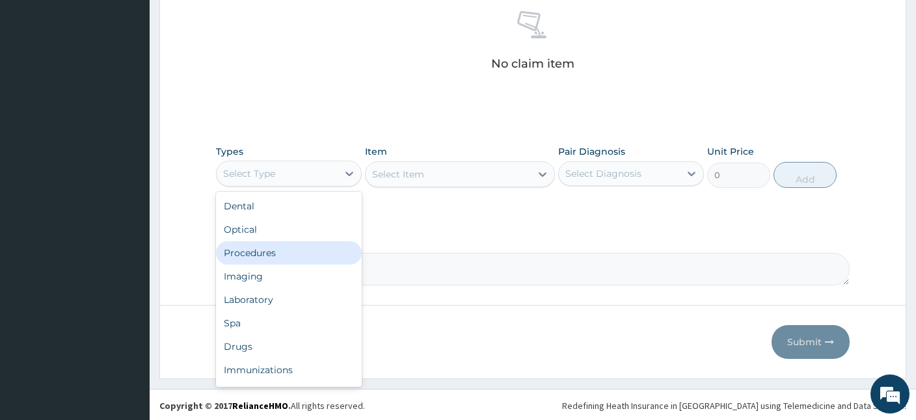
click at [275, 250] on div "Procedures" at bounding box center [289, 252] width 146 height 23
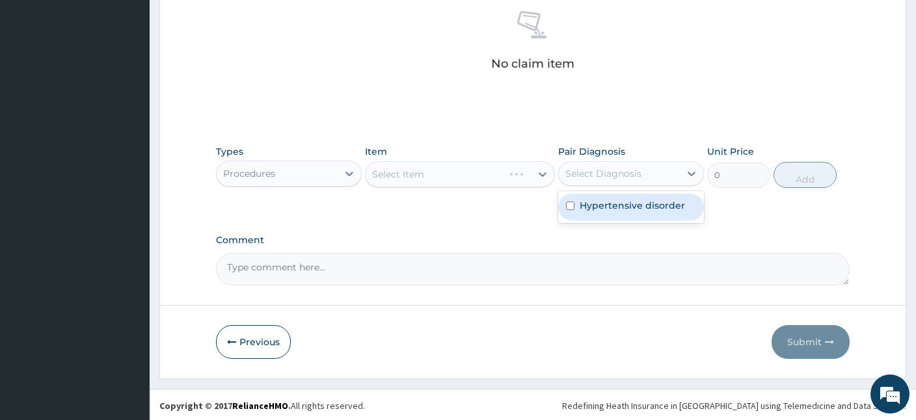
click at [657, 166] on div "Select Diagnosis" at bounding box center [619, 173] width 121 height 21
click at [616, 203] on label "Hypertensive disorder" at bounding box center [631, 205] width 105 height 13
checkbox input "true"
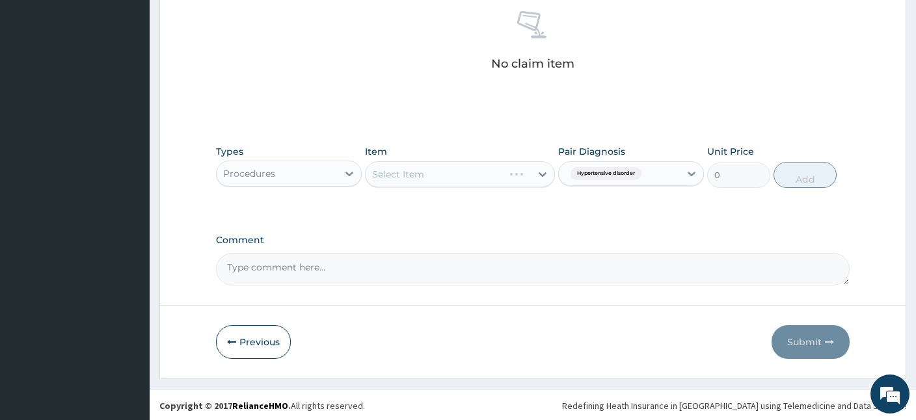
click at [448, 175] on div "Select Item" at bounding box center [460, 174] width 190 height 26
click at [499, 174] on div "Select Item" at bounding box center [447, 174] width 165 height 21
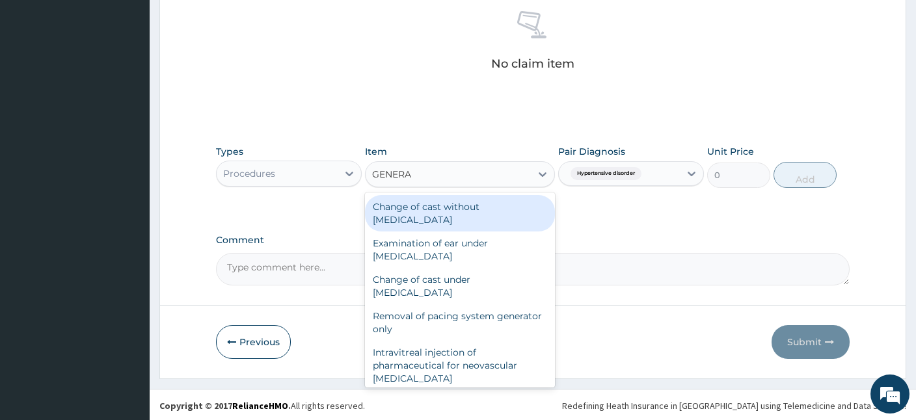
type input "GENERAL"
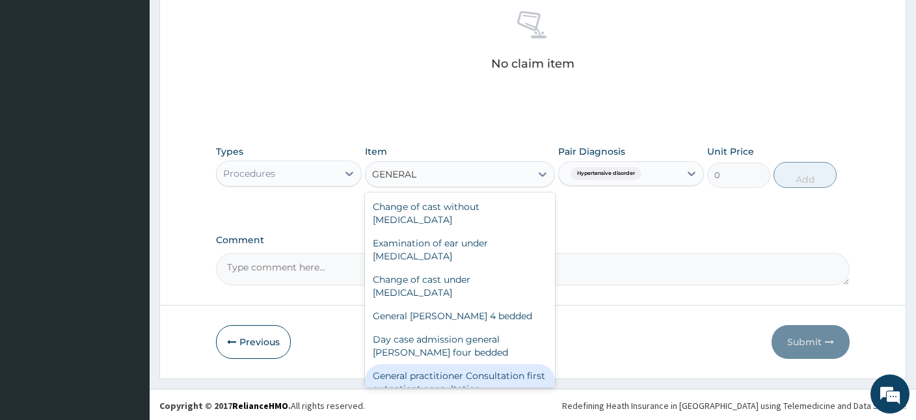
click at [402, 375] on div "General practitioner Consultation first outpatient consultation" at bounding box center [460, 382] width 190 height 36
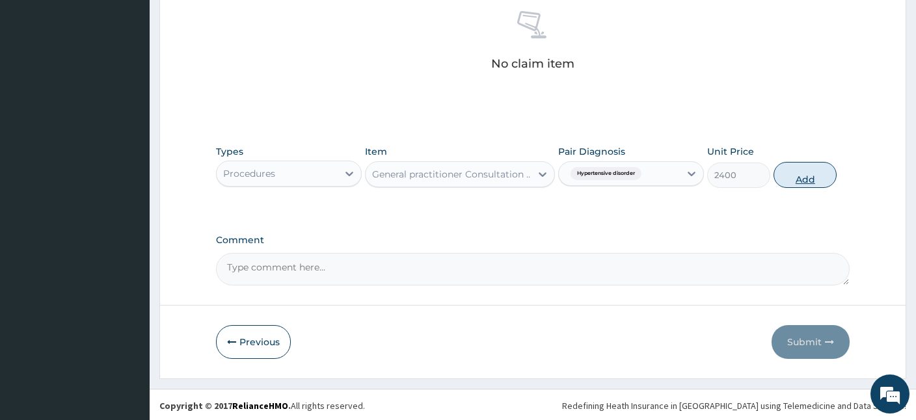
click at [797, 172] on button "Add" at bounding box center [804, 175] width 63 height 26
type input "0"
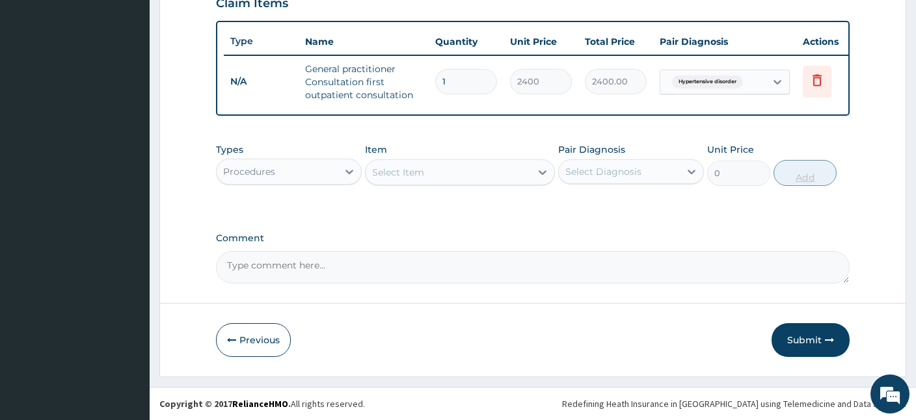
scroll to position [460, 0]
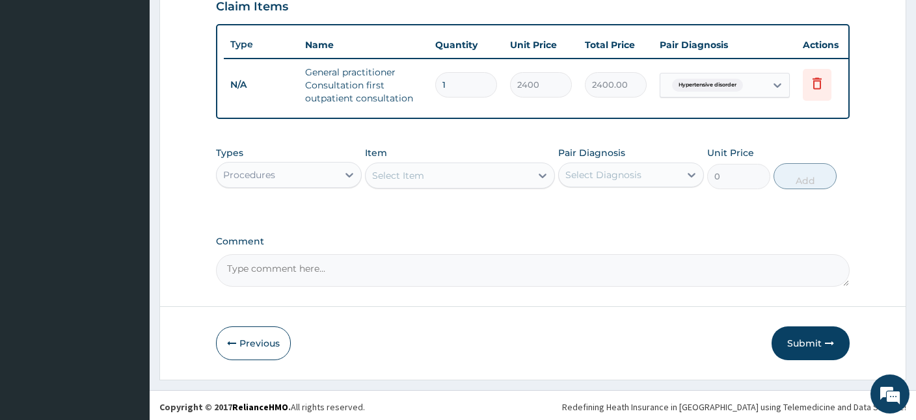
click at [280, 174] on div "Procedures" at bounding box center [277, 175] width 121 height 21
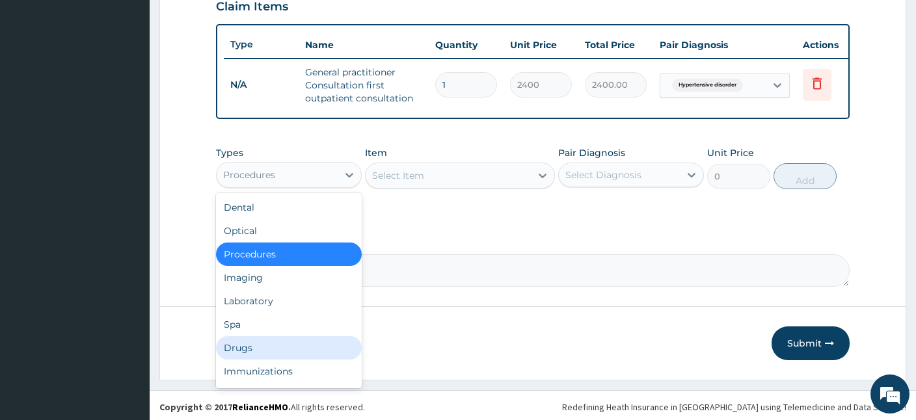
click at [243, 341] on div "Drugs" at bounding box center [289, 347] width 146 height 23
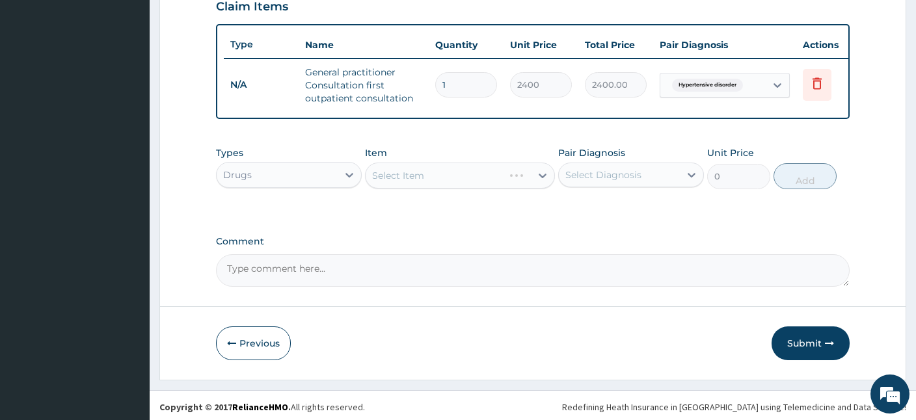
click at [622, 172] on div "Select Diagnosis" at bounding box center [603, 174] width 76 height 13
click at [573, 200] on div "Hypertensive disorder" at bounding box center [631, 208] width 146 height 27
checkbox input "true"
click at [458, 176] on div "Select Item" at bounding box center [447, 175] width 165 height 21
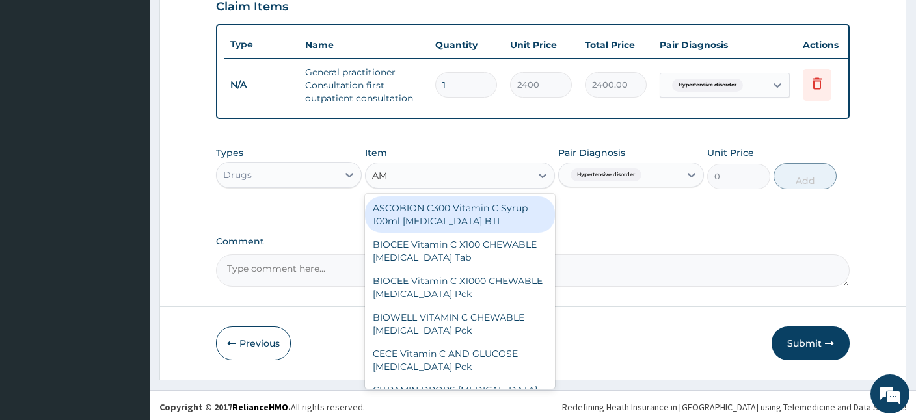
type input "AML"
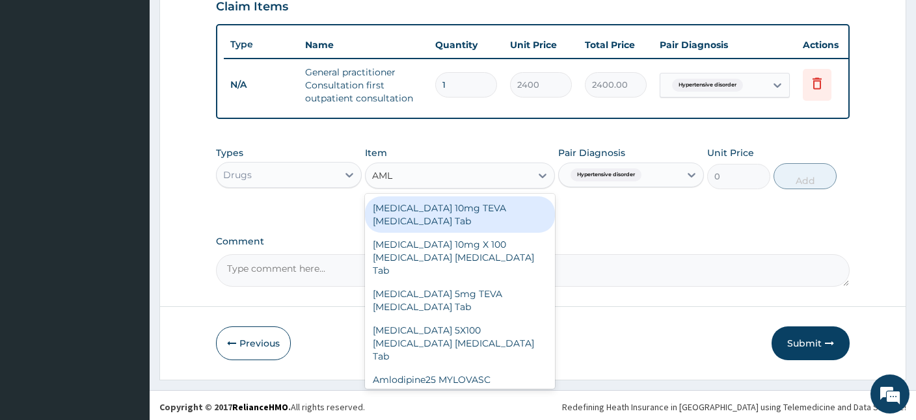
click at [444, 202] on div "Amlodipine 10mg TEVA Amlodipine Tab" at bounding box center [460, 214] width 190 height 36
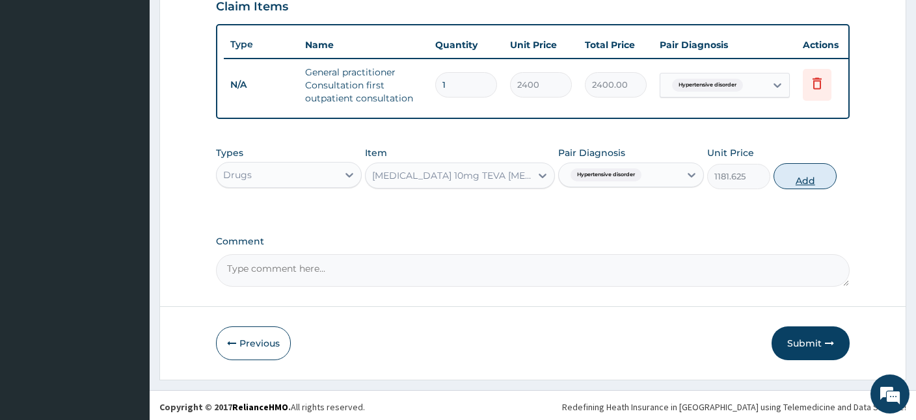
click at [812, 172] on button "Add" at bounding box center [804, 176] width 63 height 26
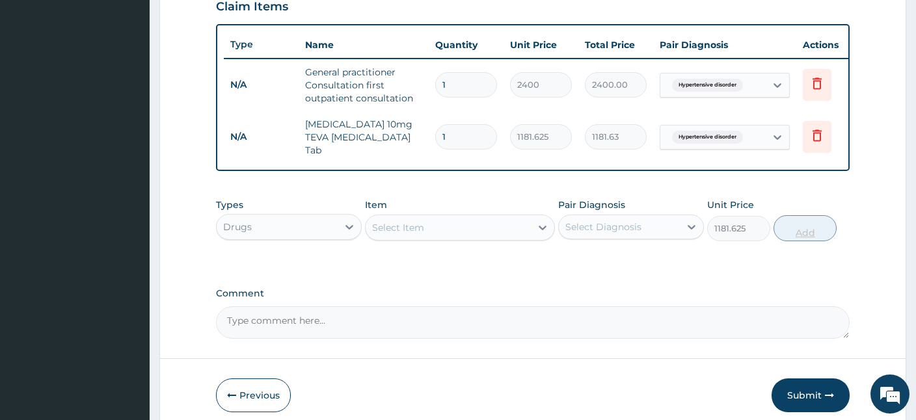
type input "0"
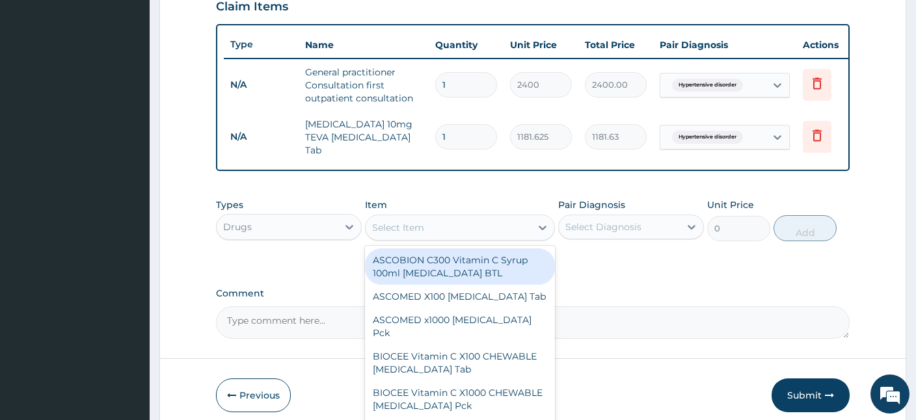
click at [429, 226] on div "Select Item" at bounding box center [447, 227] width 165 height 21
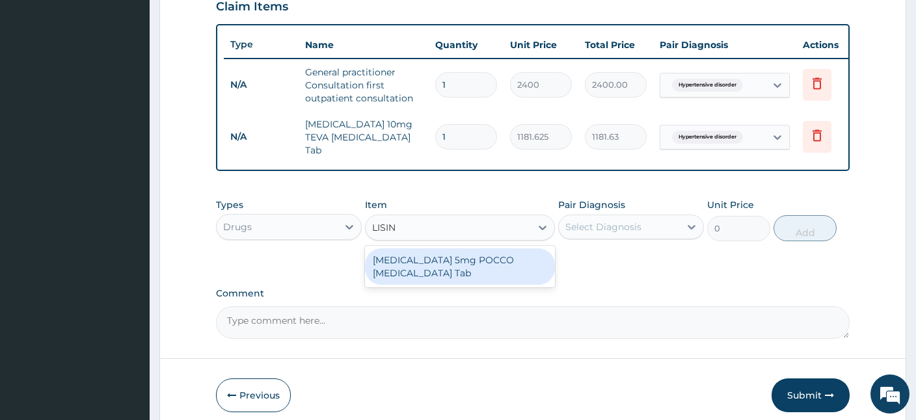
type input "LISINO"
click at [486, 269] on div "LISINOPRIL 5mg POCCO Lisinopril Tab" at bounding box center [460, 266] width 190 height 36
type input "741.75"
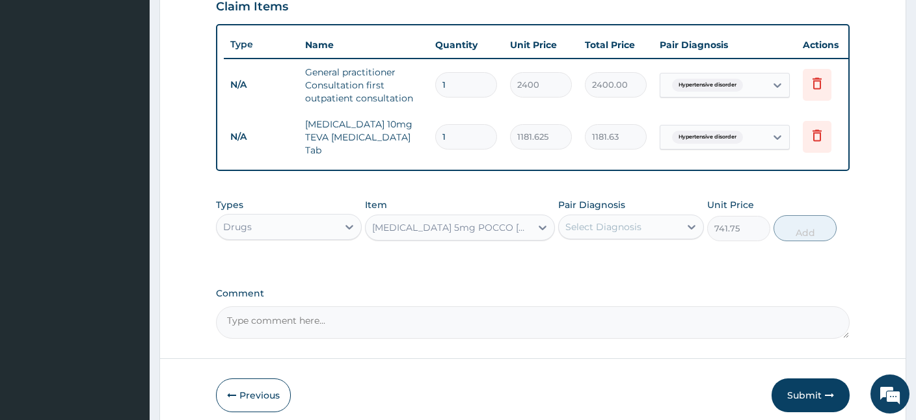
click at [648, 220] on div "Select Diagnosis" at bounding box center [619, 227] width 121 height 21
click at [689, 252] on div "Hypertensive disorder" at bounding box center [631, 260] width 146 height 27
checkbox input "true"
click at [812, 223] on button "Add" at bounding box center [804, 228] width 63 height 26
type input "0"
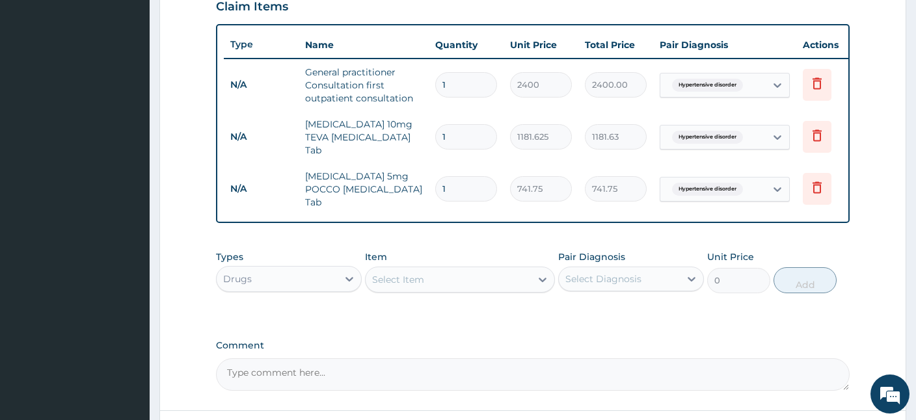
click at [407, 269] on div "Select Item" at bounding box center [447, 279] width 165 height 21
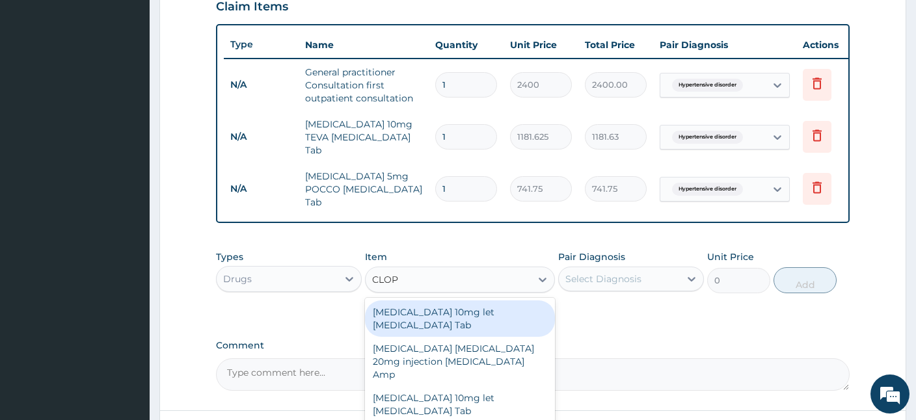
type input "CLOPI"
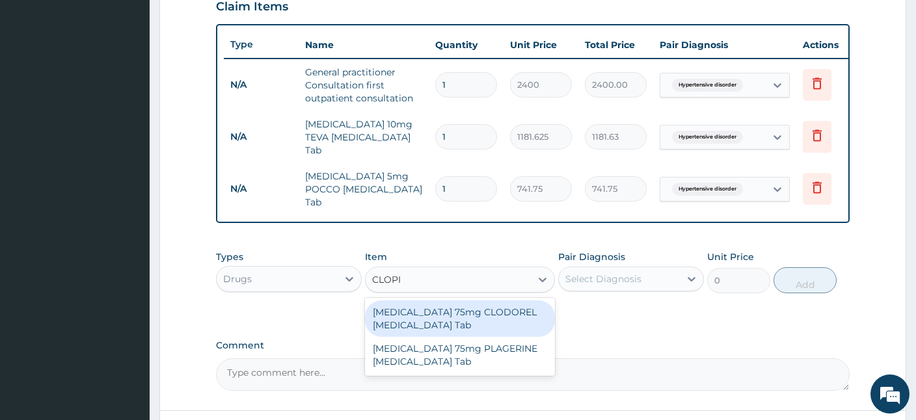
click at [501, 301] on div "CLOPIDOGREL 75mg CLODOREL Clopidogrel Tab" at bounding box center [460, 318] width 190 height 36
type input "2070"
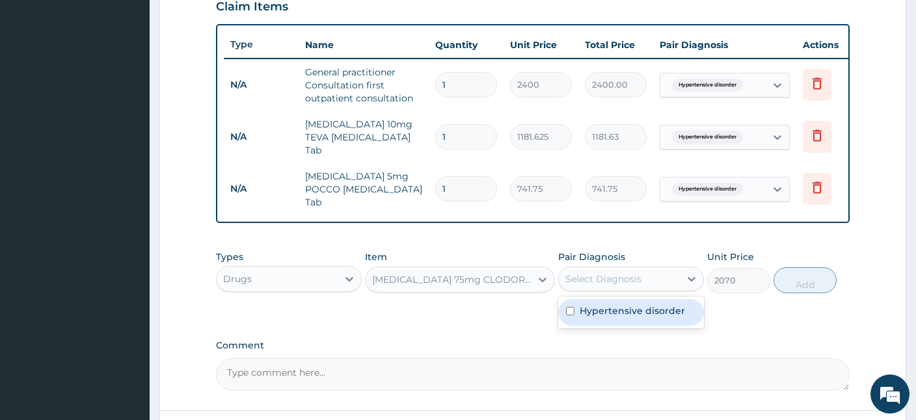
click at [618, 272] on div "Select Diagnosis" at bounding box center [603, 278] width 76 height 13
click at [588, 310] on div "Hypertensive disorder" at bounding box center [631, 313] width 146 height 32
click at [589, 306] on div "Hypertensive disorder" at bounding box center [631, 312] width 146 height 27
checkbox input "true"
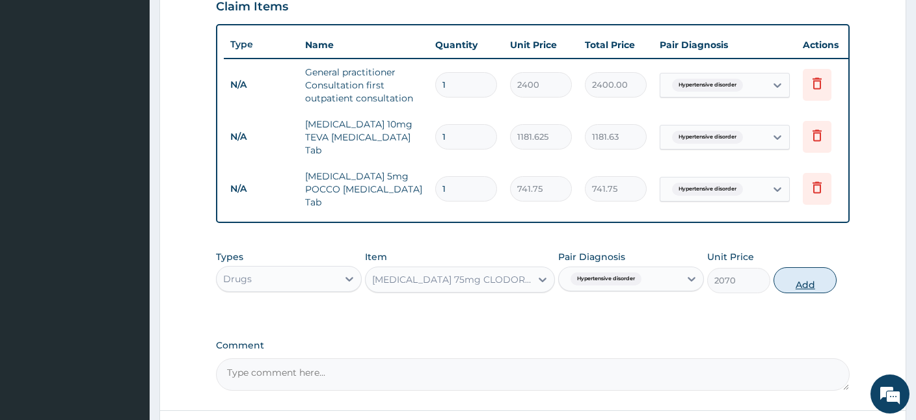
click at [806, 267] on button "Add" at bounding box center [804, 280] width 63 height 26
type input "0"
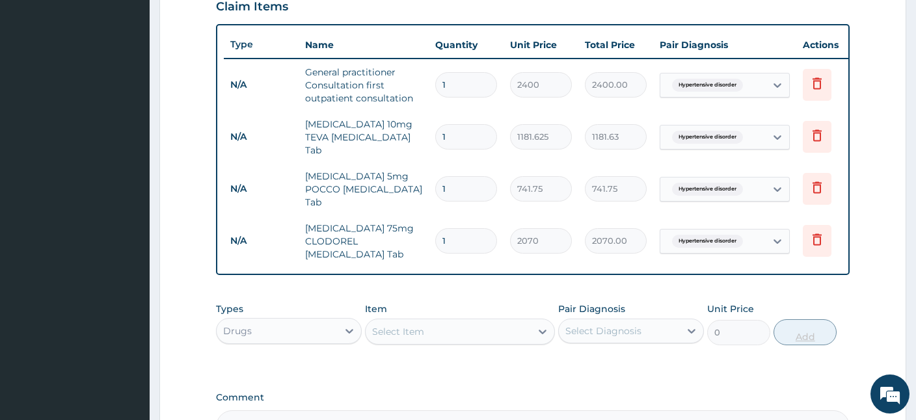
scroll to position [602, 0]
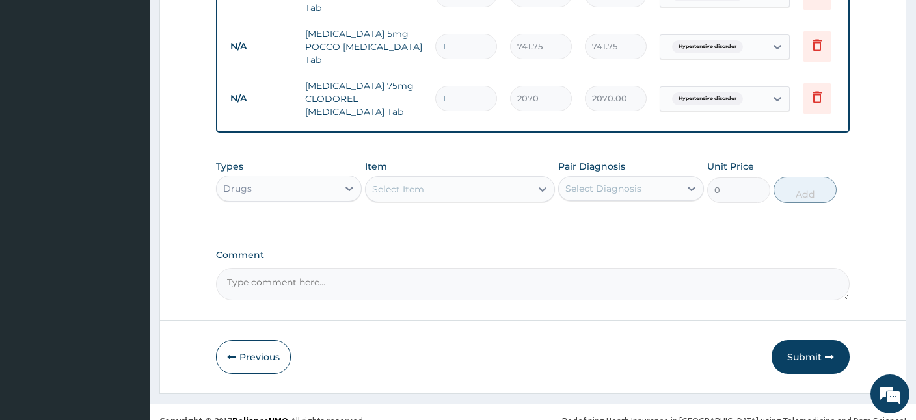
click at [820, 344] on button "Submit" at bounding box center [810, 357] width 78 height 34
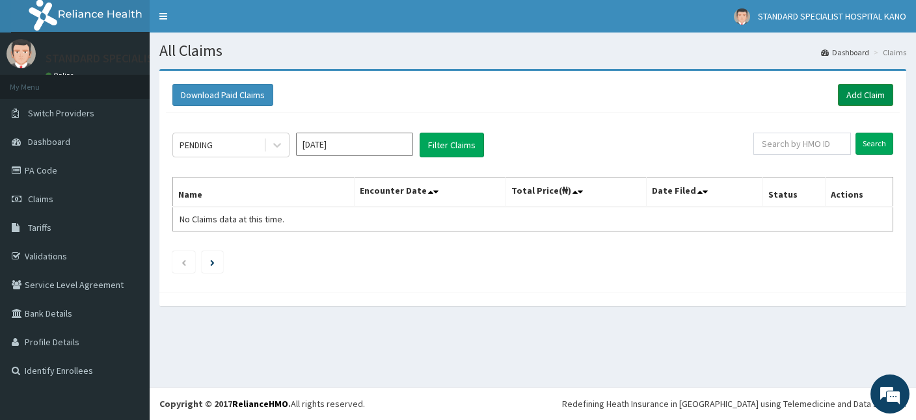
click at [858, 97] on link "Add Claim" at bounding box center [865, 95] width 55 height 22
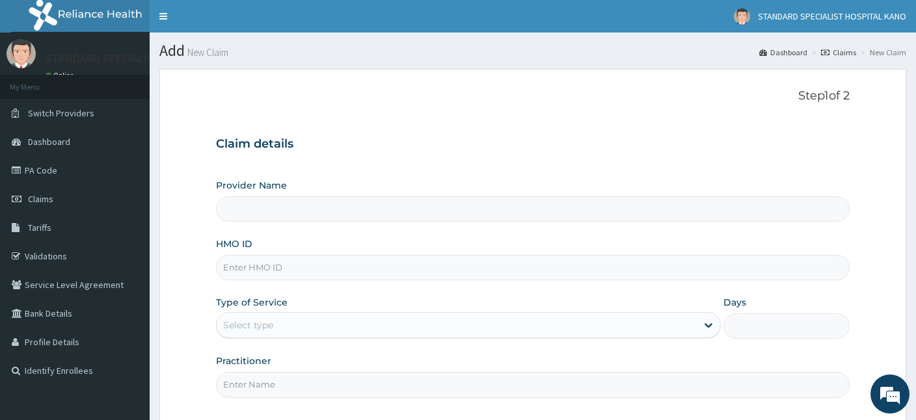
type input "STANDARD SPECIALIST HOSPITAL KANO"
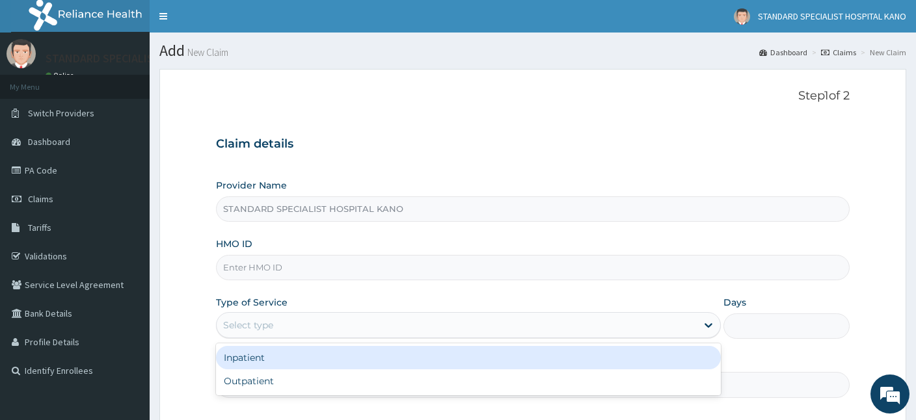
click at [292, 324] on div "Select type" at bounding box center [457, 325] width 480 height 21
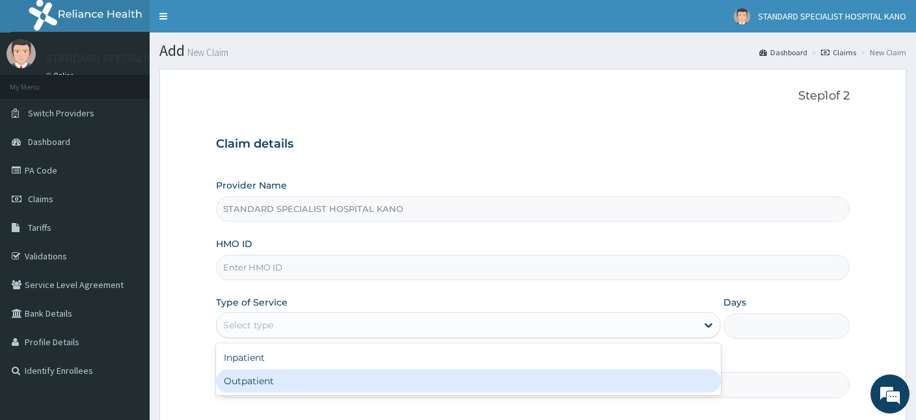
click at [271, 380] on div "Outpatient" at bounding box center [468, 380] width 505 height 23
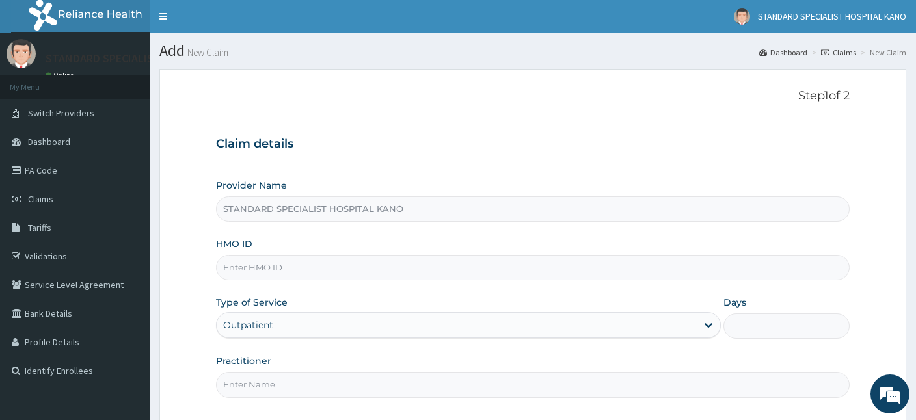
type input "1"
click at [273, 265] on input "HMO ID" at bounding box center [532, 267] width 633 height 25
type input "NBC/10180/B"
click at [296, 386] on input "Practitioner" at bounding box center [532, 384] width 633 height 25
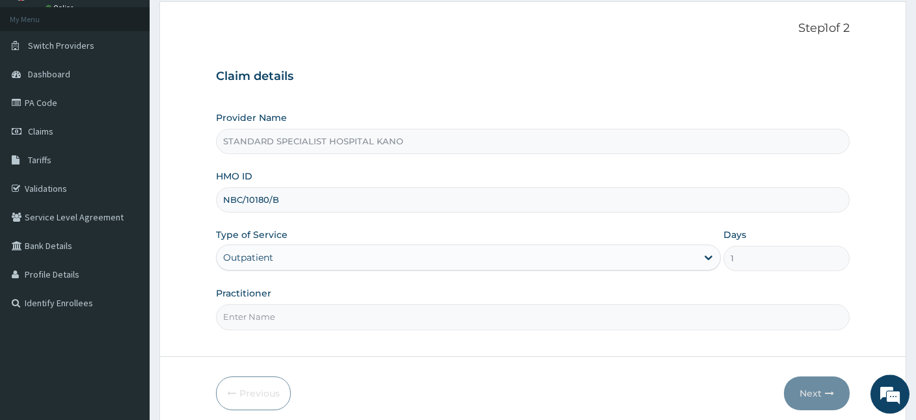
scroll to position [72, 0]
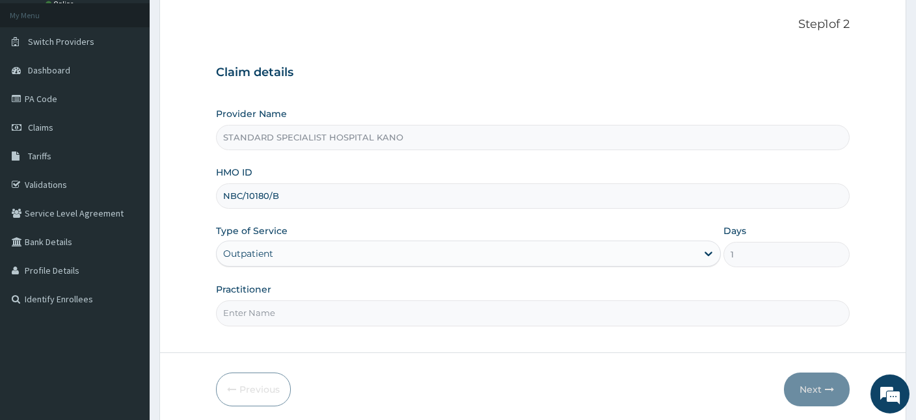
click at [285, 309] on input "Practitioner" at bounding box center [532, 312] width 633 height 25
type input "Dr. Ezeh"
click at [797, 383] on button "Next" at bounding box center [817, 390] width 66 height 34
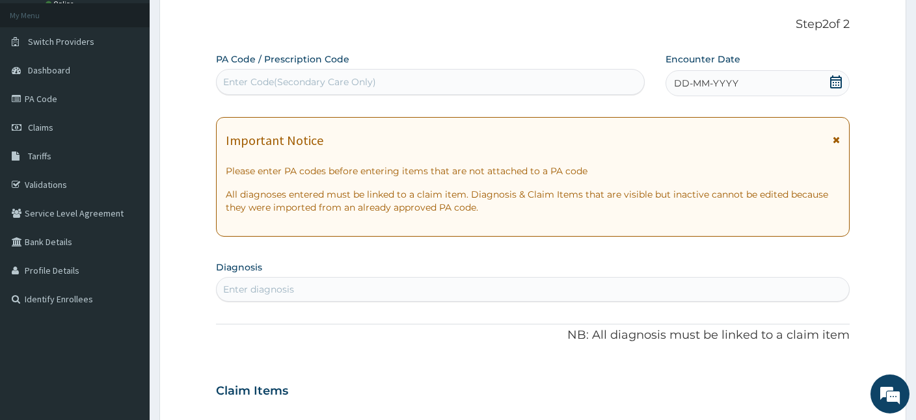
click at [839, 82] on icon at bounding box center [835, 81] width 13 height 13
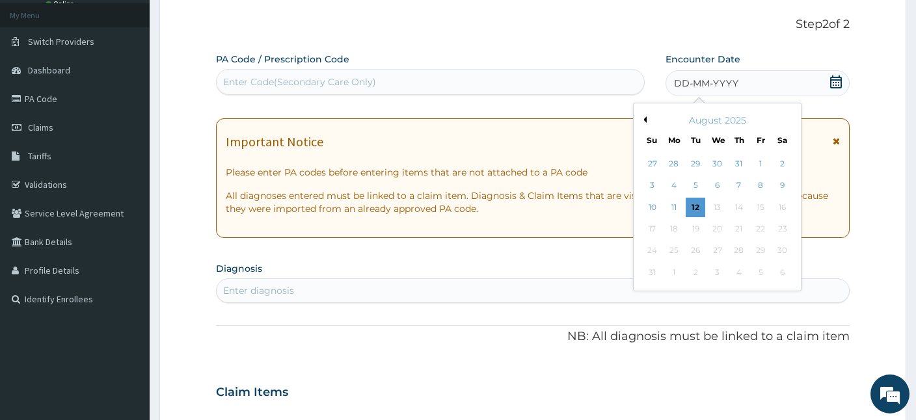
click at [644, 118] on button "Previous Month" at bounding box center [643, 119] width 7 height 7
click at [779, 205] on div "21" at bounding box center [783, 208] width 20 height 20
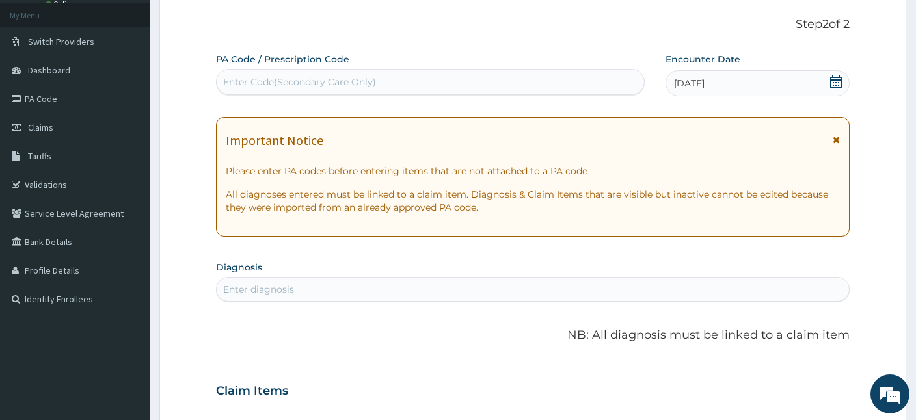
click at [434, 288] on div "Enter diagnosis" at bounding box center [533, 289] width 632 height 21
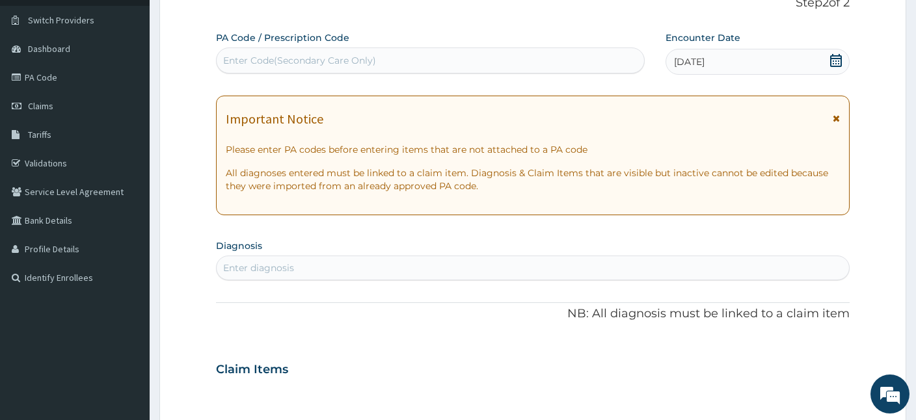
scroll to position [94, 0]
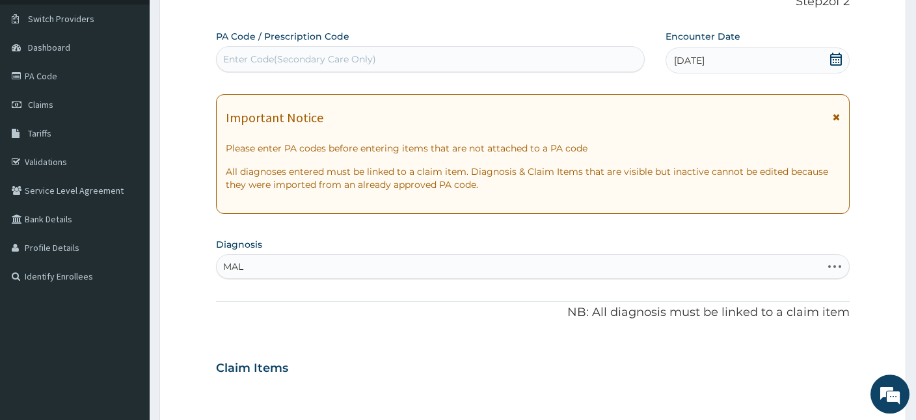
type input "MALA"
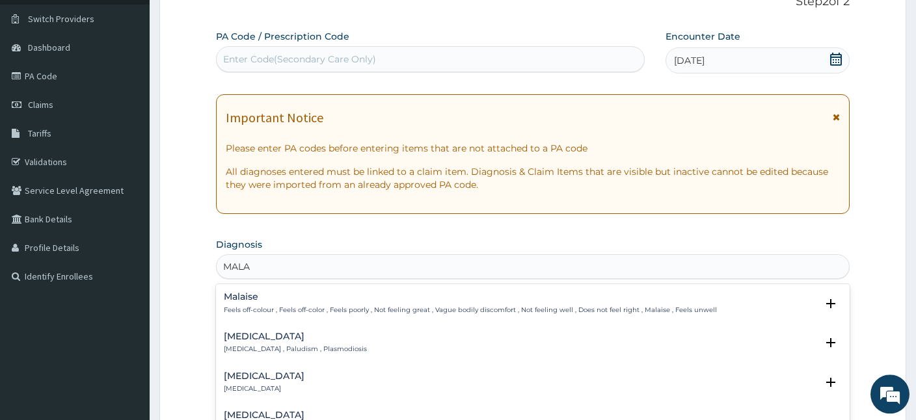
click at [306, 347] on p "Malaria , Paludism , Plasmodiosis" at bounding box center [295, 349] width 143 height 9
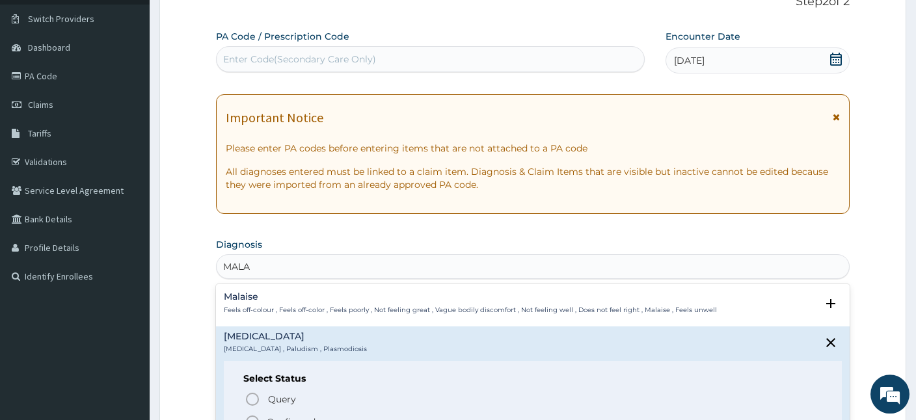
click at [254, 414] on icon "status option filled" at bounding box center [252, 422] width 16 height 16
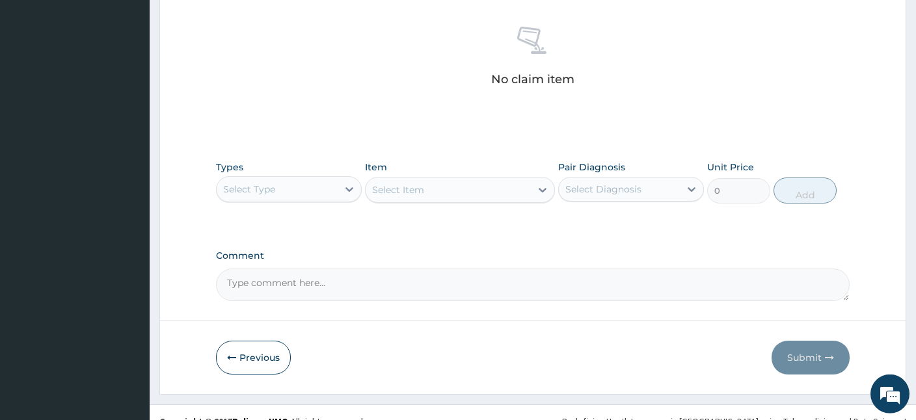
scroll to position [502, 0]
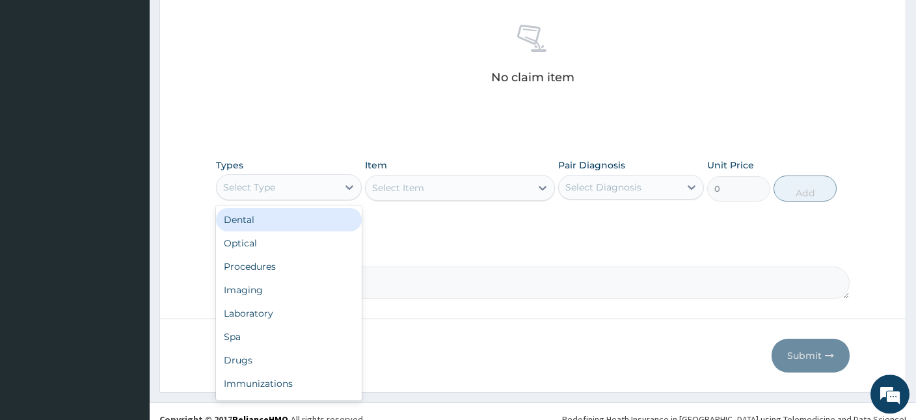
click at [287, 185] on div "Select Type" at bounding box center [277, 187] width 121 height 21
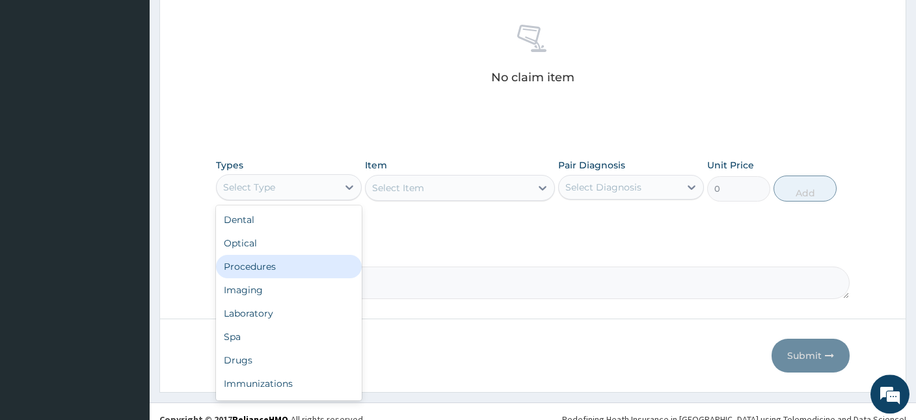
click at [256, 269] on div "Procedures" at bounding box center [289, 266] width 146 height 23
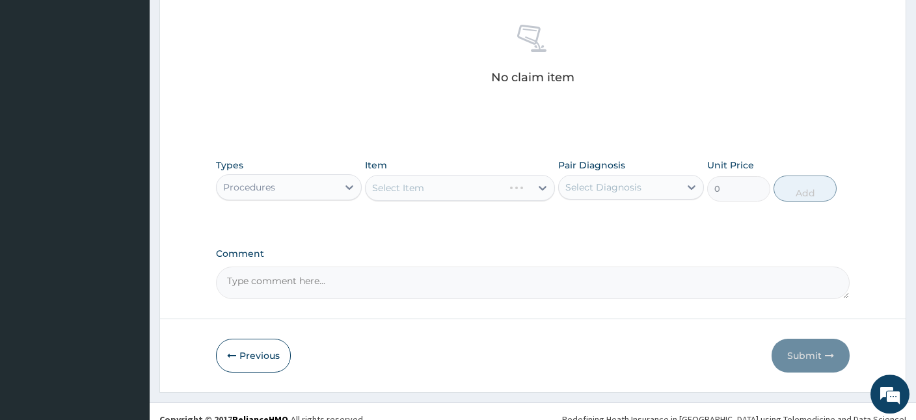
click at [598, 181] on div "Select Diagnosis" at bounding box center [603, 187] width 76 height 13
click at [577, 220] on div "Malaria" at bounding box center [631, 220] width 146 height 27
checkbox input "true"
click at [446, 188] on div "Select Item" at bounding box center [447, 188] width 165 height 21
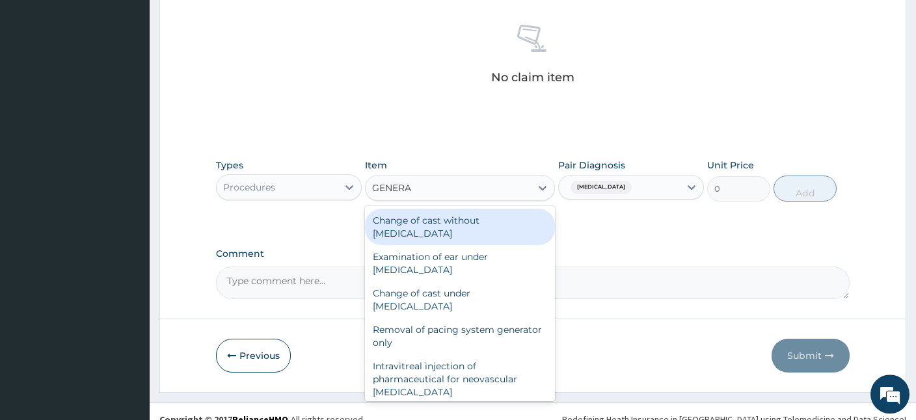
type input "GENERAL"
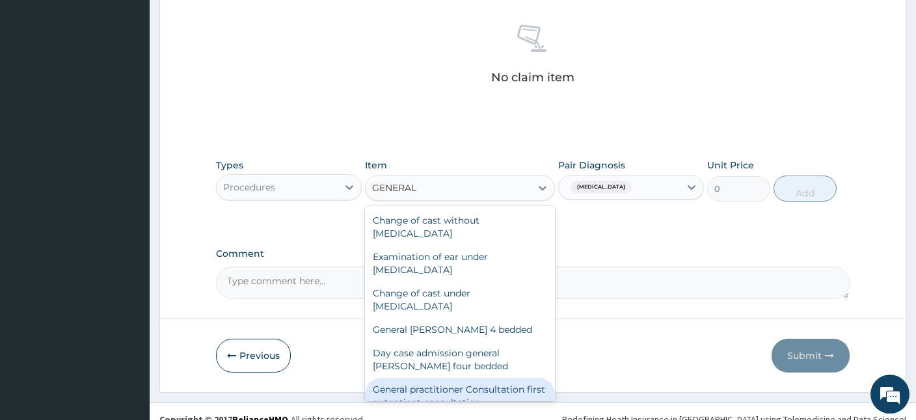
click at [464, 388] on div "General practitioner Consultation first outpatient consultation" at bounding box center [460, 396] width 190 height 36
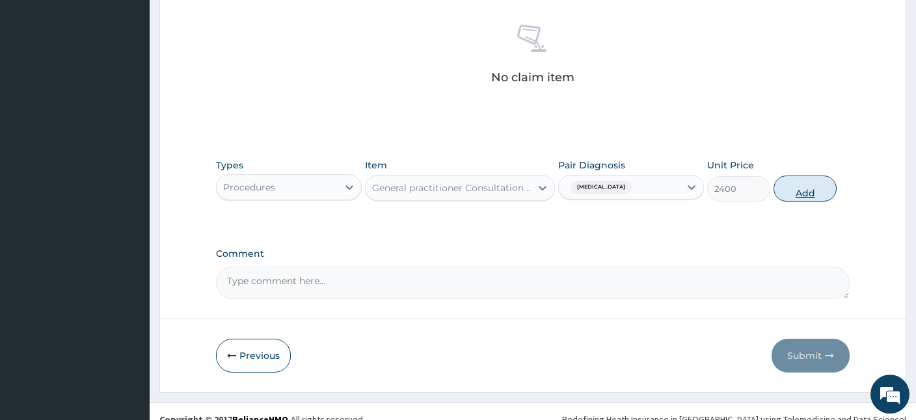
click at [816, 198] on button "Add" at bounding box center [804, 189] width 63 height 26
type input "0"
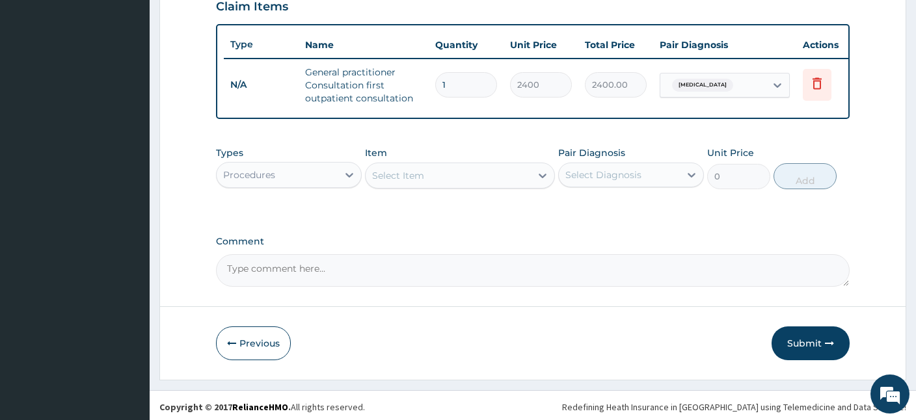
click at [259, 178] on div "Procedures" at bounding box center [249, 174] width 52 height 13
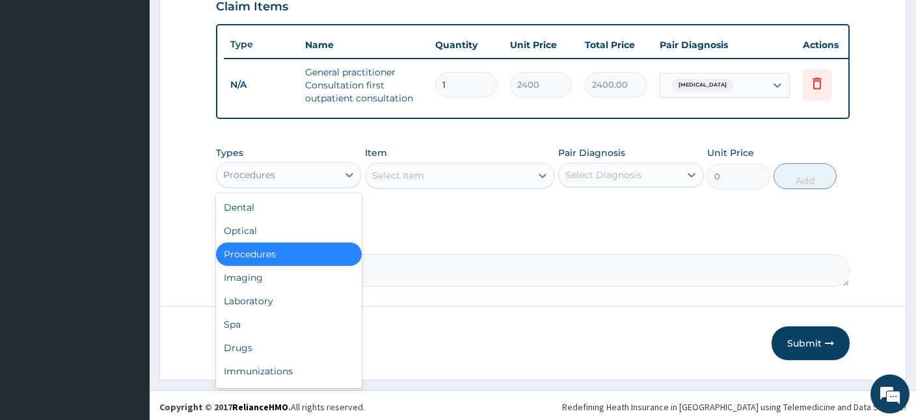
click at [259, 178] on div "Procedures" at bounding box center [249, 174] width 52 height 13
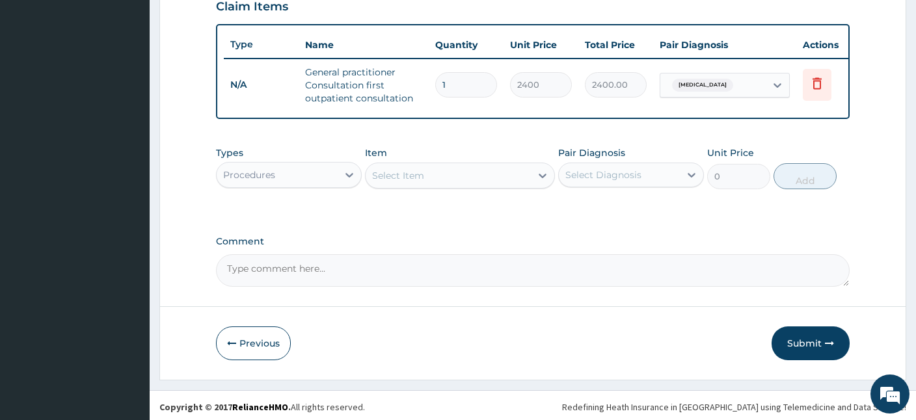
click at [544, 191] on div "Types Procedures Item Select Item Pair Diagnosis Select Diagnosis Unit Price 0 …" at bounding box center [532, 168] width 633 height 56
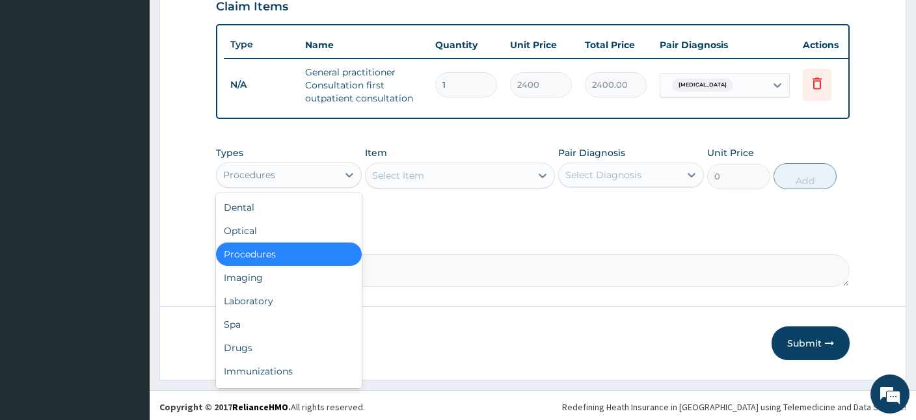
click at [284, 178] on div "Procedures" at bounding box center [277, 175] width 121 height 21
click at [242, 336] on div "Drugs" at bounding box center [289, 347] width 146 height 23
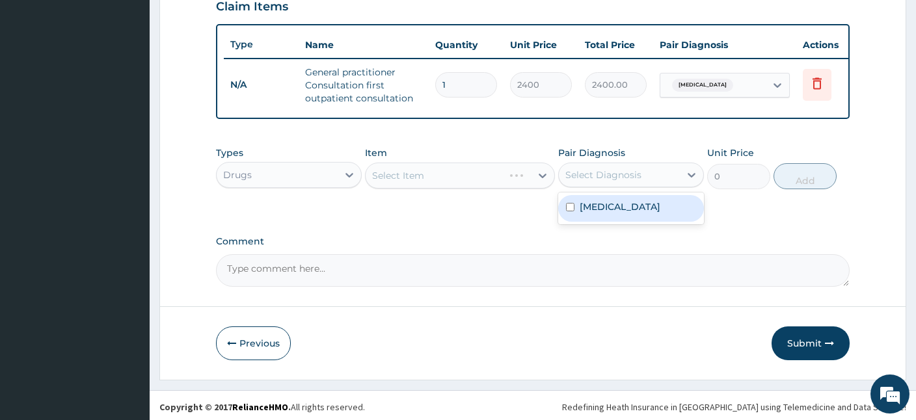
click at [613, 169] on div "Select Diagnosis" at bounding box center [603, 174] width 76 height 13
click at [611, 209] on label "Malaria" at bounding box center [619, 206] width 81 height 13
checkbox input "true"
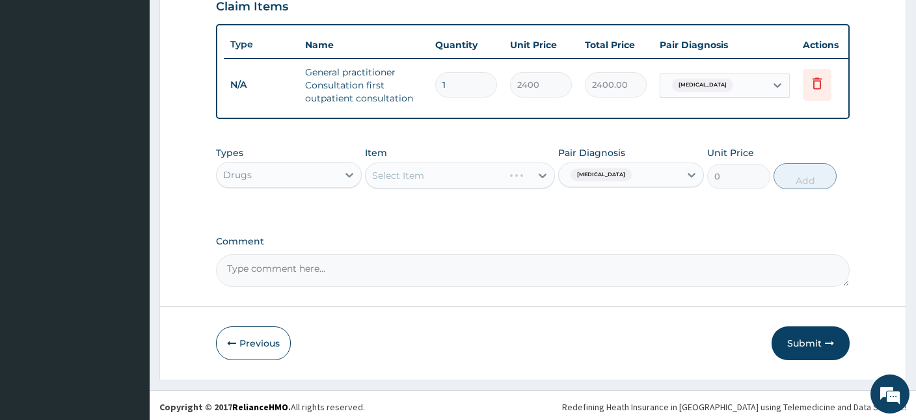
click at [456, 175] on div "Select Item" at bounding box center [460, 176] width 190 height 26
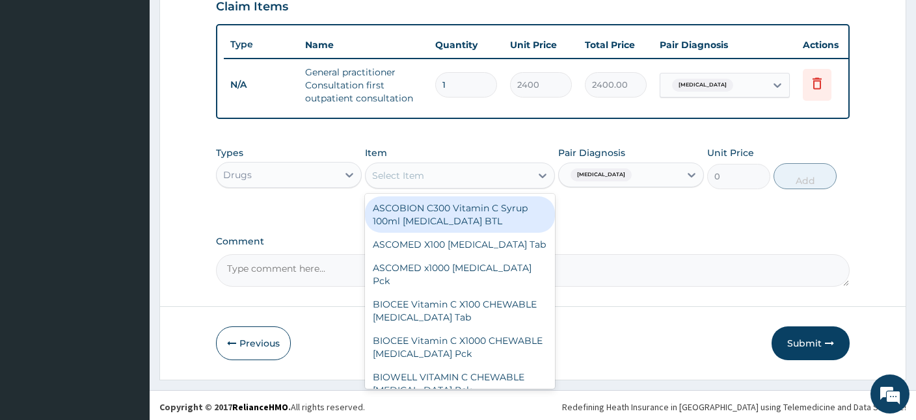
click at [451, 166] on div "Select Item" at bounding box center [447, 175] width 165 height 21
type input "COA"
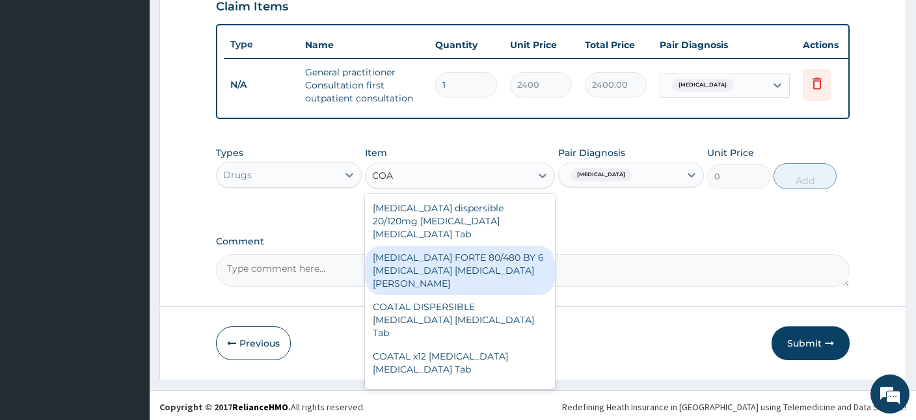
click at [436, 251] on div "COARTEM FORTE 80/480 BY 6 Artemether Lumefantrine Pck" at bounding box center [460, 270] width 190 height 49
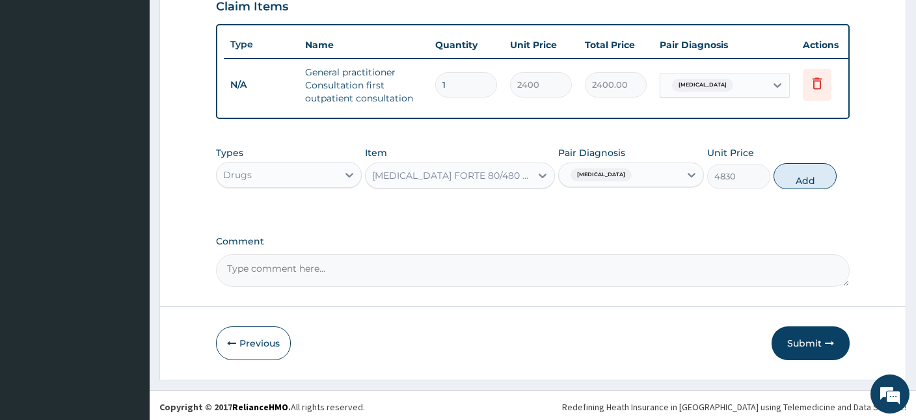
click at [831, 185] on div "Types Drugs Item COARTEM FORTE 80/480 BY 6 Artemether Lumefantrine Pck Pair Dia…" at bounding box center [532, 168] width 633 height 56
click at [815, 172] on button "Add" at bounding box center [804, 176] width 63 height 26
type input "0"
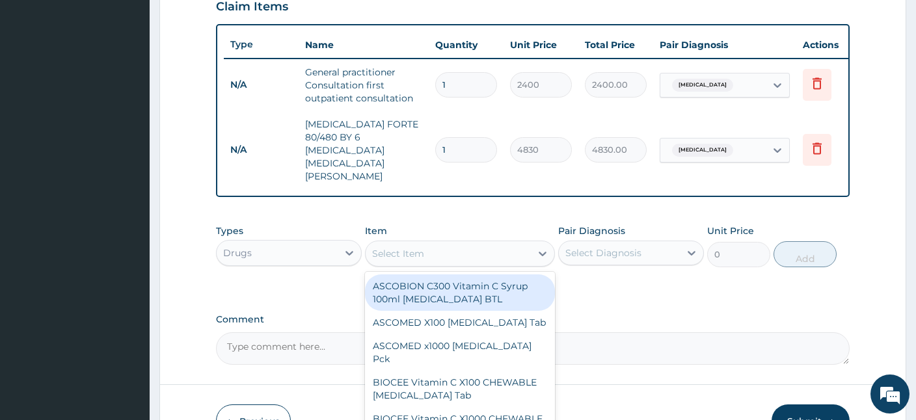
click at [397, 247] on div "Select Item" at bounding box center [398, 253] width 52 height 13
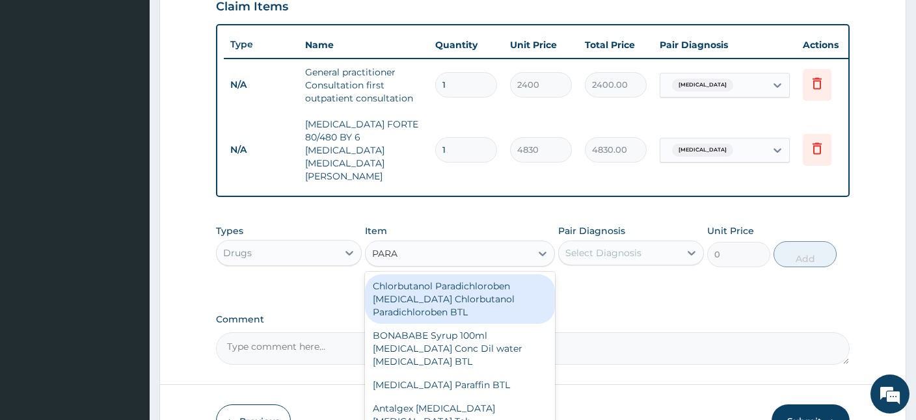
type input "PARAC"
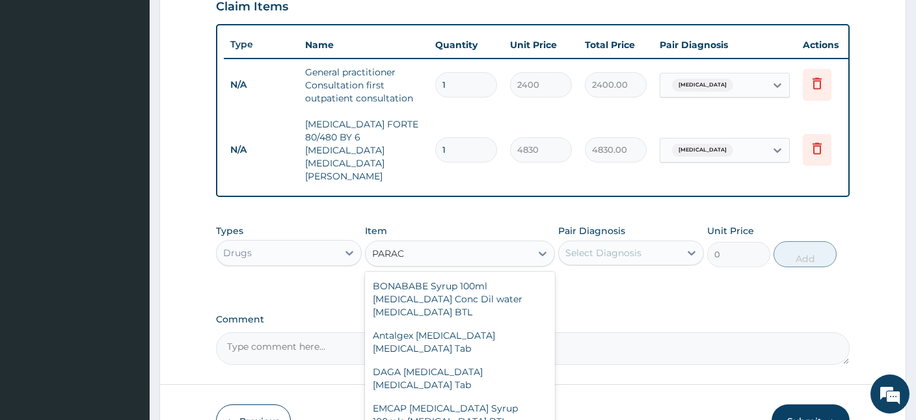
type input "17.25"
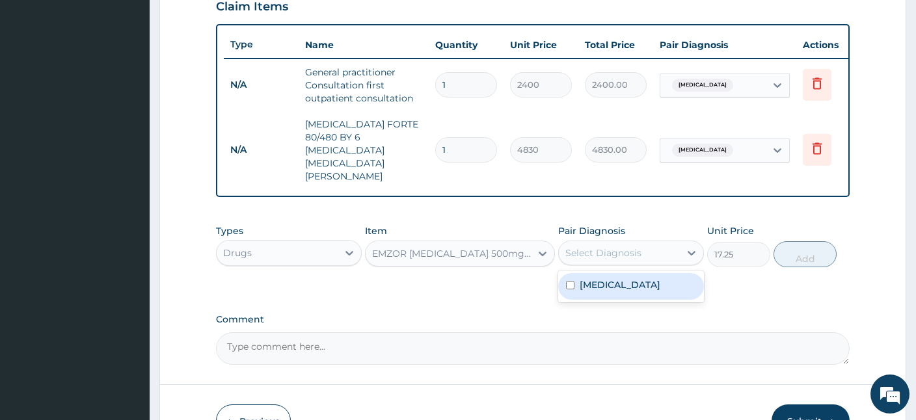
click at [637, 246] on div "Select Diagnosis" at bounding box center [603, 252] width 76 height 13
click at [644, 273] on div "Malaria" at bounding box center [631, 286] width 146 height 27
checkbox input "true"
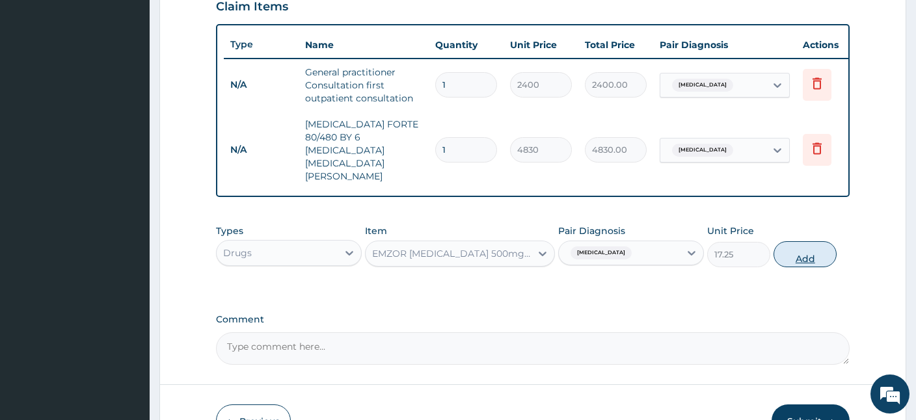
click at [796, 241] on button "Add" at bounding box center [804, 254] width 63 height 26
type input "0"
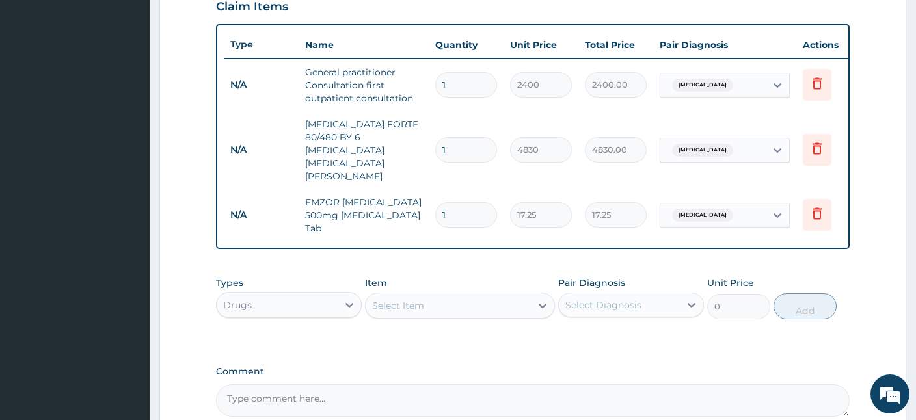
type input "18"
type input "310.50"
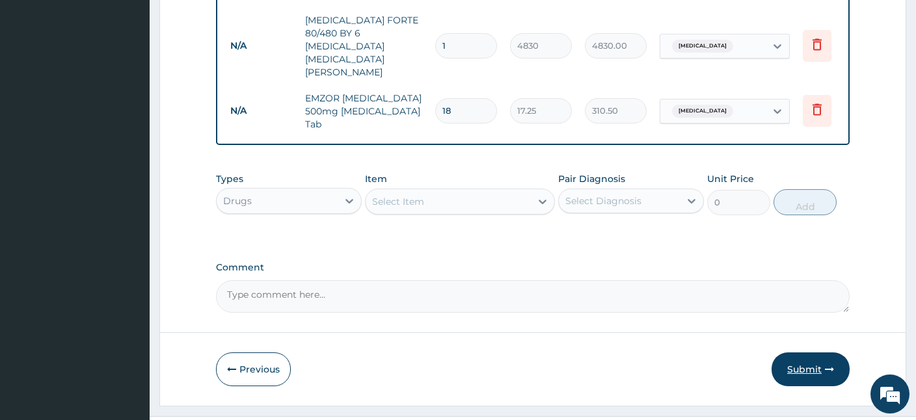
type input "18"
click at [821, 352] on button "Submit" at bounding box center [810, 369] width 78 height 34
click at [814, 352] on button "Submit" at bounding box center [810, 369] width 78 height 34
click at [235, 352] on button "Previous" at bounding box center [253, 369] width 75 height 34
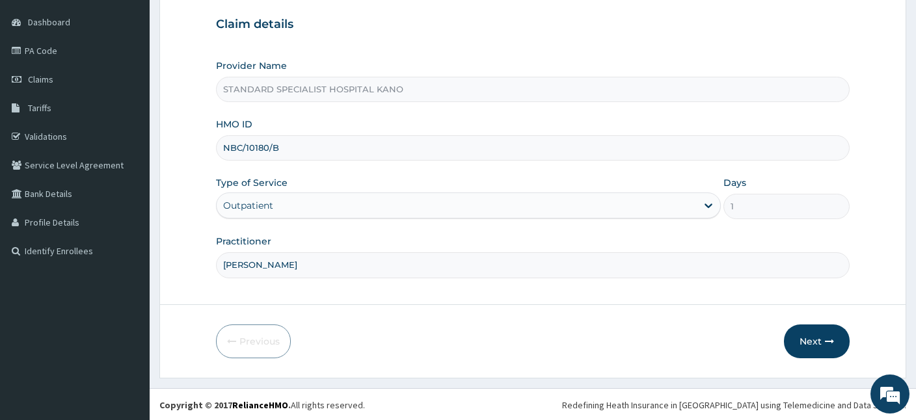
click at [310, 150] on input "NBC/10180/B" at bounding box center [532, 147] width 633 height 25
click at [241, 145] on input "NBC/10180/B" at bounding box center [532, 147] width 633 height 25
click at [265, 164] on div "Provider Name STANDARD SPECIALIST HOSPITAL KANO HMO ID ICN/10180/B Type of Serv…" at bounding box center [532, 168] width 633 height 218
click at [317, 140] on input "ICN/10180/B" at bounding box center [532, 147] width 633 height 25
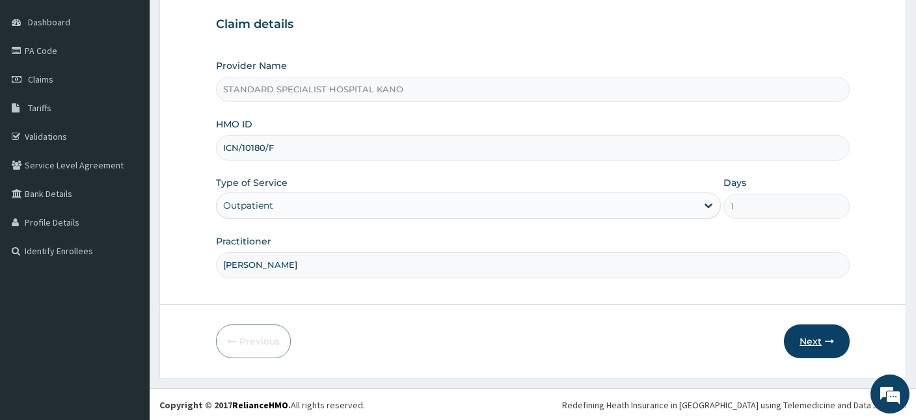
type input "ICN/10180/F"
click at [815, 341] on button "Next" at bounding box center [817, 341] width 66 height 34
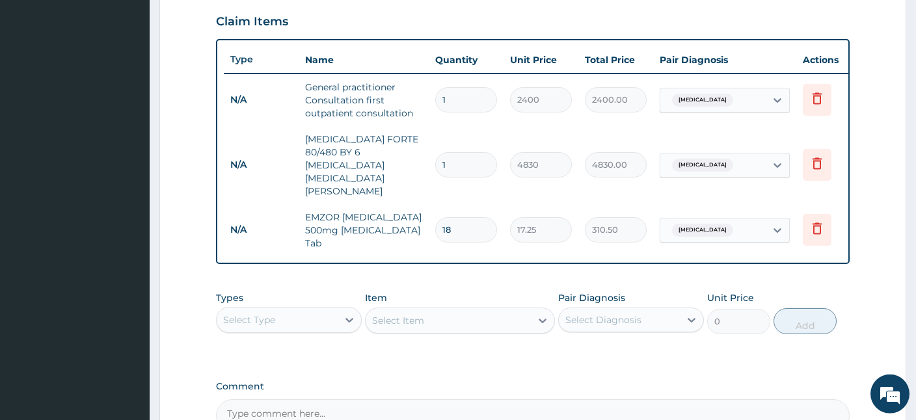
scroll to position [564, 0]
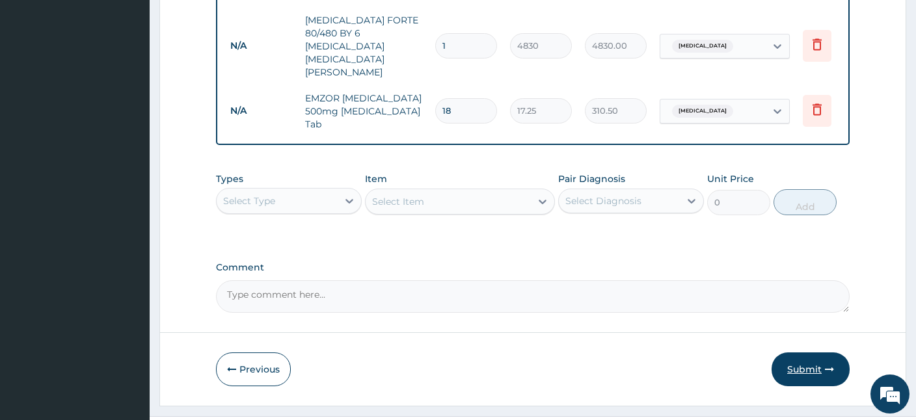
click at [800, 352] on button "Submit" at bounding box center [810, 369] width 78 height 34
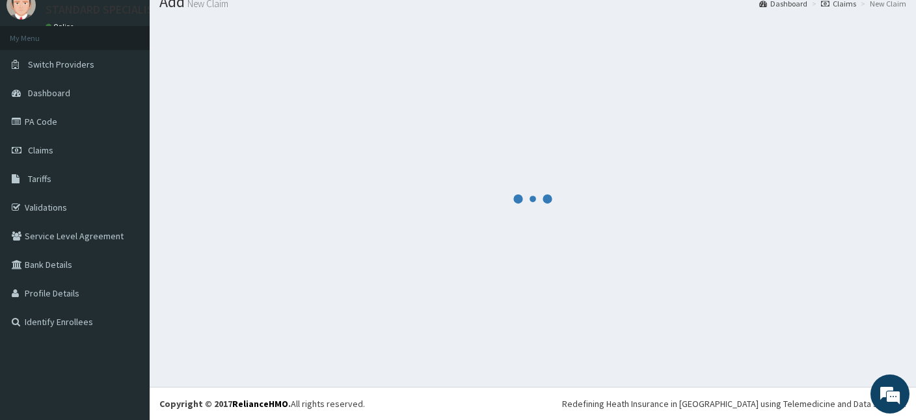
scroll to position [49, 0]
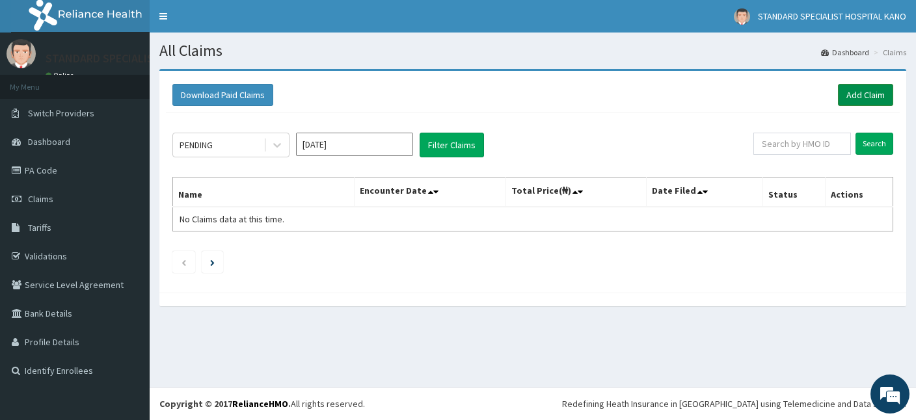
click at [865, 98] on link "Add Claim" at bounding box center [865, 95] width 55 height 22
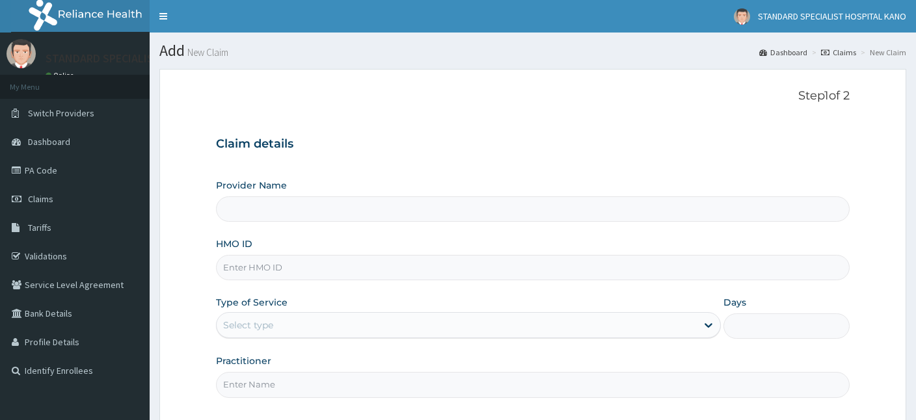
click at [237, 267] on input "HMO ID" at bounding box center [532, 267] width 633 height 25
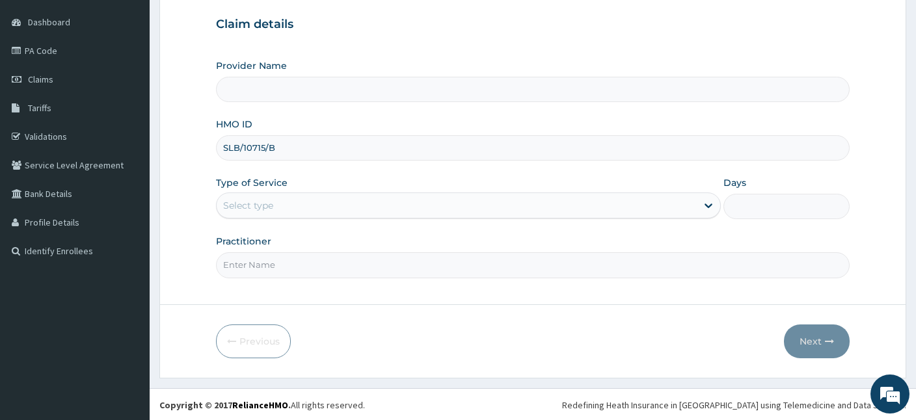
type input "SLB/10715/B"
click at [269, 199] on div "Select type" at bounding box center [248, 205] width 50 height 13
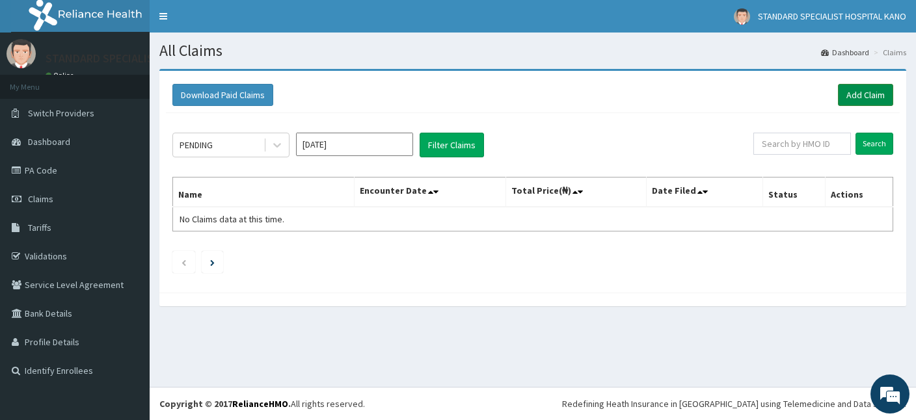
click at [875, 92] on link "Add Claim" at bounding box center [865, 95] width 55 height 22
click at [848, 95] on link "Add Claim" at bounding box center [865, 95] width 55 height 22
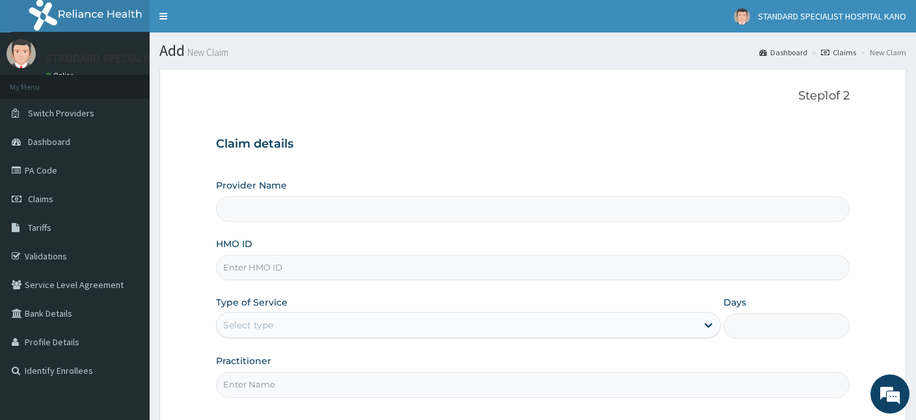
type input "STANDARD SPECIALIST HOSPITAL KANO"
click at [296, 271] on input "HMO ID" at bounding box center [532, 267] width 633 height 25
click at [264, 269] on input "HMO ID" at bounding box center [532, 267] width 633 height 25
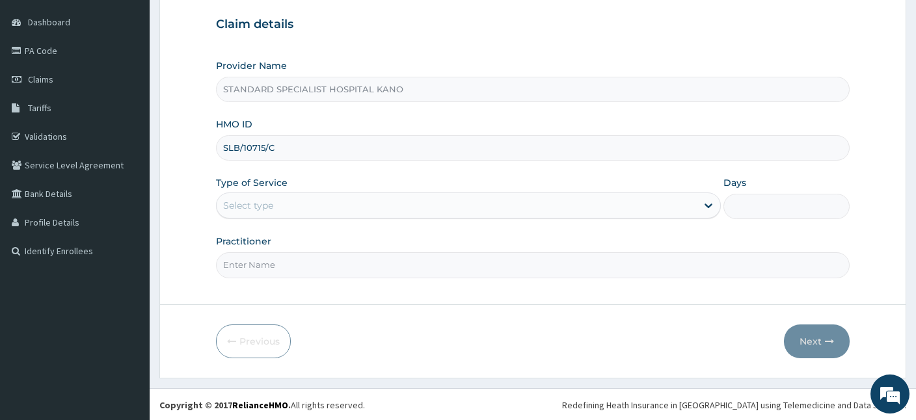
type input "SLB/10715/C"
click at [319, 202] on div "Select type" at bounding box center [457, 205] width 480 height 21
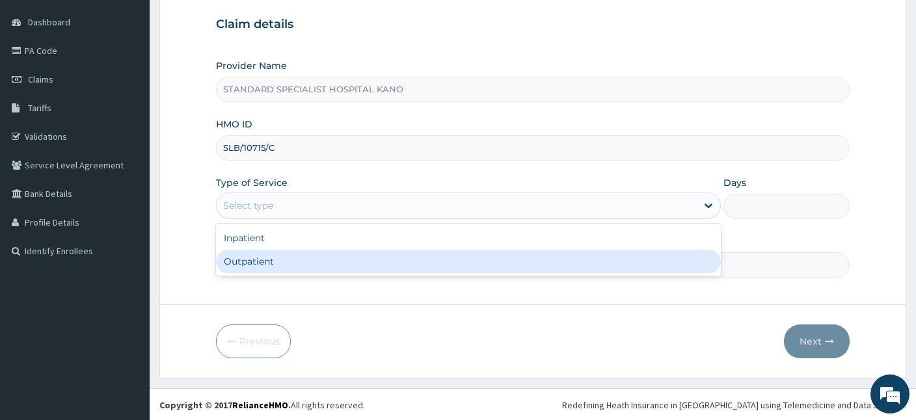
click at [295, 261] on div "Outpatient" at bounding box center [468, 261] width 505 height 23
type input "1"
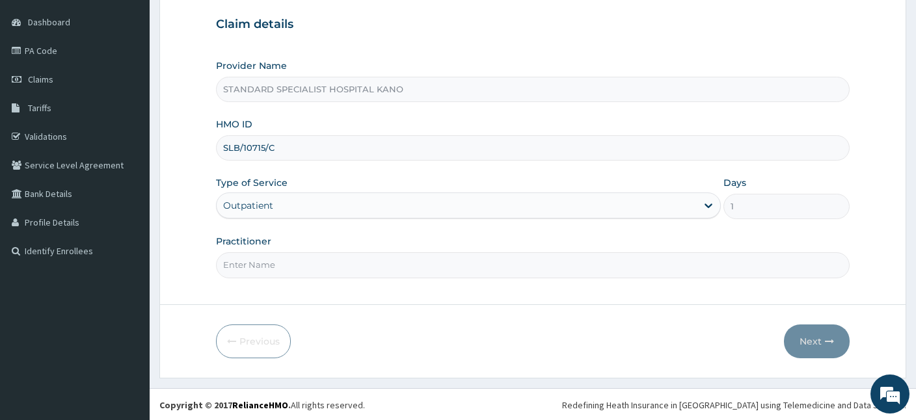
click at [261, 269] on input "Practitioner" at bounding box center [532, 264] width 633 height 25
type input "DR OBAJE"
click at [815, 339] on button "Next" at bounding box center [817, 341] width 66 height 34
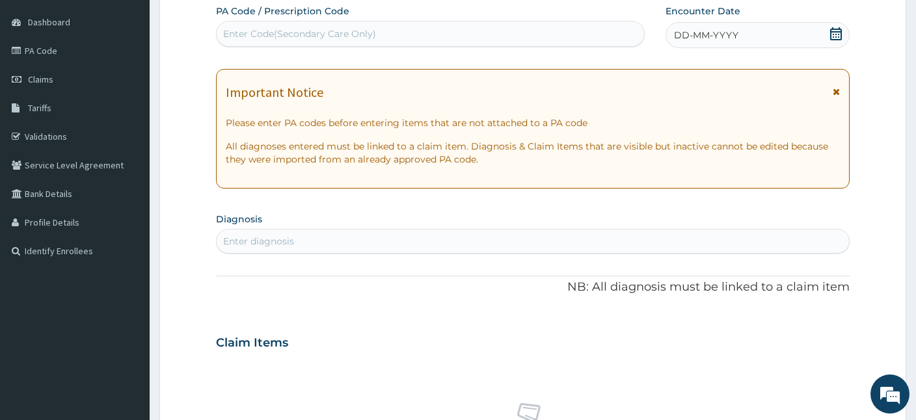
click at [836, 26] on div "DD-MM-YYYY" at bounding box center [757, 35] width 184 height 26
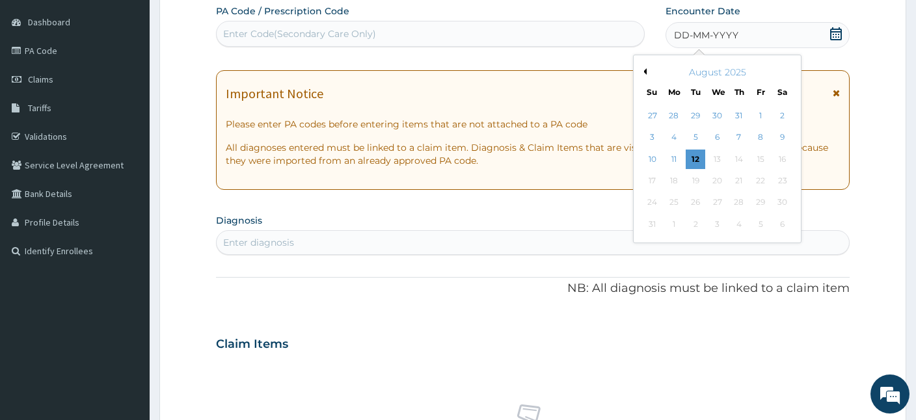
click at [646, 69] on button "Previous Month" at bounding box center [643, 71] width 7 height 7
click at [779, 159] on div "21" at bounding box center [783, 160] width 20 height 20
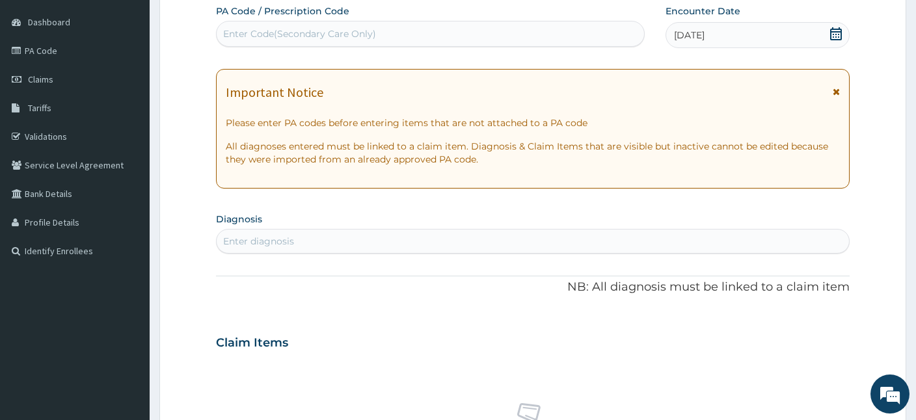
click at [269, 235] on div "Enter diagnosis" at bounding box center [258, 241] width 71 height 13
click at [271, 238] on div "Enter diagnosis" at bounding box center [258, 241] width 71 height 13
type input "MALA"
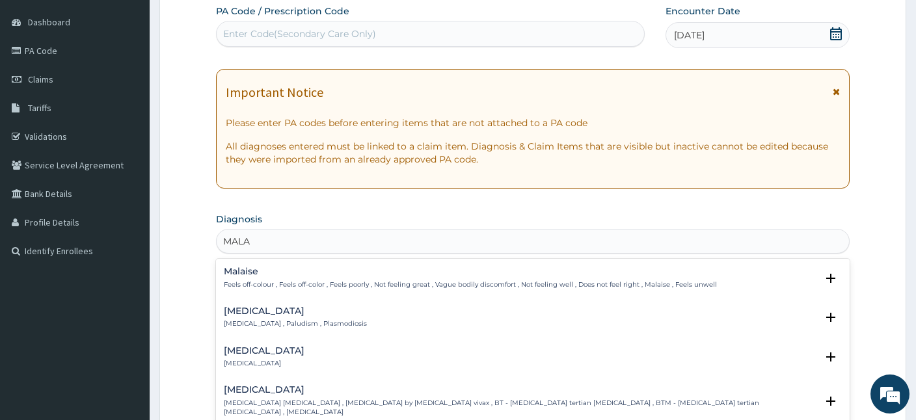
click at [250, 314] on h4 "Malaria" at bounding box center [295, 311] width 143 height 10
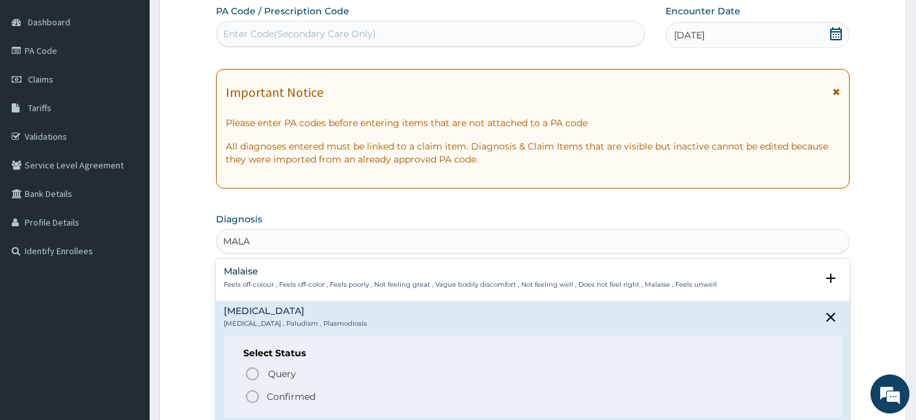
click at [250, 400] on icon "status option filled" at bounding box center [252, 397] width 16 height 16
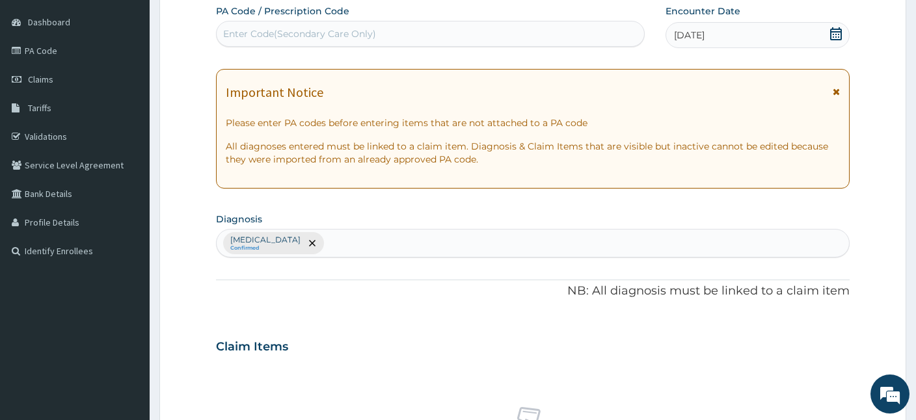
scroll to position [516, 0]
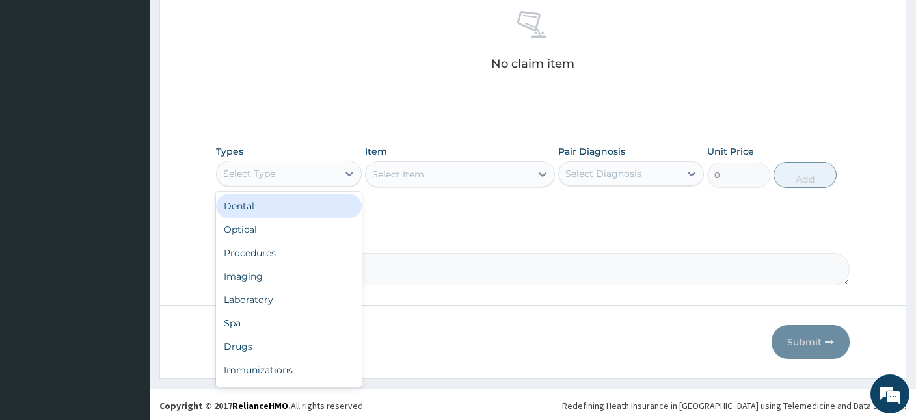
click at [319, 176] on div "Select Type" at bounding box center [277, 173] width 121 height 21
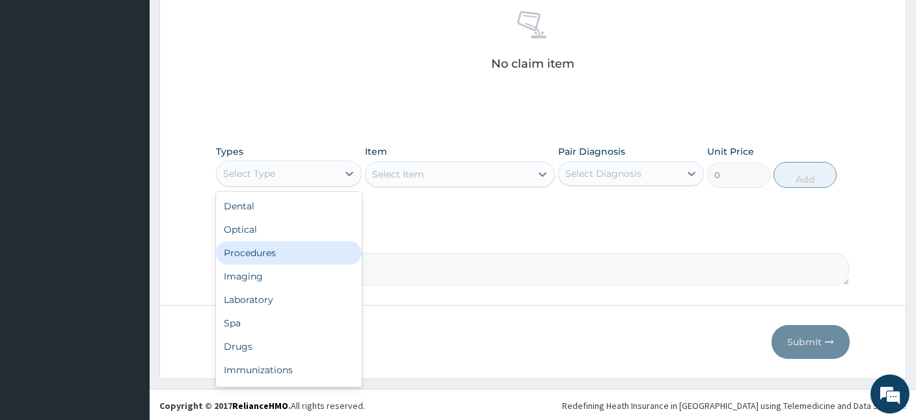
click at [284, 250] on div "Procedures" at bounding box center [289, 252] width 146 height 23
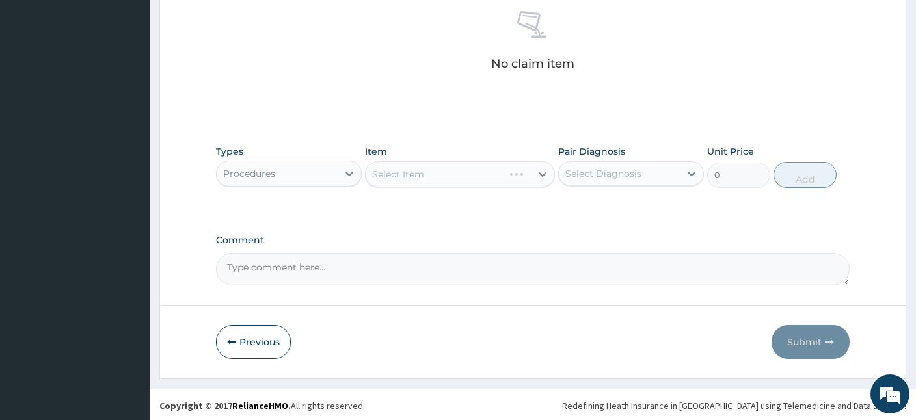
click at [644, 174] on div "Select Diagnosis" at bounding box center [619, 173] width 121 height 21
click at [620, 205] on div "Malaria" at bounding box center [631, 207] width 146 height 27
checkbox input "true"
click at [417, 166] on div "Select Item" at bounding box center [447, 174] width 165 height 21
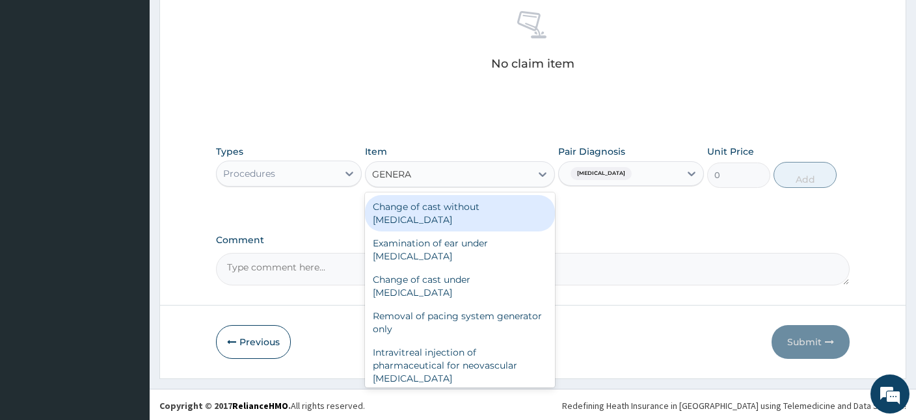
type input "GENERAL"
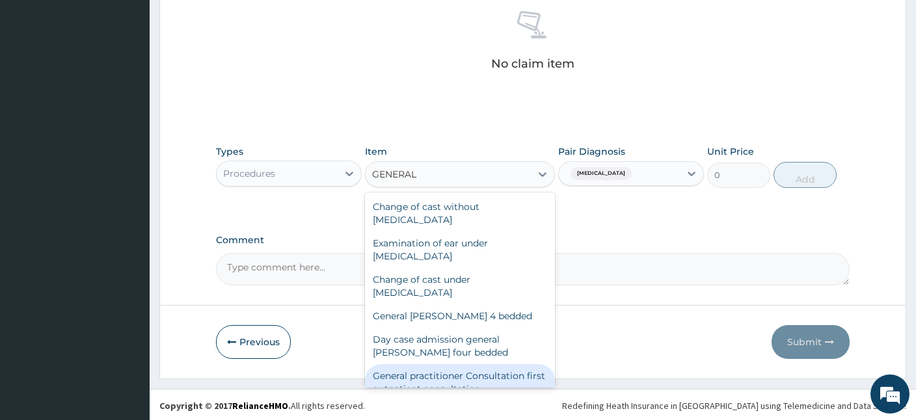
click at [423, 378] on div "General practitioner Consultation first outpatient consultation" at bounding box center [460, 382] width 190 height 36
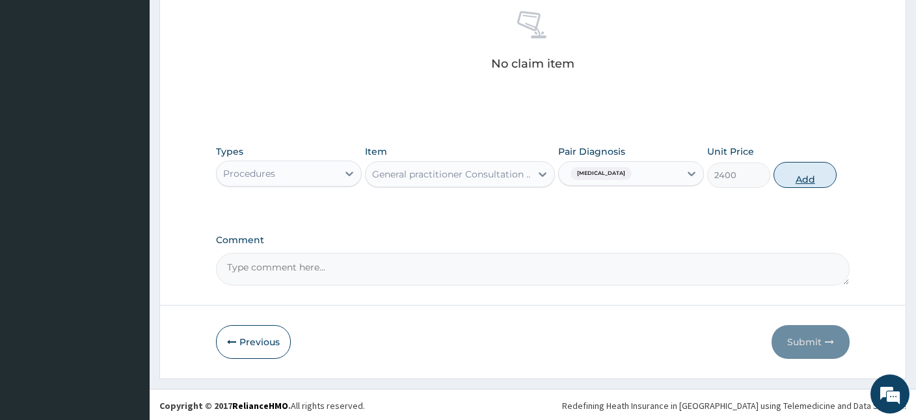
click at [802, 179] on button "Add" at bounding box center [804, 175] width 63 height 26
type input "0"
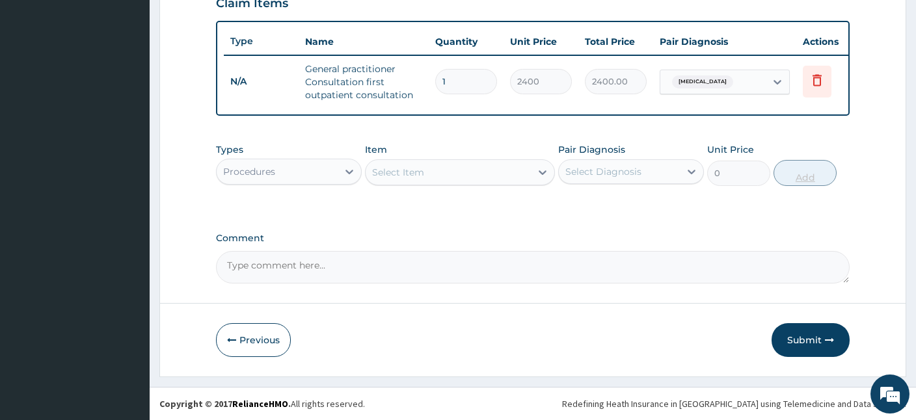
scroll to position [460, 0]
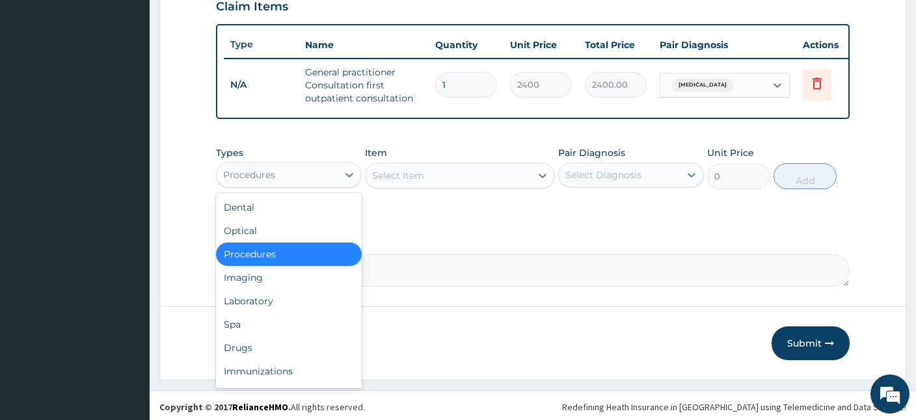
click at [303, 175] on div "Procedures" at bounding box center [277, 175] width 121 height 21
click at [265, 344] on div "Drugs" at bounding box center [289, 347] width 146 height 23
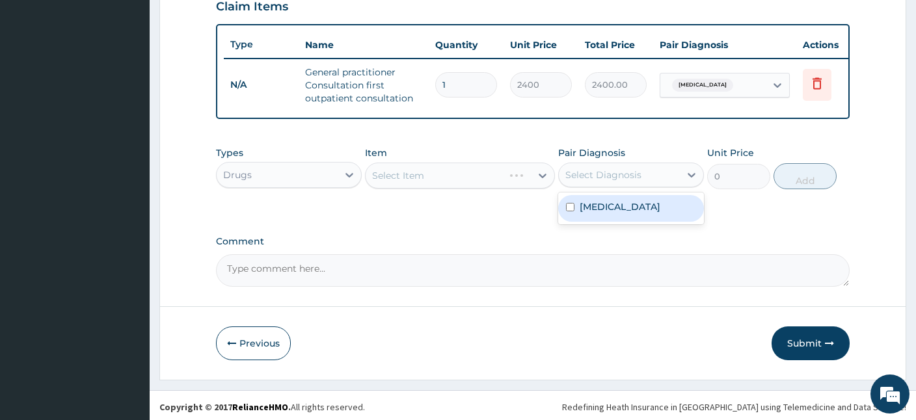
click at [607, 165] on div "Select Diagnosis" at bounding box center [619, 175] width 121 height 21
click at [605, 201] on label "Malaria" at bounding box center [619, 206] width 81 height 13
checkbox input "true"
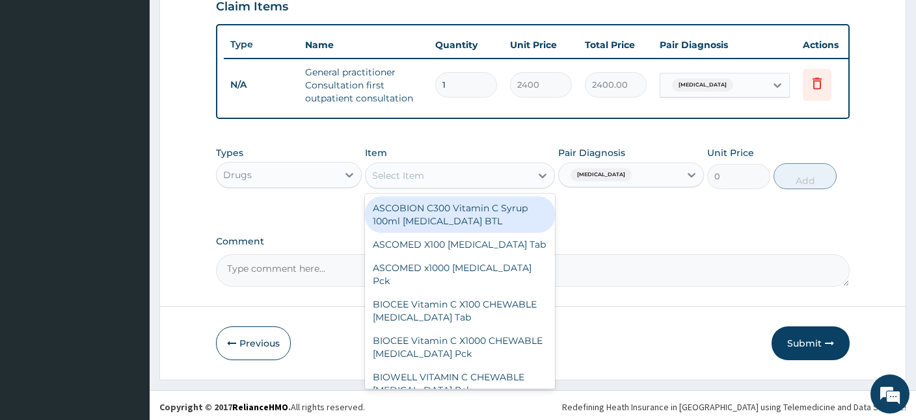
click at [443, 176] on div "Select Item" at bounding box center [447, 175] width 165 height 21
type input "COA"
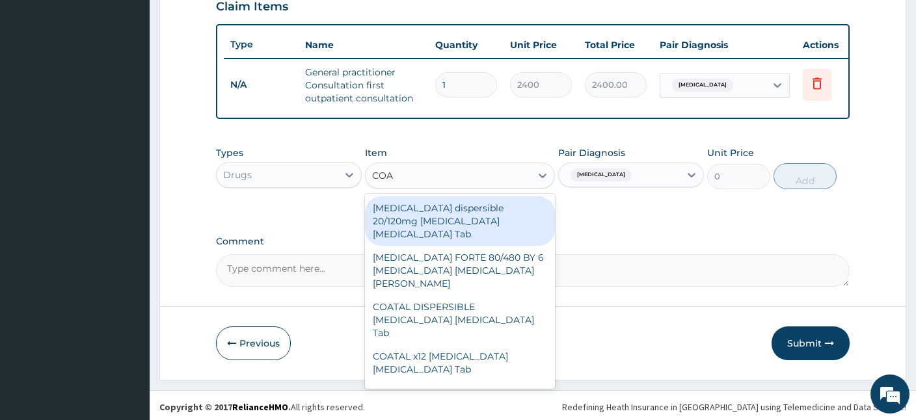
click at [456, 216] on div "Coartem dispersible 20/120mg Artemether Lumefantrine Tab" at bounding box center [460, 220] width 190 height 49
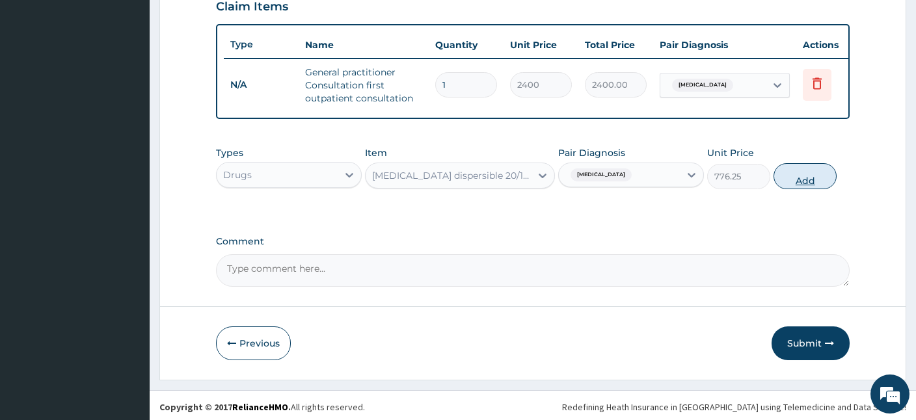
click at [799, 175] on button "Add" at bounding box center [804, 176] width 63 height 26
type input "0"
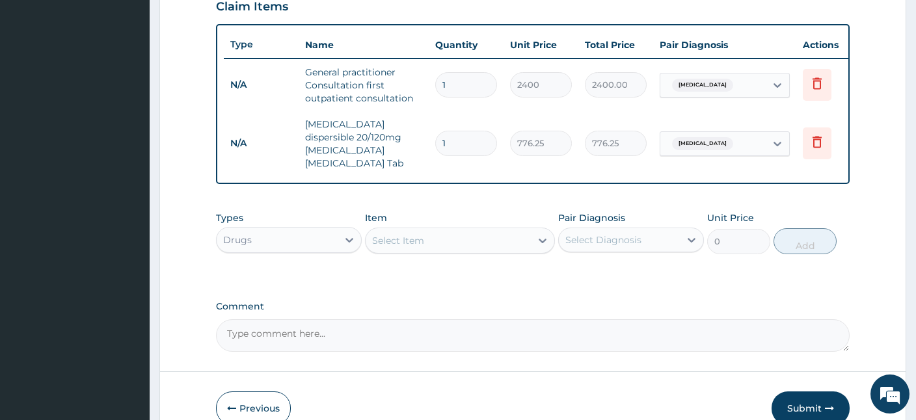
click at [414, 234] on div "Select Item" at bounding box center [398, 240] width 52 height 13
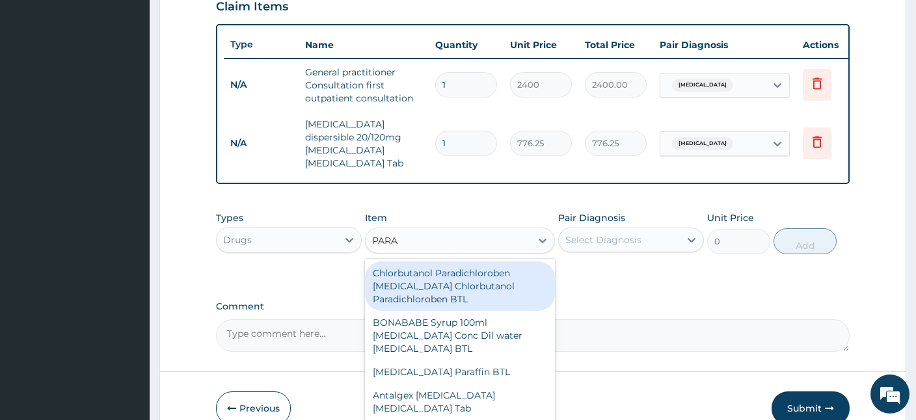
type input "PARAC"
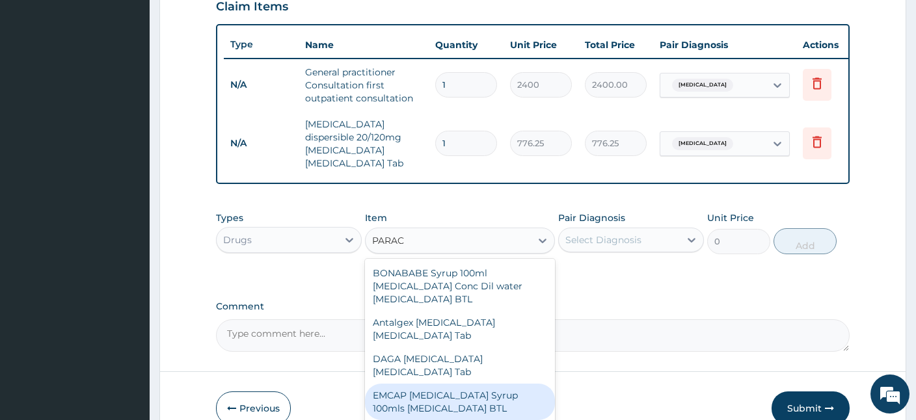
click at [458, 384] on div "EMCAP PARACETAMOL Syrup 100mls Acetaminophen BTL" at bounding box center [460, 402] width 190 height 36
type input "603.75"
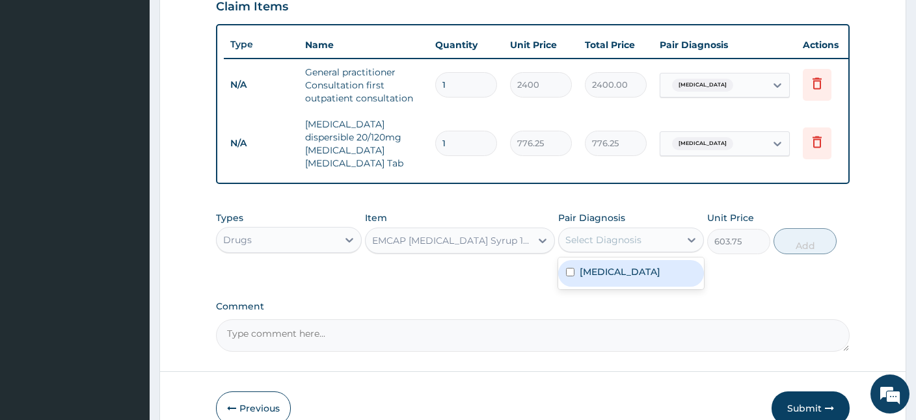
click at [650, 230] on div "Select Diagnosis" at bounding box center [619, 240] width 121 height 21
click at [603, 265] on label "Malaria" at bounding box center [619, 271] width 81 height 13
checkbox input "true"
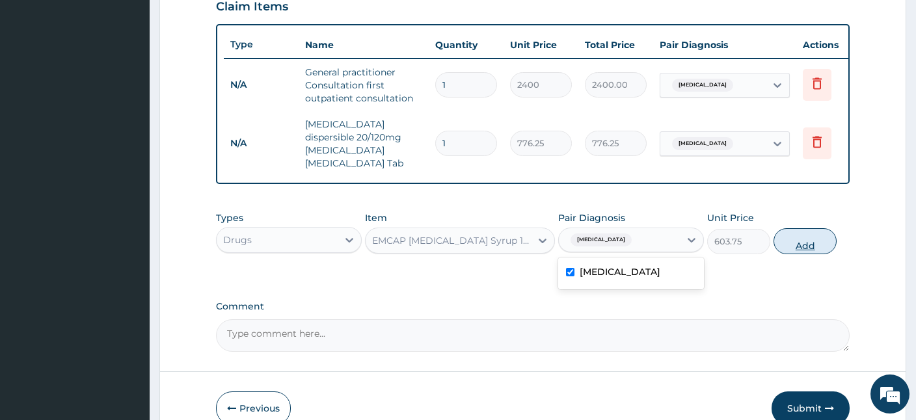
click at [823, 233] on button "Add" at bounding box center [804, 241] width 63 height 26
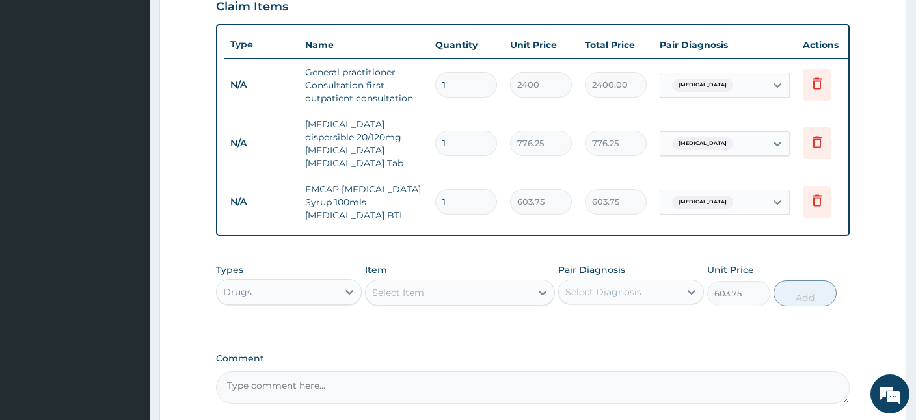
type input "0"
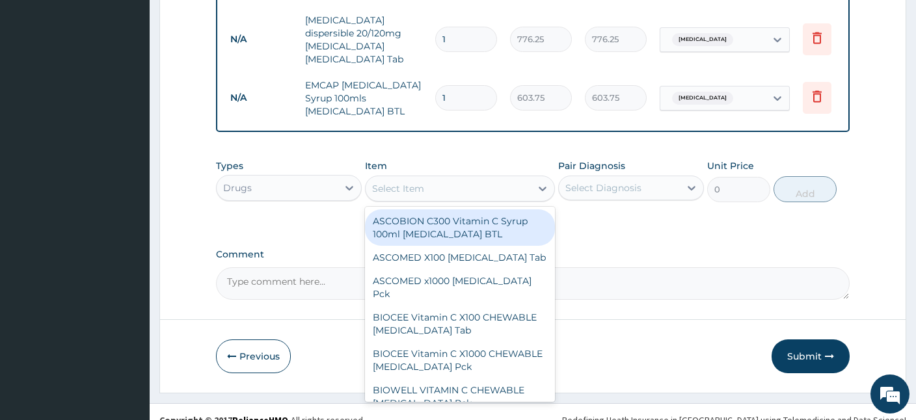
click at [448, 178] on div "Select Item" at bounding box center [447, 188] width 165 height 21
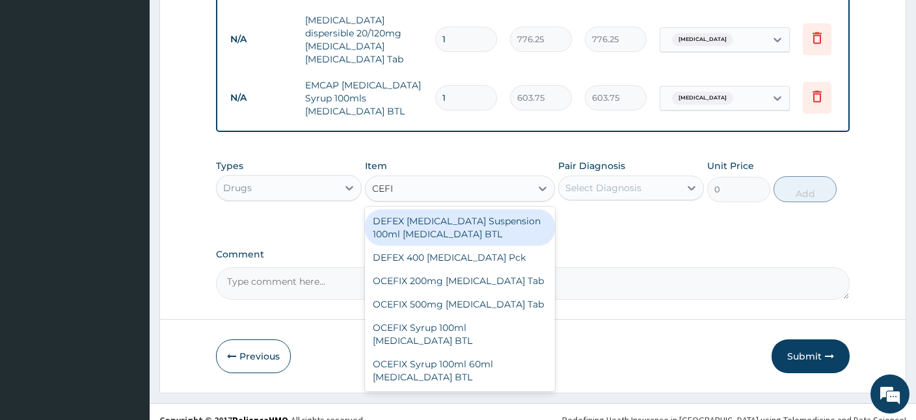
type input "CEFIX"
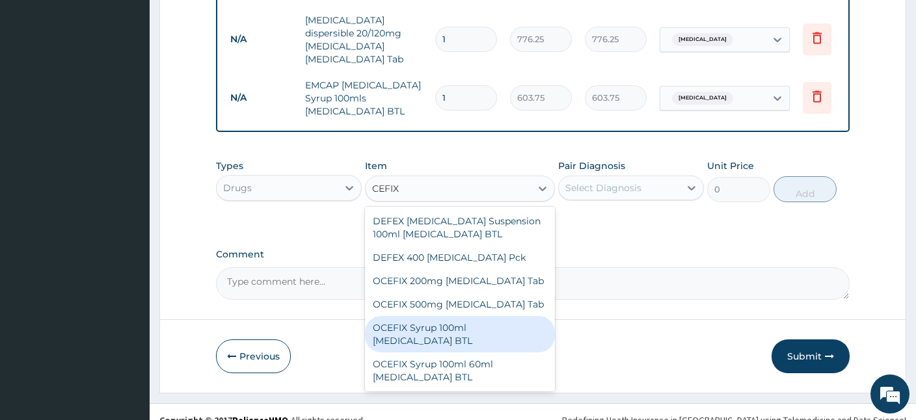
click at [440, 322] on div "OCEFIX Syrup 100ml Cefuroxime BTL" at bounding box center [460, 334] width 190 height 36
type input "517.5"
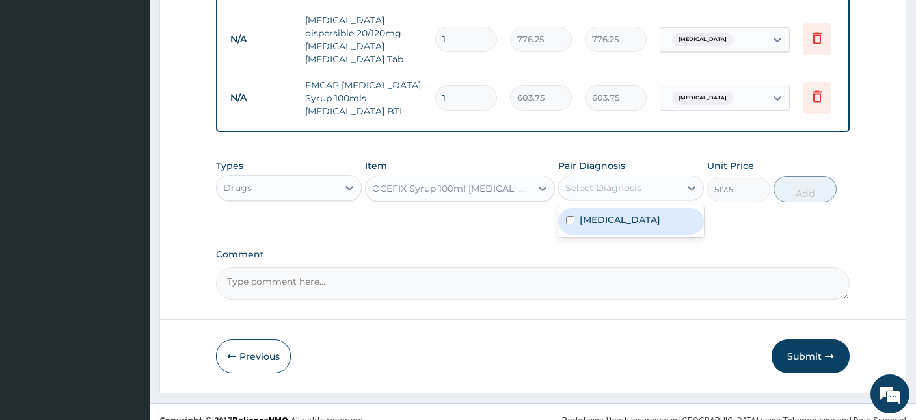
click at [667, 178] on div "Select Diagnosis" at bounding box center [619, 188] width 121 height 21
click at [609, 211] on div "Malaria" at bounding box center [631, 221] width 146 height 27
checkbox input "true"
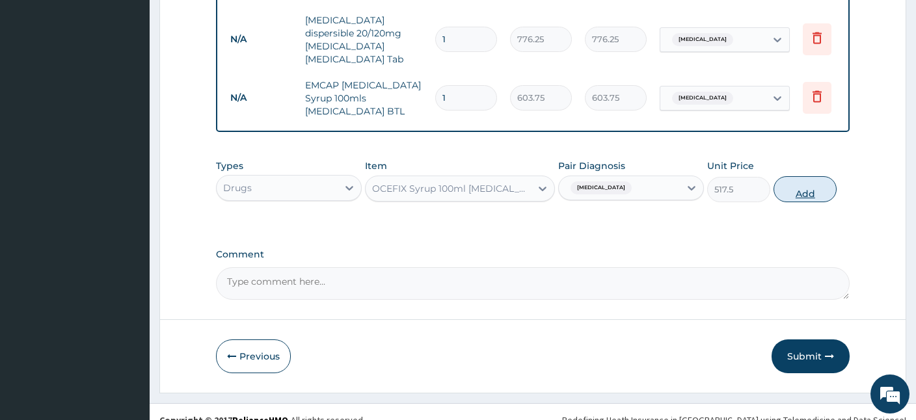
click at [807, 176] on button "Add" at bounding box center [804, 189] width 63 height 26
type input "0"
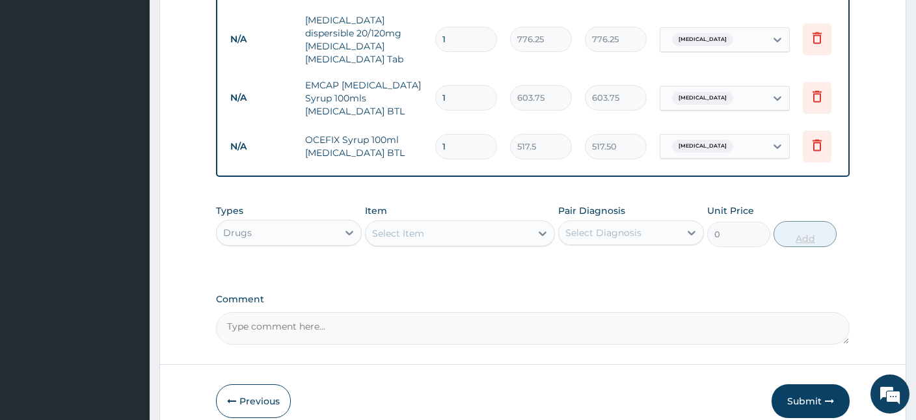
scroll to position [609, 0]
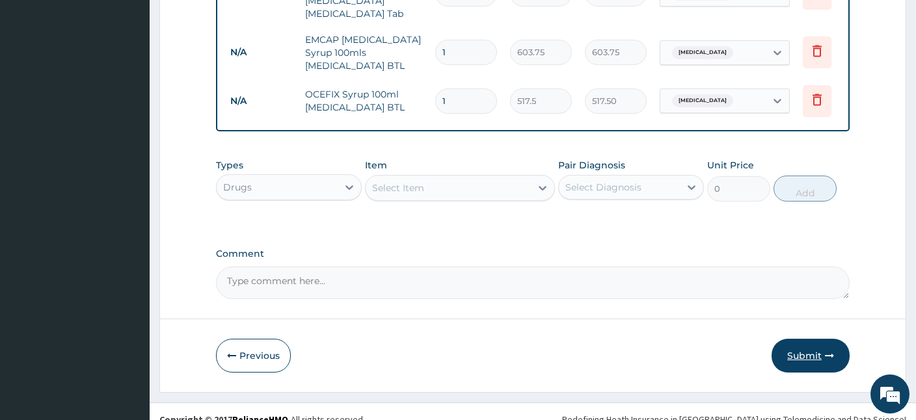
click at [809, 343] on button "Submit" at bounding box center [810, 356] width 78 height 34
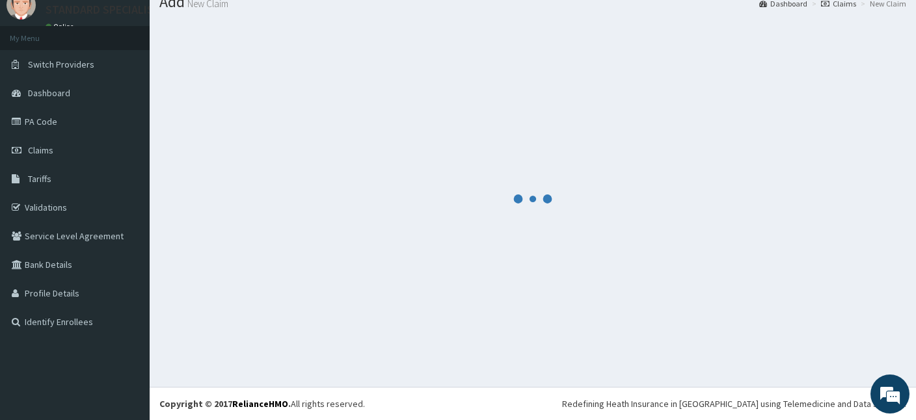
scroll to position [49, 0]
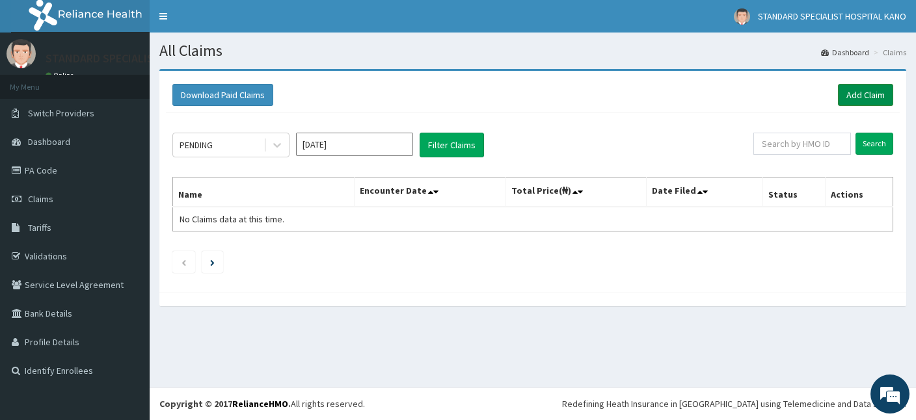
click at [860, 94] on link "Add Claim" at bounding box center [865, 95] width 55 height 22
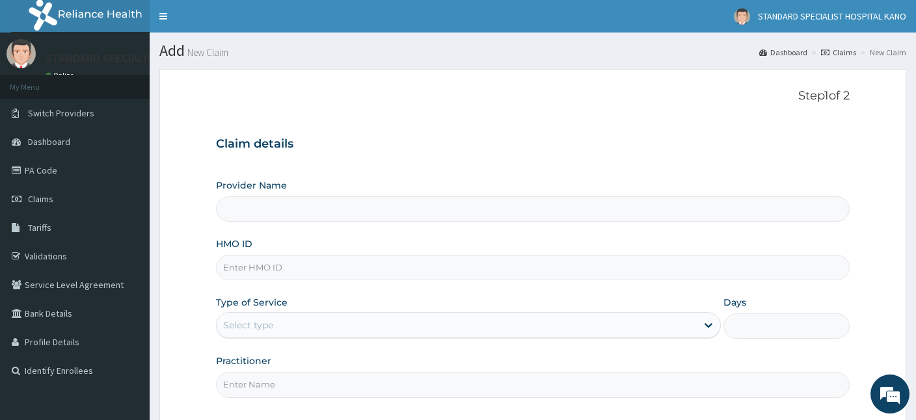
type input "STANDARD SPECIALIST HOSPITAL KANO"
click at [362, 269] on input "HMO ID" at bounding box center [532, 267] width 633 height 25
type input "FMC/10649/B"
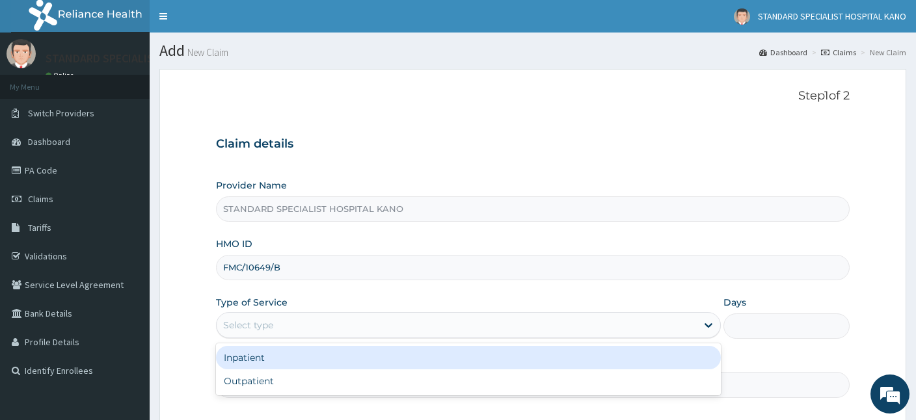
click at [248, 330] on div "Select type" at bounding box center [248, 325] width 50 height 13
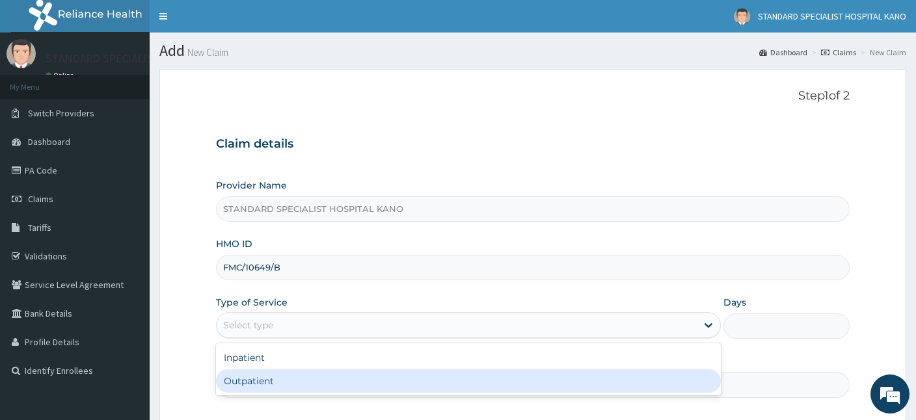
click at [240, 386] on div "Outpatient" at bounding box center [468, 380] width 505 height 23
type input "1"
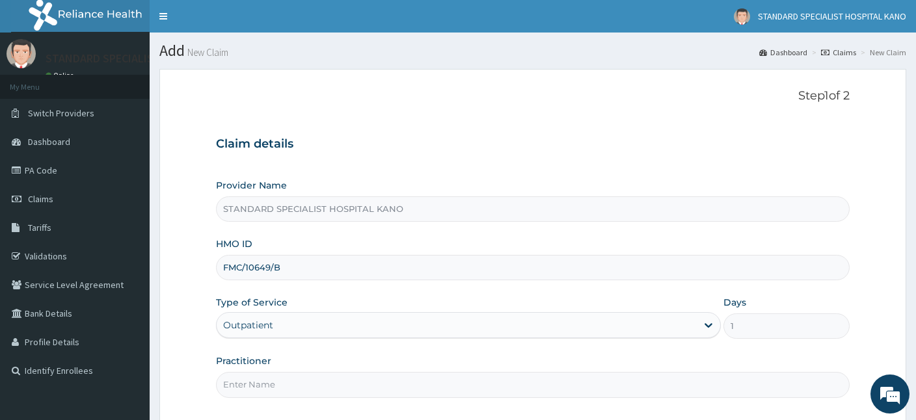
scroll to position [120, 0]
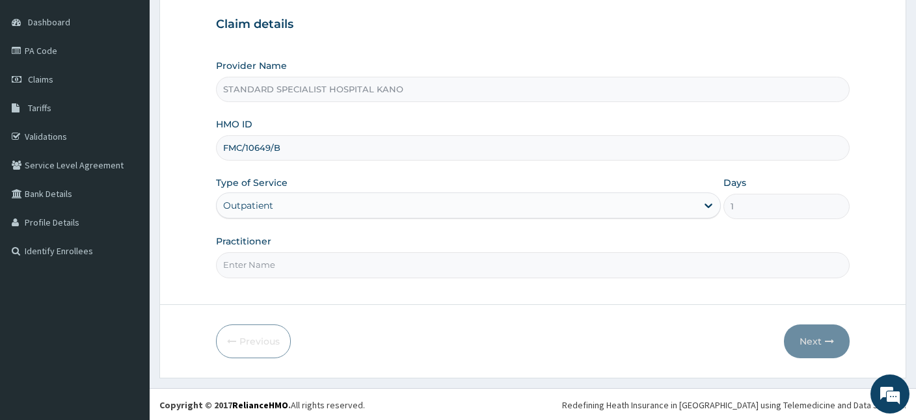
click at [278, 264] on input "Practitioner" at bounding box center [532, 264] width 633 height 25
click at [274, 256] on input "Practitioner" at bounding box center [532, 264] width 633 height 25
type input "DR FELIX"
click at [823, 332] on button "Next" at bounding box center [817, 341] width 66 height 34
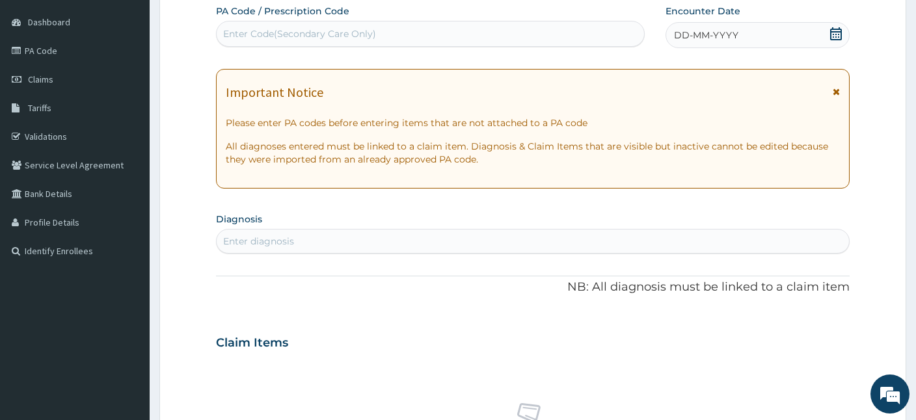
click at [787, 30] on div "DD-MM-YYYY" at bounding box center [757, 35] width 184 height 26
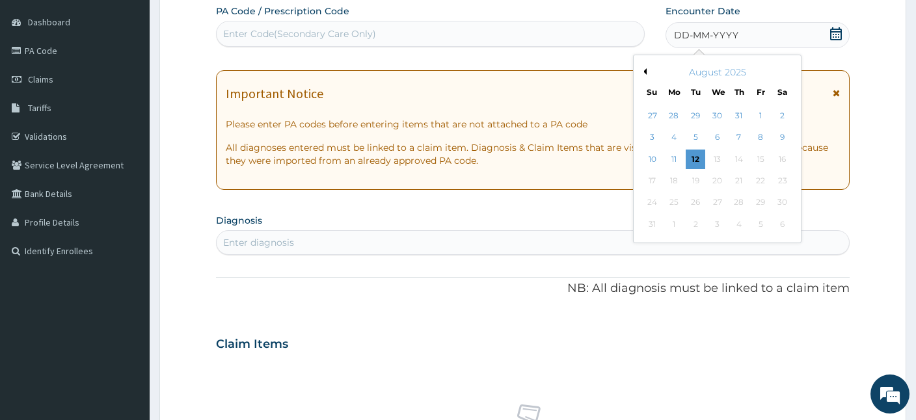
click at [644, 70] on button "Previous Month" at bounding box center [643, 71] width 7 height 7
click at [780, 156] on div "21" at bounding box center [783, 160] width 20 height 20
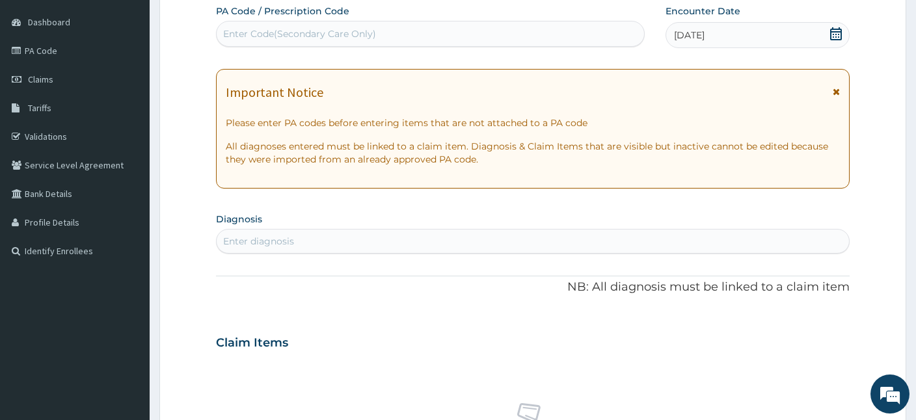
click at [284, 237] on div "Enter diagnosis" at bounding box center [258, 241] width 71 height 13
type input "REGISTR"
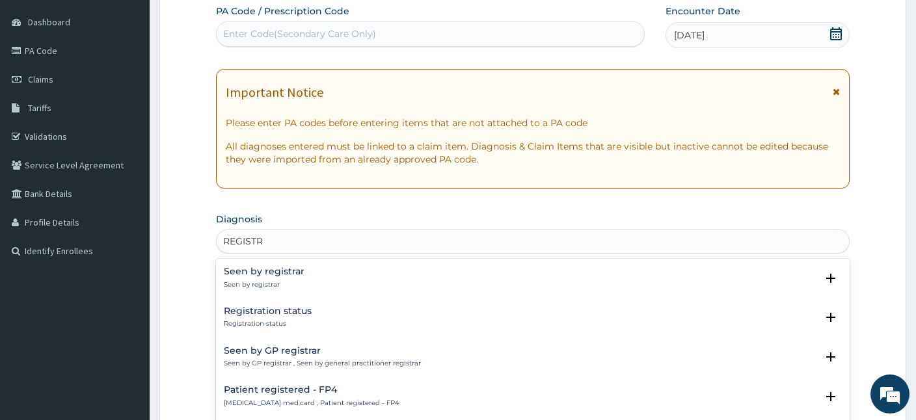
click at [249, 315] on h4 "Registration status" at bounding box center [268, 311] width 88 height 10
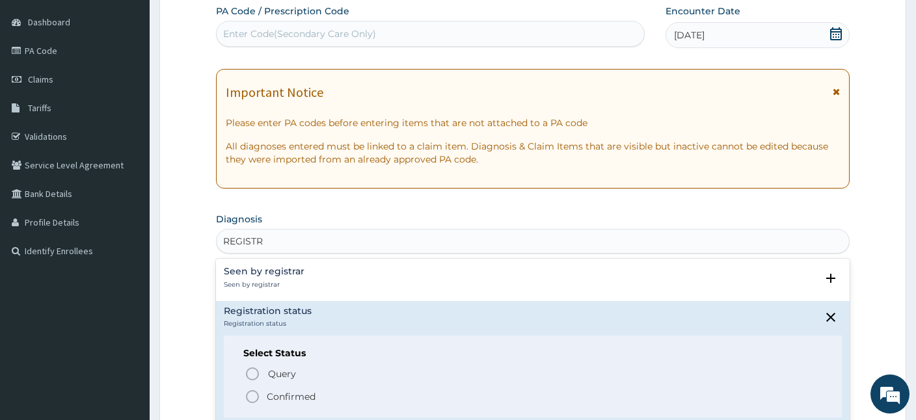
click at [253, 396] on icon "status option filled" at bounding box center [252, 397] width 16 height 16
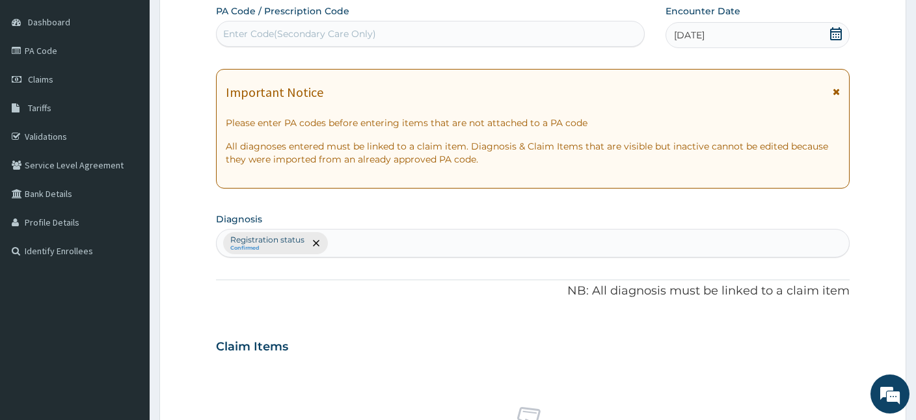
scroll to position [516, 0]
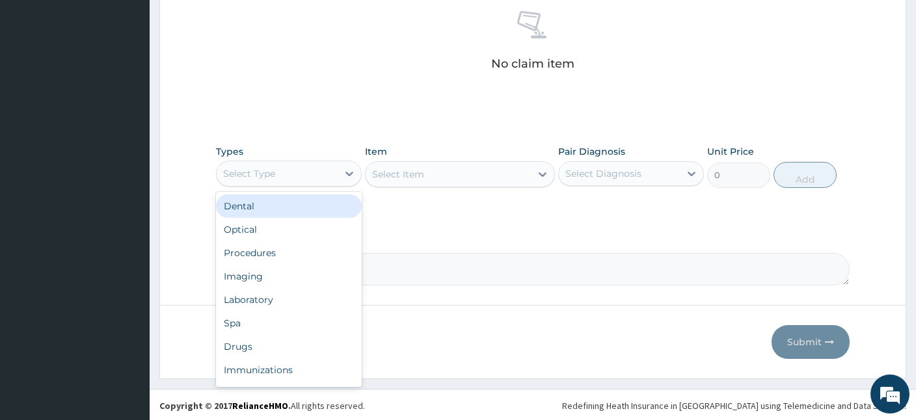
click at [312, 174] on div "Select Type" at bounding box center [277, 173] width 121 height 21
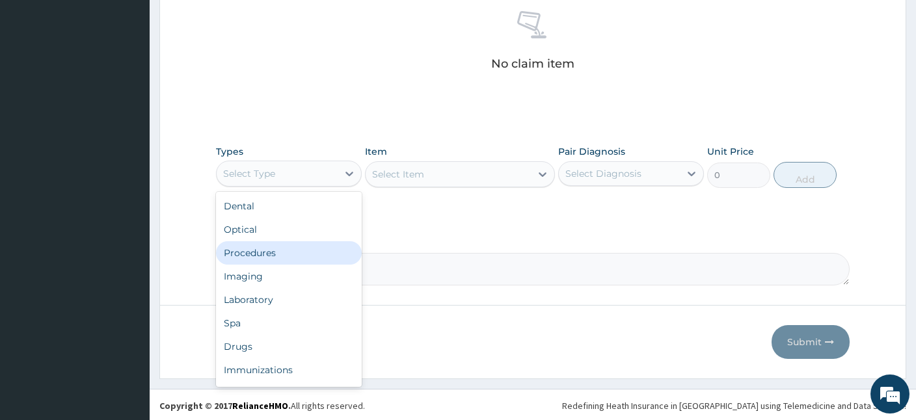
click at [274, 253] on div "Procedures" at bounding box center [289, 252] width 146 height 23
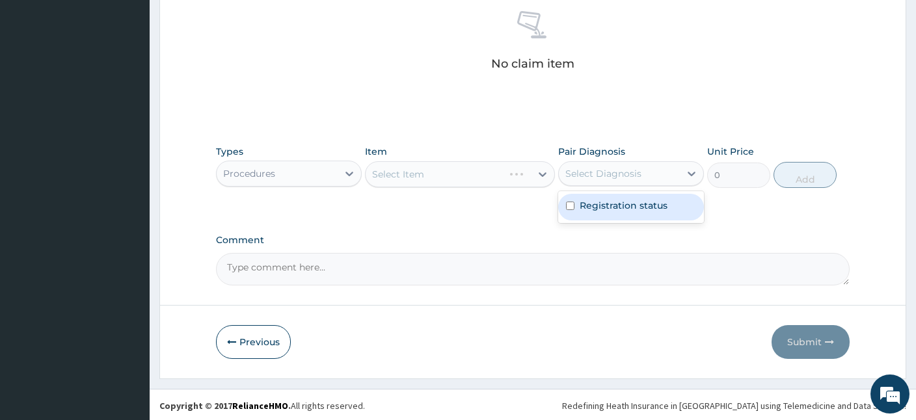
click at [614, 171] on div "Select Diagnosis" at bounding box center [603, 173] width 76 height 13
click at [583, 211] on div "Registration status" at bounding box center [631, 207] width 146 height 27
checkbox input "true"
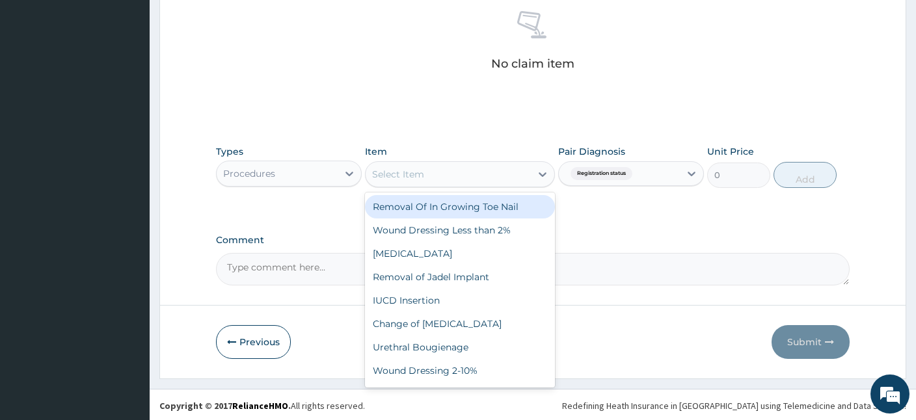
click at [479, 172] on div "Select Item" at bounding box center [447, 174] width 165 height 21
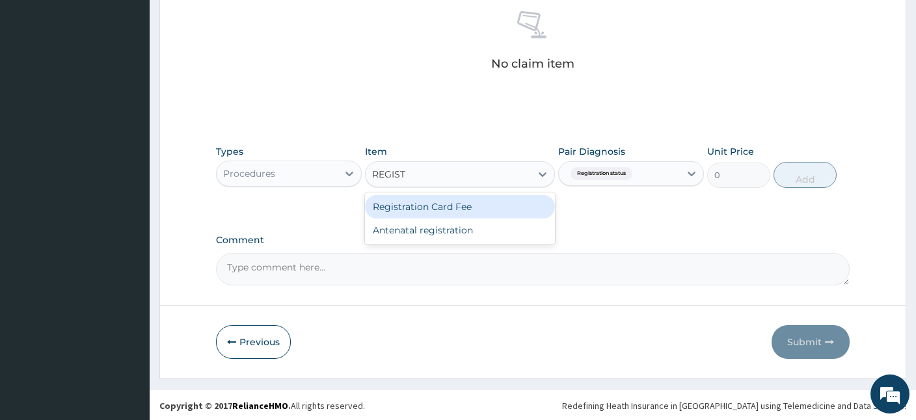
type input "REGISTR"
click at [467, 207] on div "Registration Card Fee" at bounding box center [460, 206] width 190 height 23
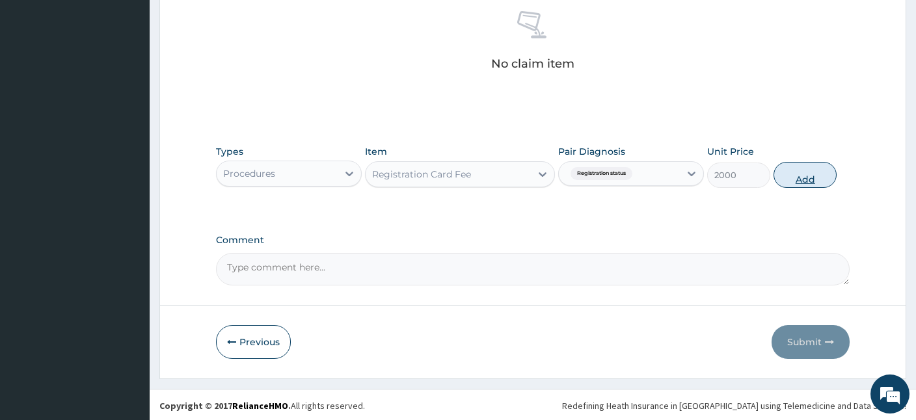
click at [799, 179] on button "Add" at bounding box center [804, 175] width 63 height 26
type input "0"
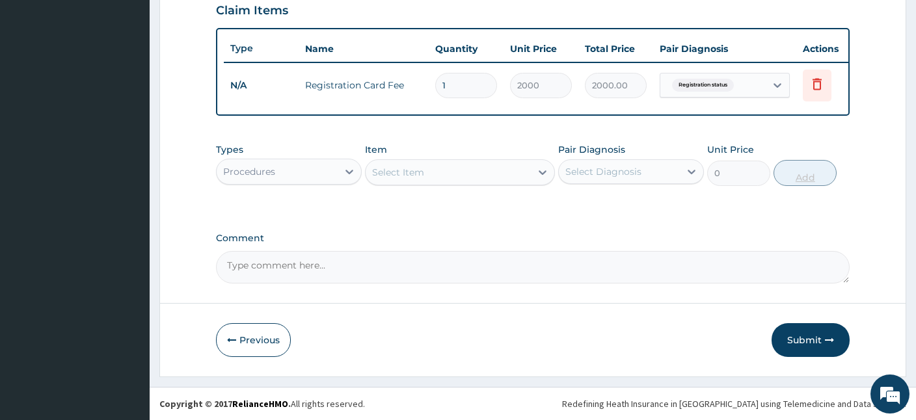
scroll to position [453, 0]
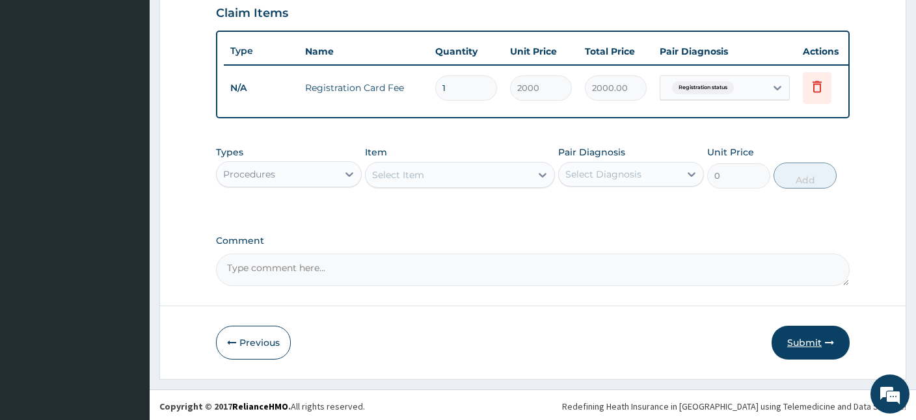
click at [788, 336] on button "Submit" at bounding box center [810, 343] width 78 height 34
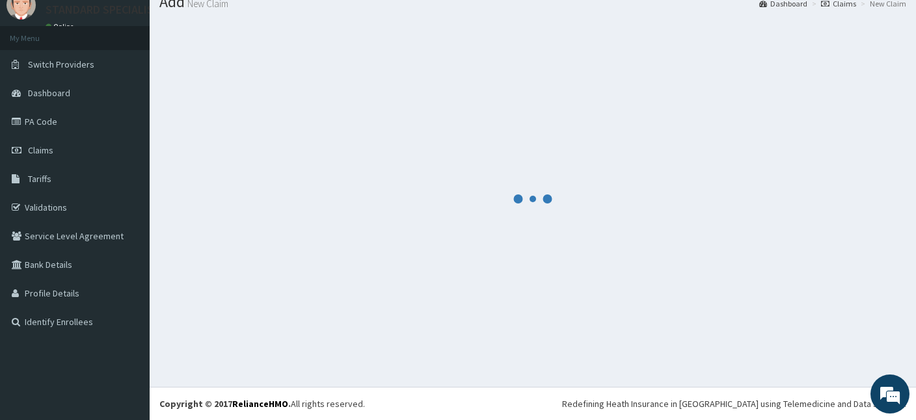
scroll to position [49, 0]
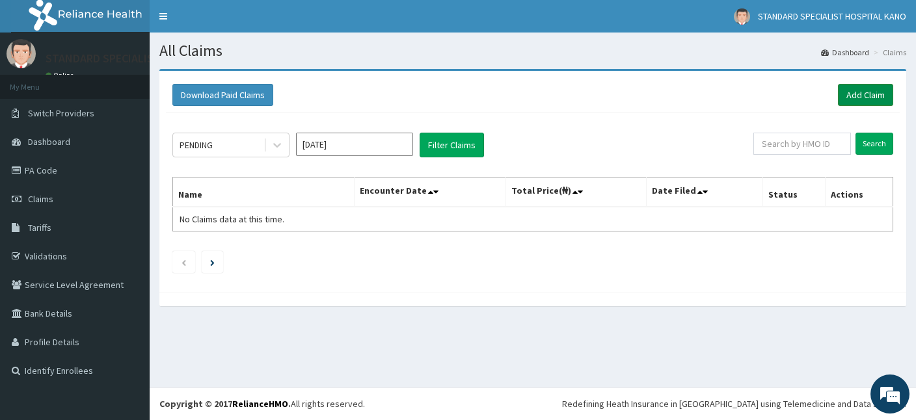
click at [856, 94] on link "Add Claim" at bounding box center [865, 95] width 55 height 22
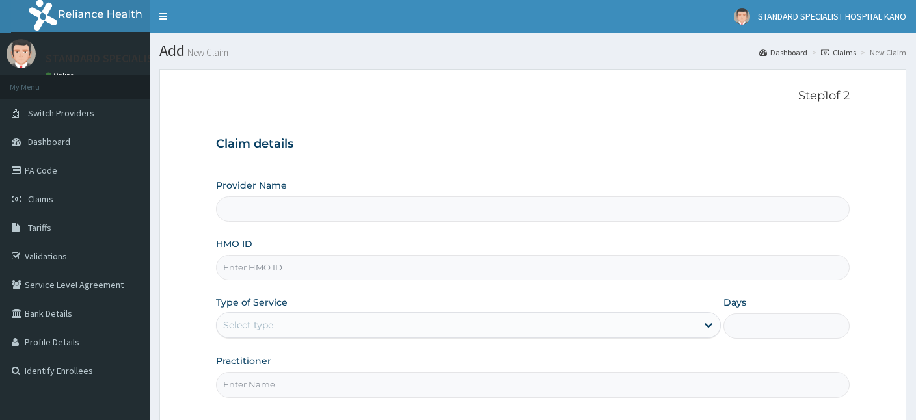
type input "STANDARD SPECIALIST HOSPITAL KANO"
click at [276, 269] on input "HMO ID" at bounding box center [532, 267] width 633 height 25
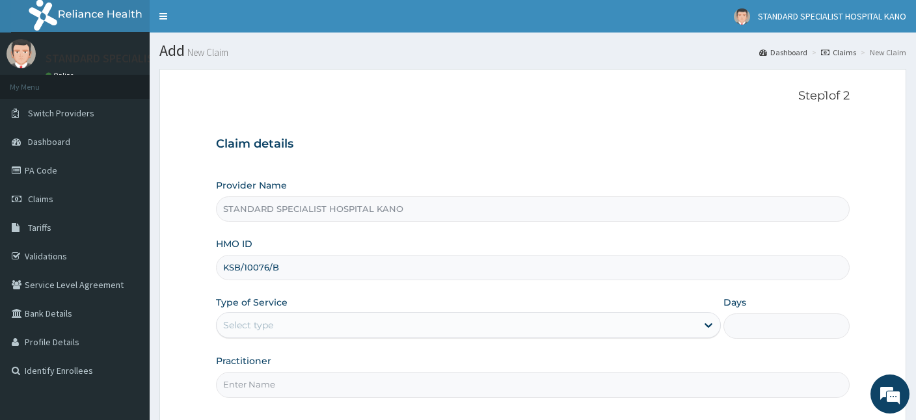
scroll to position [120, 0]
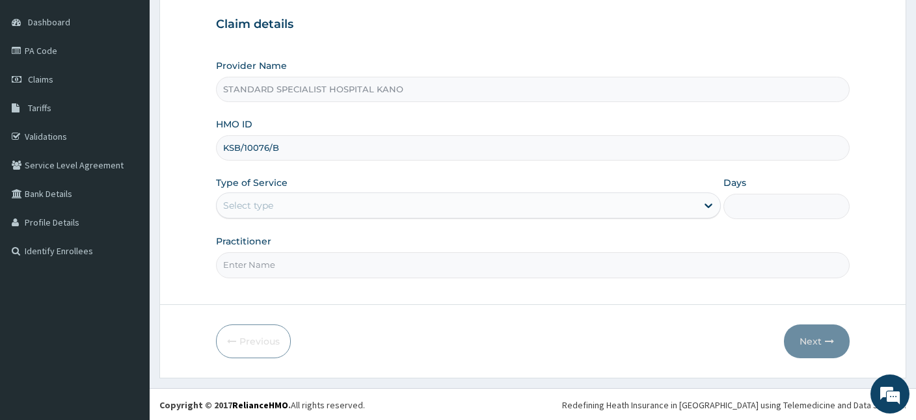
type input "KSB/10076/B"
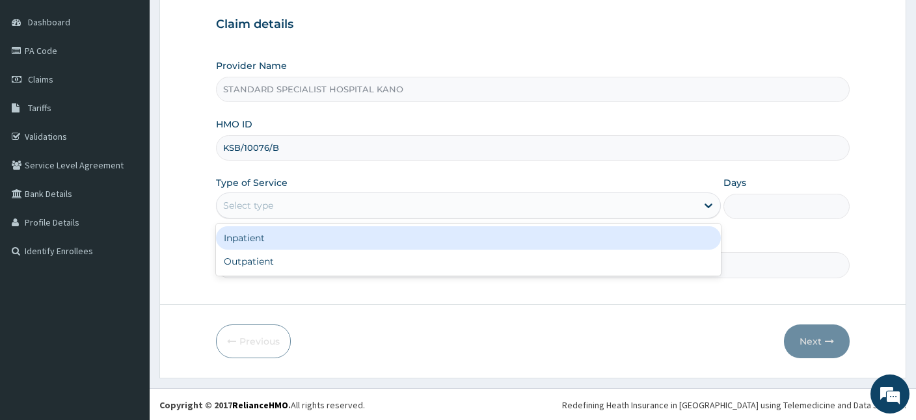
click at [271, 200] on div "Select type" at bounding box center [248, 205] width 50 height 13
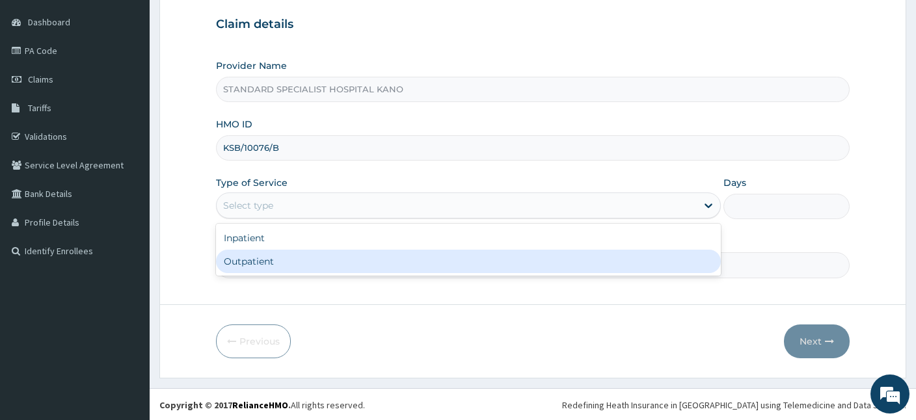
click at [266, 263] on div "Outpatient" at bounding box center [468, 261] width 505 height 23
type input "1"
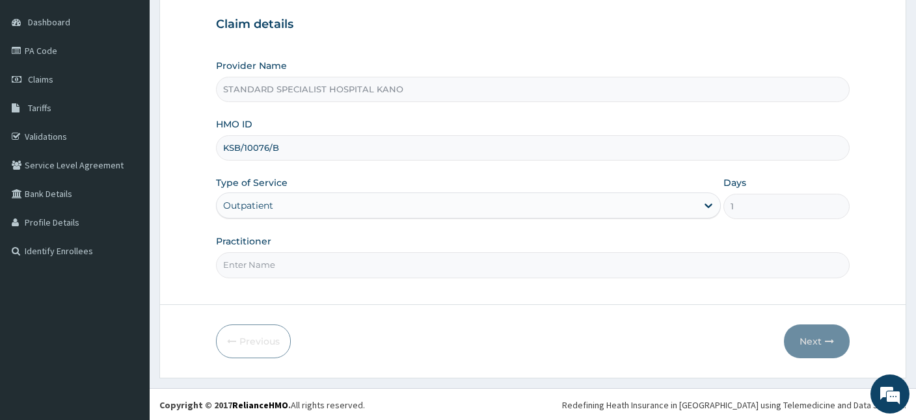
click at [351, 265] on input "Practitioner" at bounding box center [532, 264] width 633 height 25
type input "Dr. Hamisu Abdullahi"
click at [813, 343] on button "Next" at bounding box center [817, 341] width 66 height 34
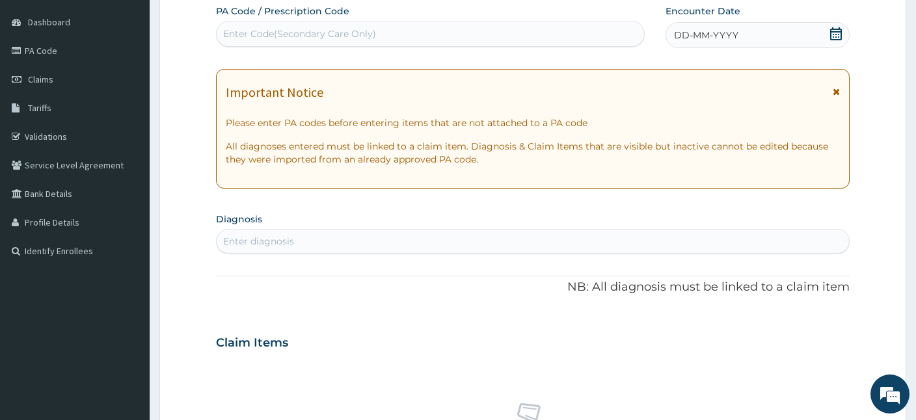
click at [825, 27] on div "DD-MM-YYYY" at bounding box center [757, 35] width 184 height 26
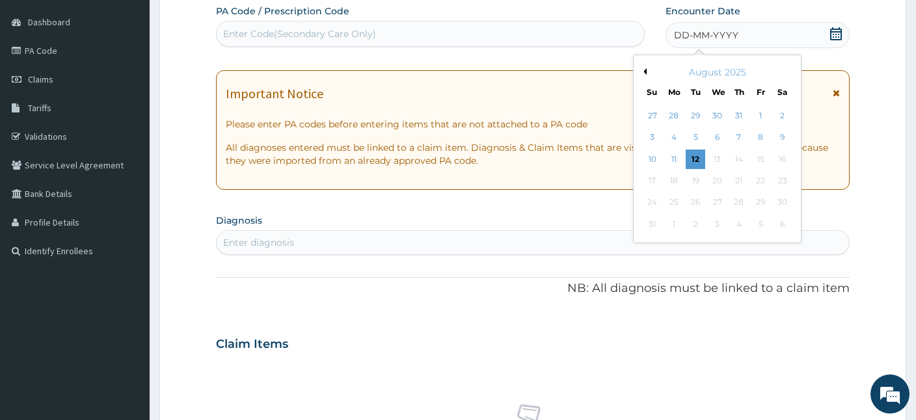
click at [644, 68] on button "Previous Month" at bounding box center [643, 71] width 7 height 7
click at [782, 164] on div "21" at bounding box center [783, 160] width 20 height 20
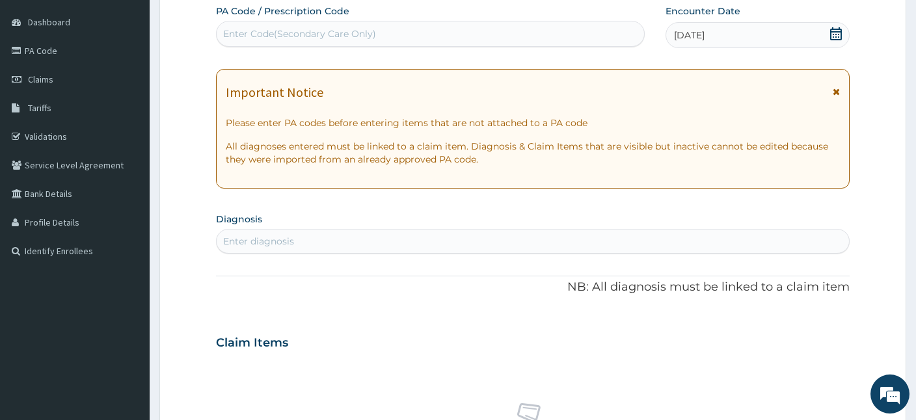
click at [360, 244] on div "Enter diagnosis" at bounding box center [533, 241] width 632 height 21
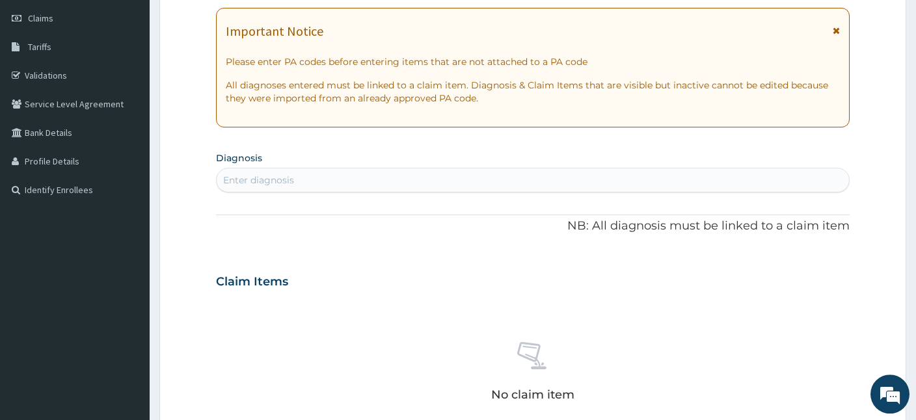
scroll to position [181, 0]
type input "MALA"
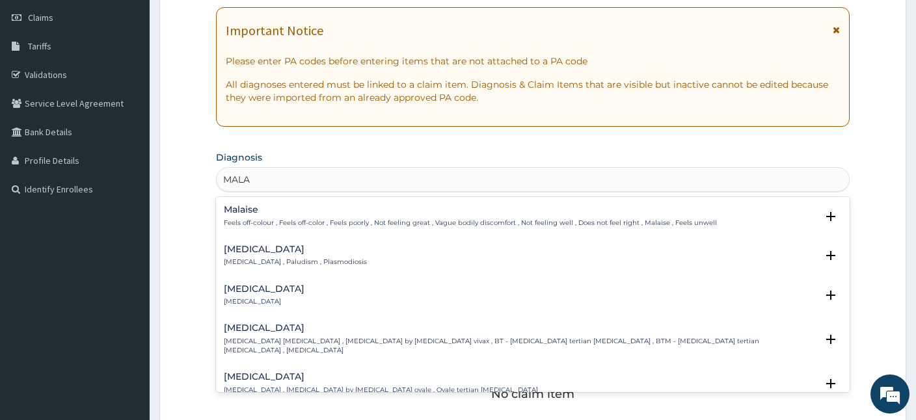
click at [231, 250] on h4 "Malaria" at bounding box center [295, 249] width 143 height 10
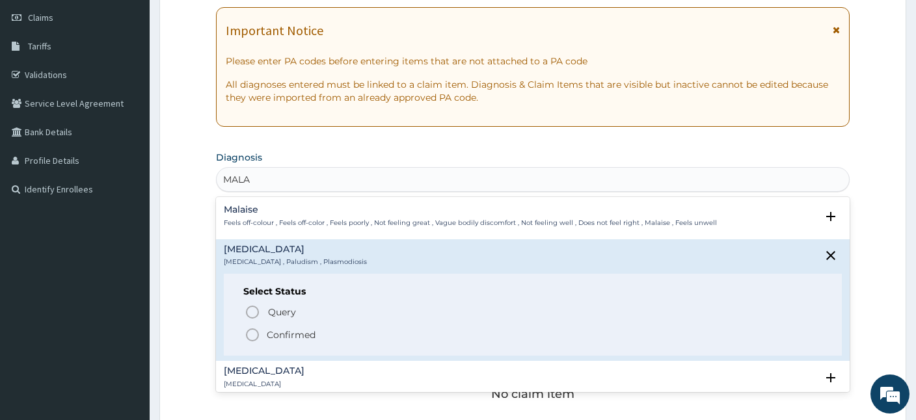
click at [248, 336] on icon "status option filled" at bounding box center [252, 335] width 16 height 16
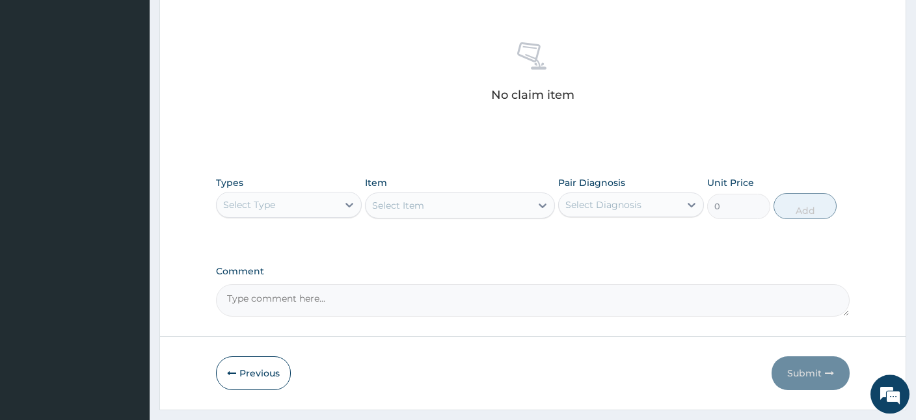
scroll to position [516, 0]
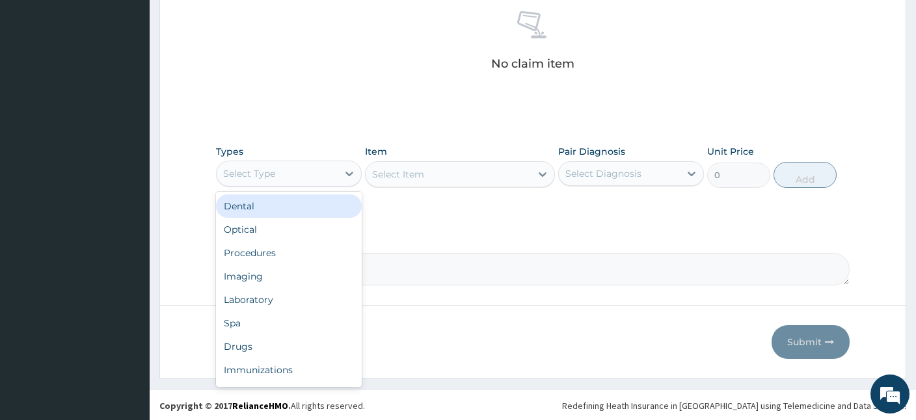
click at [298, 169] on div "Select Type" at bounding box center [277, 173] width 121 height 21
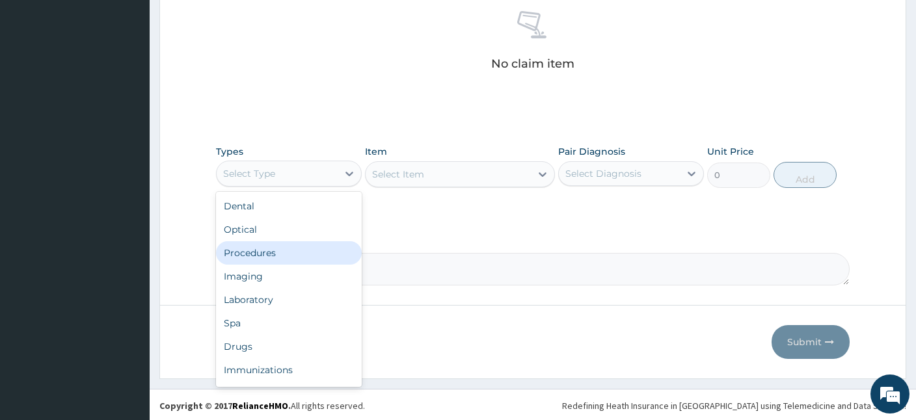
click at [266, 249] on div "Procedures" at bounding box center [289, 252] width 146 height 23
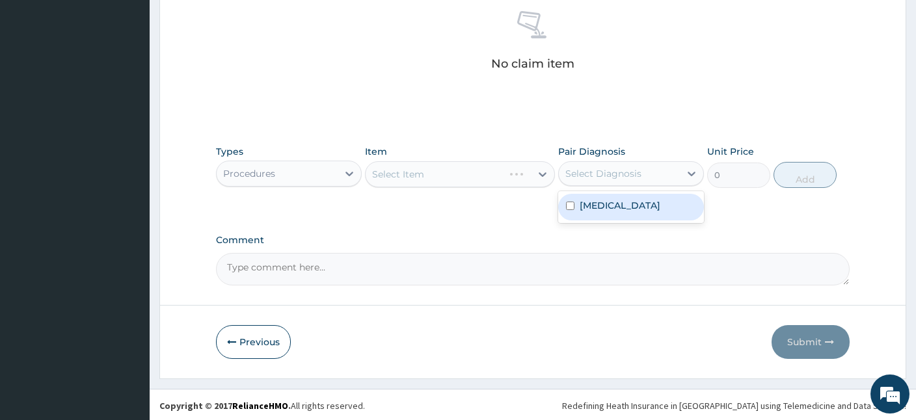
click at [642, 174] on div "Select Diagnosis" at bounding box center [619, 173] width 121 height 21
click at [619, 202] on div "Malaria" at bounding box center [631, 207] width 146 height 27
checkbox input "true"
click at [416, 176] on div "Select Item" at bounding box center [398, 174] width 52 height 13
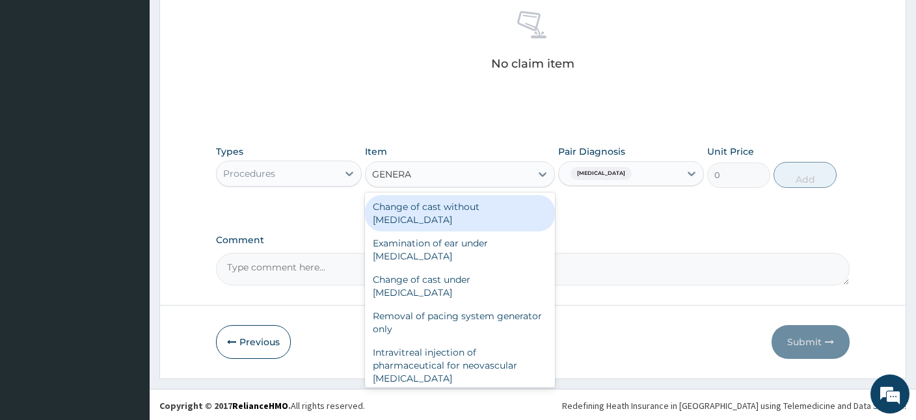
type input "GENERAL"
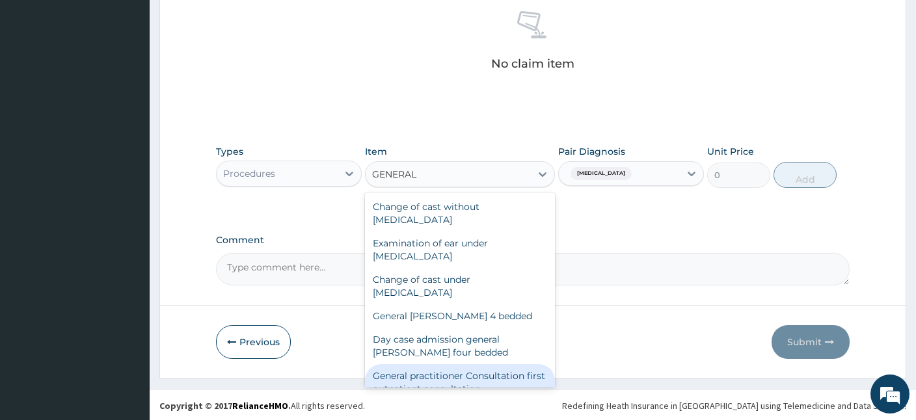
click at [426, 367] on div "General practitioner Consultation first outpatient consultation" at bounding box center [460, 382] width 190 height 36
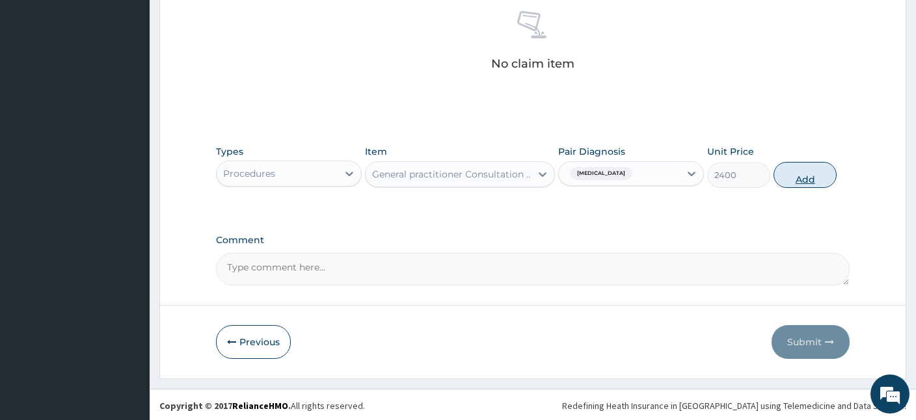
click at [812, 178] on button "Add" at bounding box center [804, 175] width 63 height 26
type input "0"
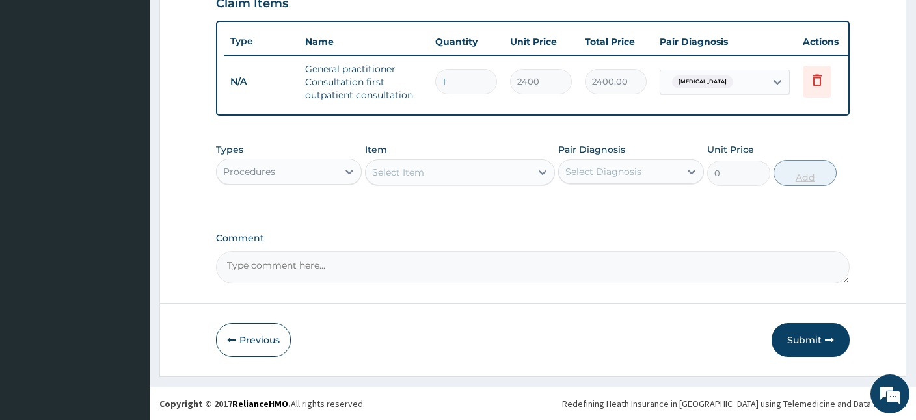
scroll to position [460, 0]
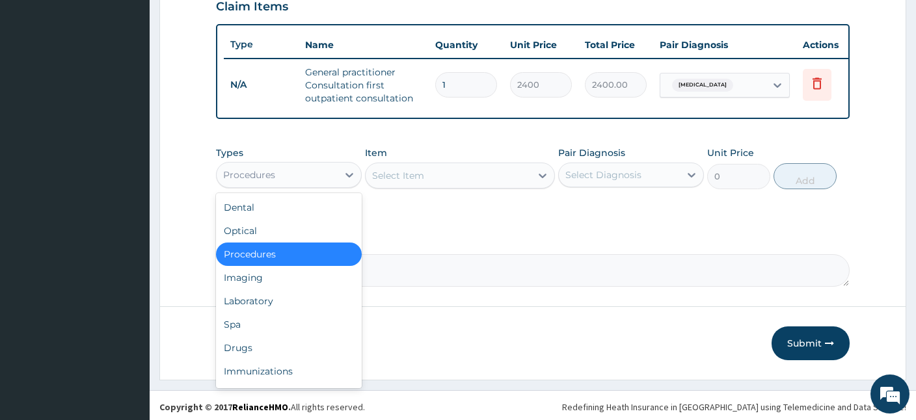
click at [326, 165] on div "Procedures" at bounding box center [277, 175] width 121 height 21
click at [255, 298] on div "Laboratory" at bounding box center [289, 300] width 146 height 23
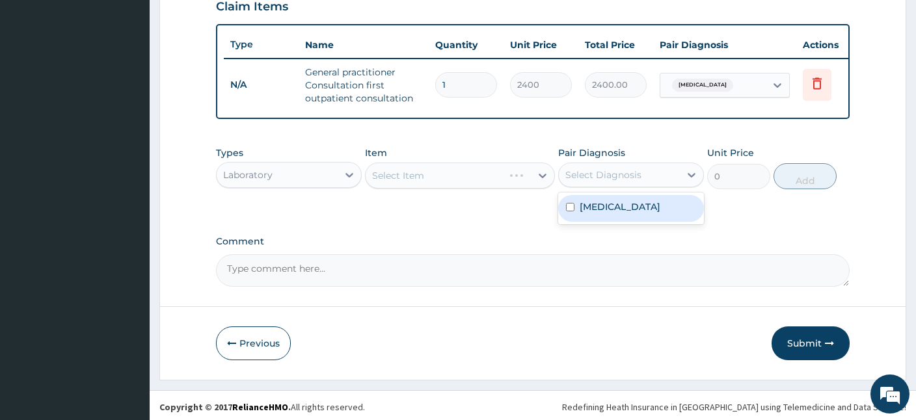
click at [622, 172] on div "Select Diagnosis" at bounding box center [603, 174] width 76 height 13
click at [587, 206] on label "Malaria" at bounding box center [619, 206] width 81 height 13
checkbox input "true"
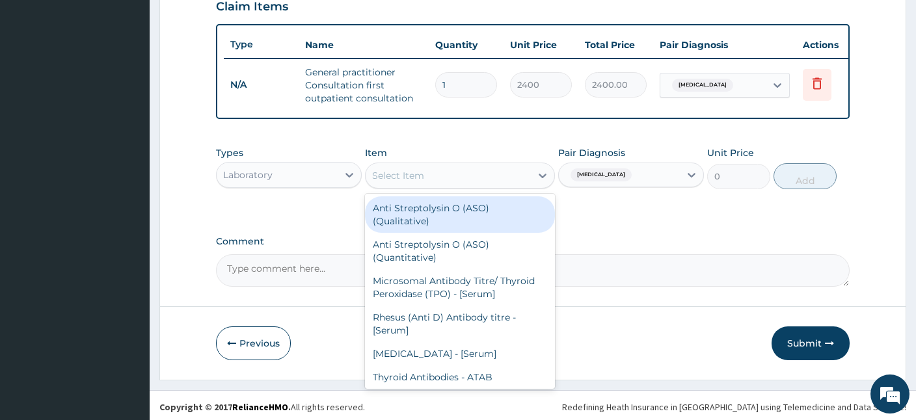
click at [449, 176] on div "Select Item" at bounding box center [447, 175] width 165 height 21
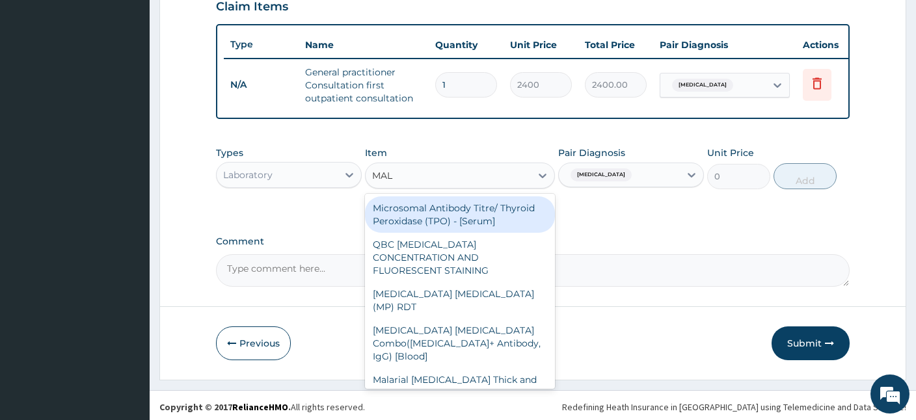
type input "MALA"
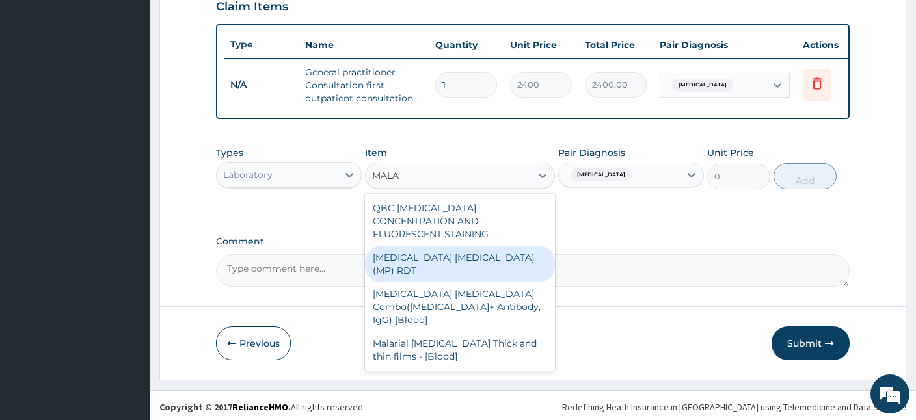
click at [486, 246] on div "MALARIA PARASITE (MP) RDT" at bounding box center [460, 264] width 190 height 36
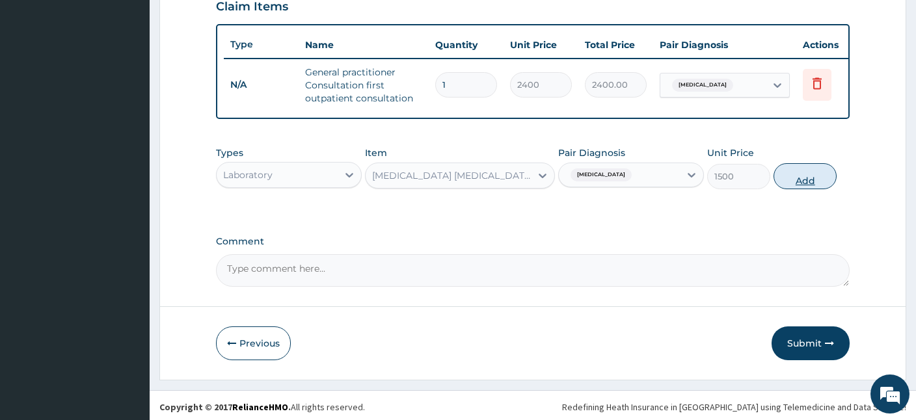
click at [807, 176] on button "Add" at bounding box center [804, 176] width 63 height 26
type input "0"
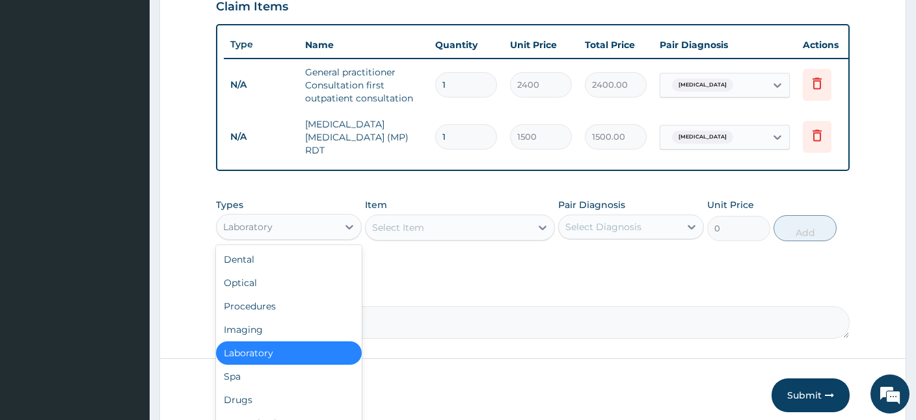
click at [302, 217] on div "Laboratory" at bounding box center [277, 227] width 121 height 21
click at [243, 390] on div "Drugs" at bounding box center [289, 399] width 146 height 23
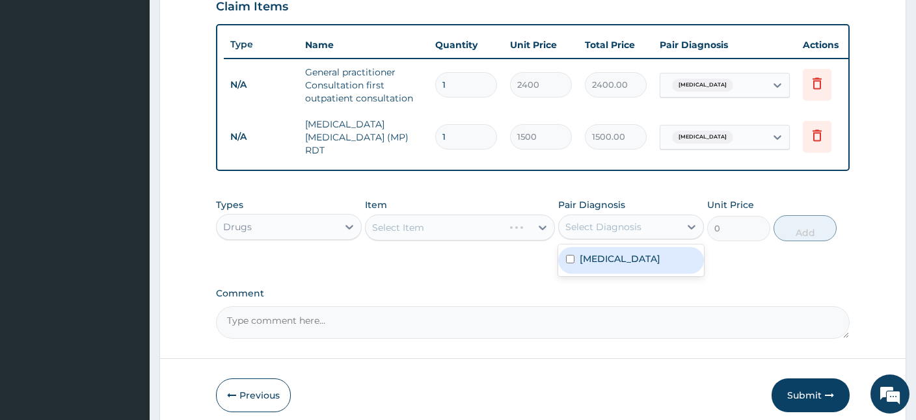
click at [609, 220] on div "Select Diagnosis" at bounding box center [603, 226] width 76 height 13
click at [596, 256] on label "Malaria" at bounding box center [619, 258] width 81 height 13
checkbox input "true"
click at [436, 218] on div "Select Item" at bounding box center [460, 228] width 190 height 26
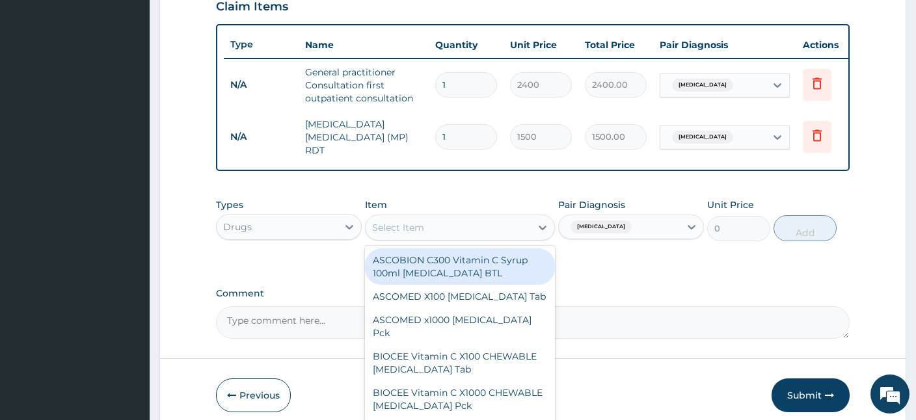
click at [436, 218] on div "Select Item" at bounding box center [447, 227] width 165 height 21
type input "COA"
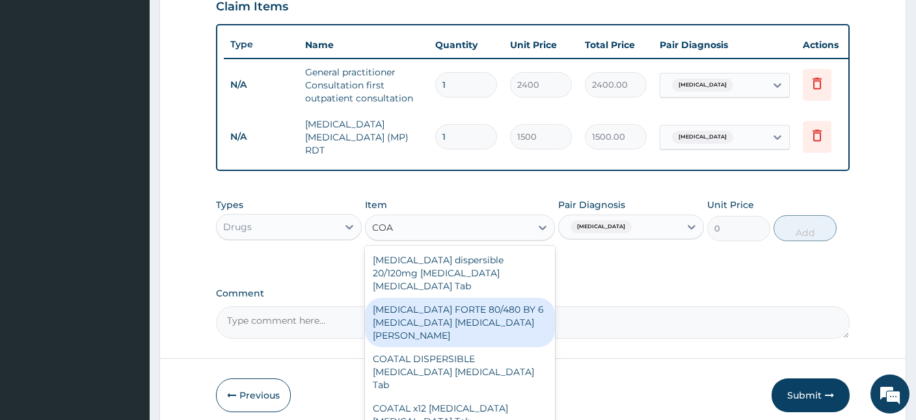
click at [434, 300] on div "COARTEM FORTE 80/480 BY 6 Artemether Lumefantrine Pck" at bounding box center [460, 322] width 190 height 49
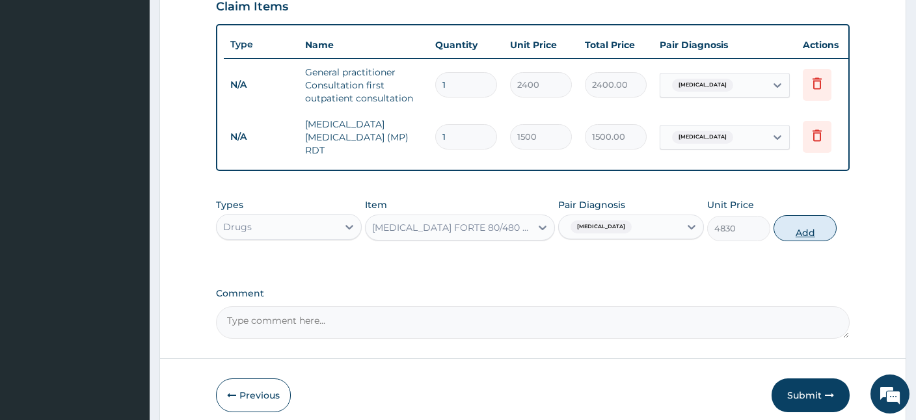
click at [815, 215] on button "Add" at bounding box center [804, 228] width 63 height 26
type input "0"
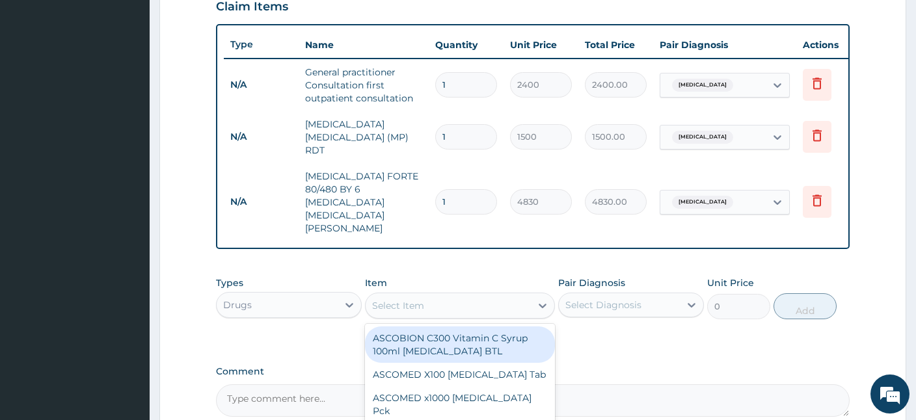
click at [440, 295] on div "Select Item" at bounding box center [447, 305] width 165 height 21
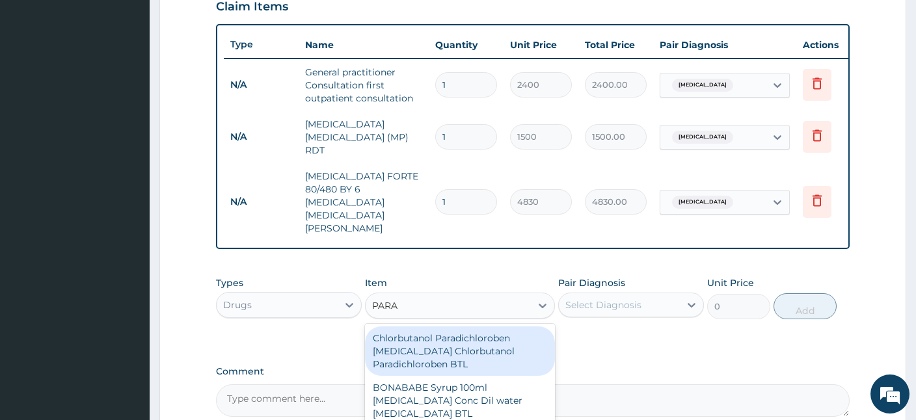
type input "PARAC"
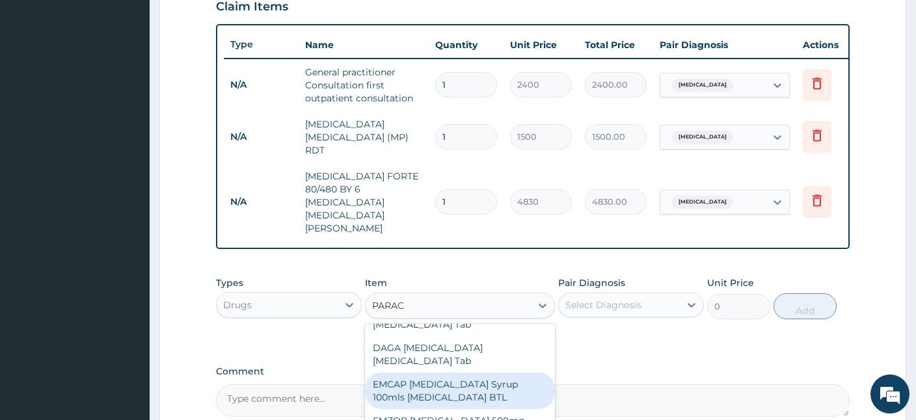
scroll to position [82, 0]
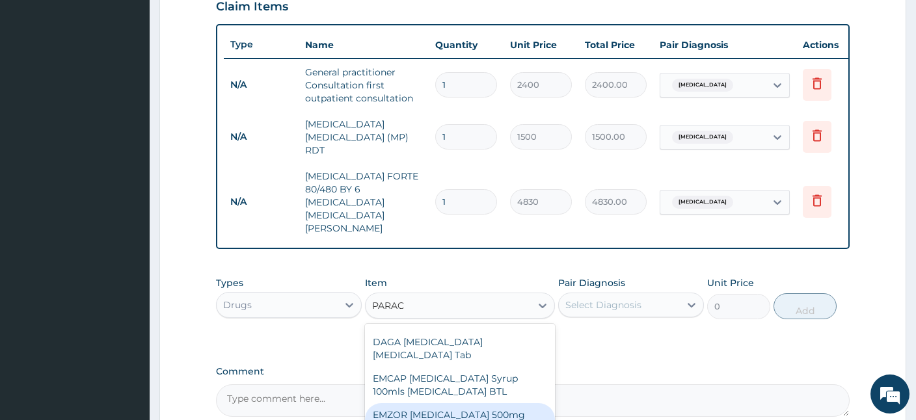
click at [451, 403] on div "EMZOR PARACETAMOL 500mg Acetaminophen Tab" at bounding box center [460, 421] width 190 height 36
type input "17.25"
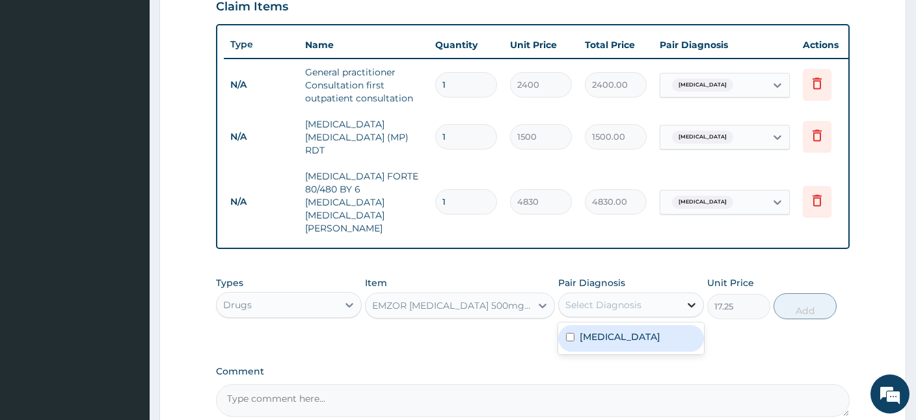
click at [682, 293] on div at bounding box center [691, 304] width 23 height 23
click at [634, 325] on div "Malaria" at bounding box center [631, 338] width 146 height 27
checkbox input "true"
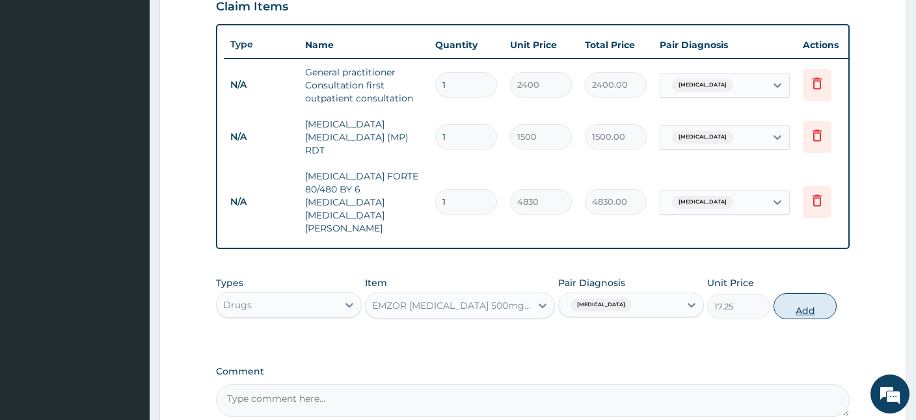
click at [806, 293] on button "Add" at bounding box center [804, 306] width 63 height 26
type input "0"
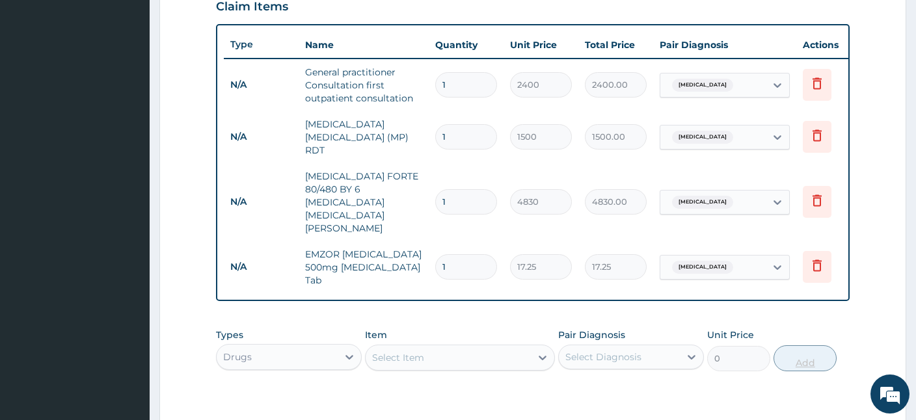
type input "18"
type input "310.50"
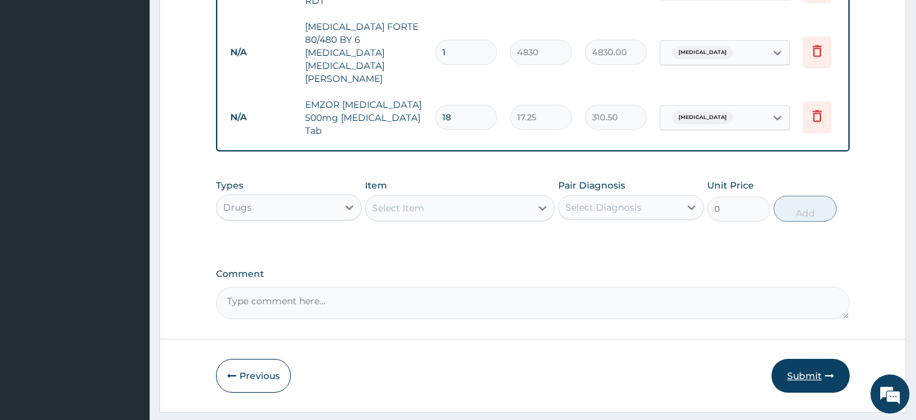
type input "18"
click at [813, 359] on button "Submit" at bounding box center [810, 376] width 78 height 34
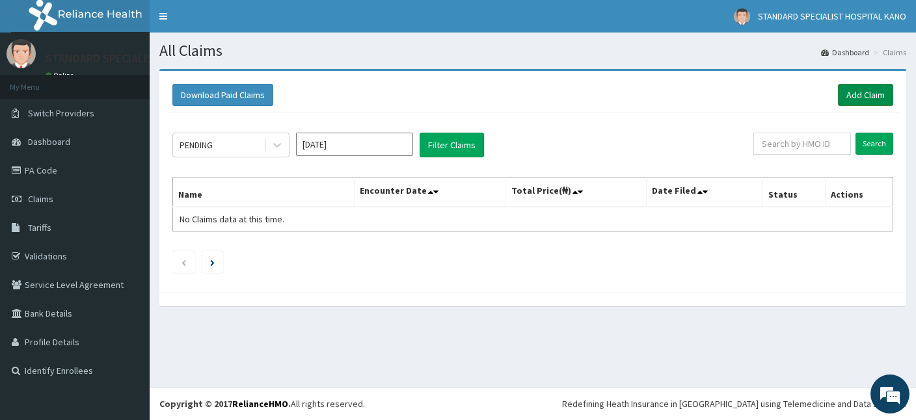
click at [852, 97] on link "Add Claim" at bounding box center [865, 95] width 55 height 22
click at [854, 99] on link "Add Claim" at bounding box center [865, 95] width 55 height 22
click at [44, 256] on link "Validations" at bounding box center [75, 256] width 150 height 29
